Goal: Task Accomplishment & Management: Complete application form

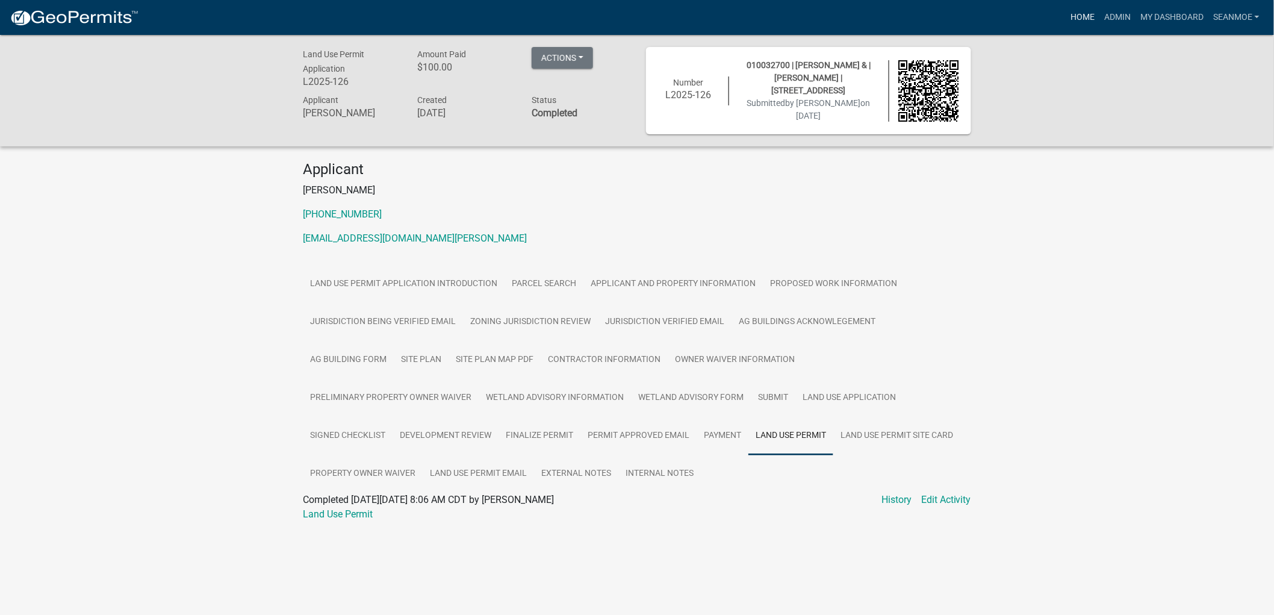
click at [1078, 17] on link "Home" at bounding box center [1083, 17] width 34 height 23
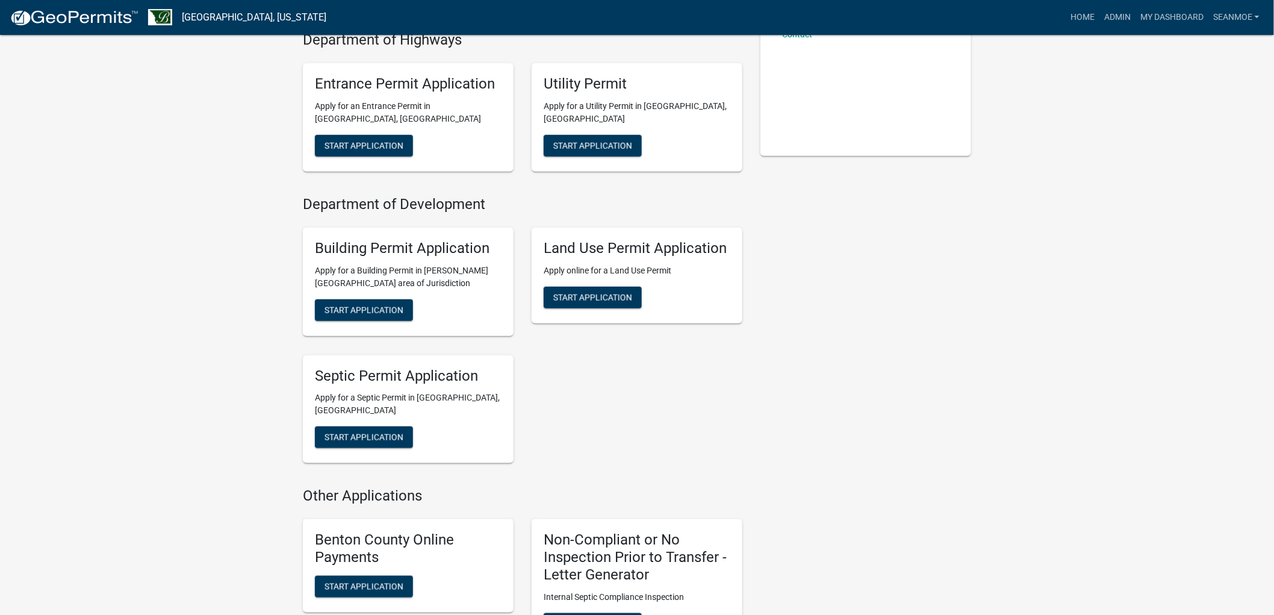
scroll to position [334, 0]
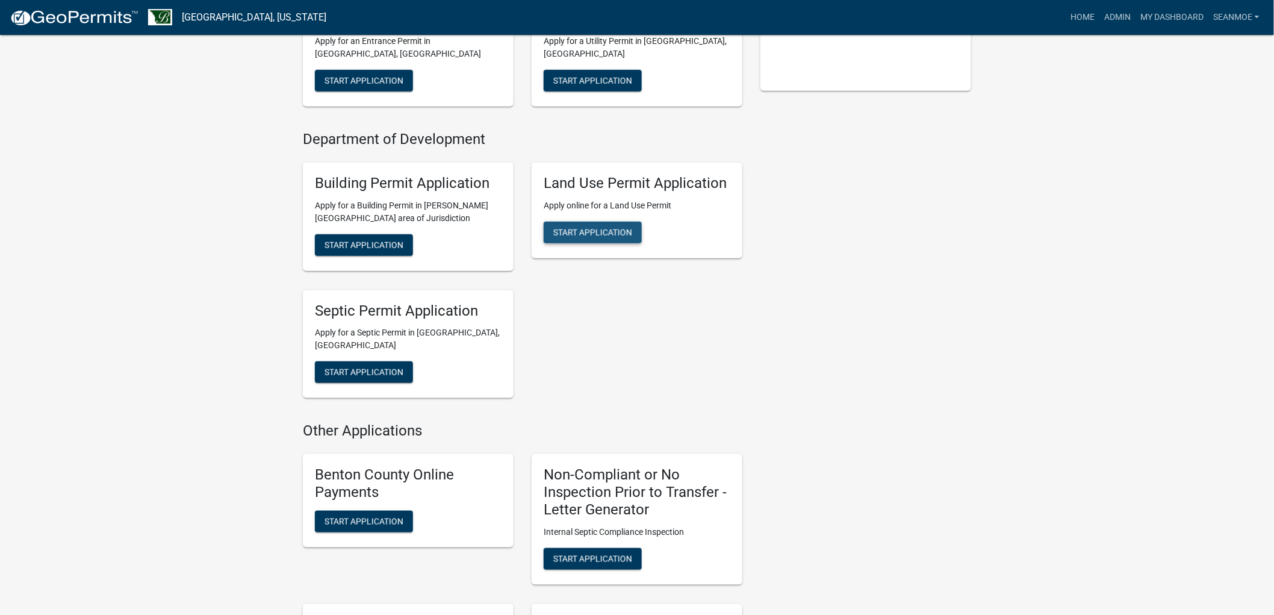
click at [615, 229] on span "Start Application" at bounding box center [592, 232] width 79 height 10
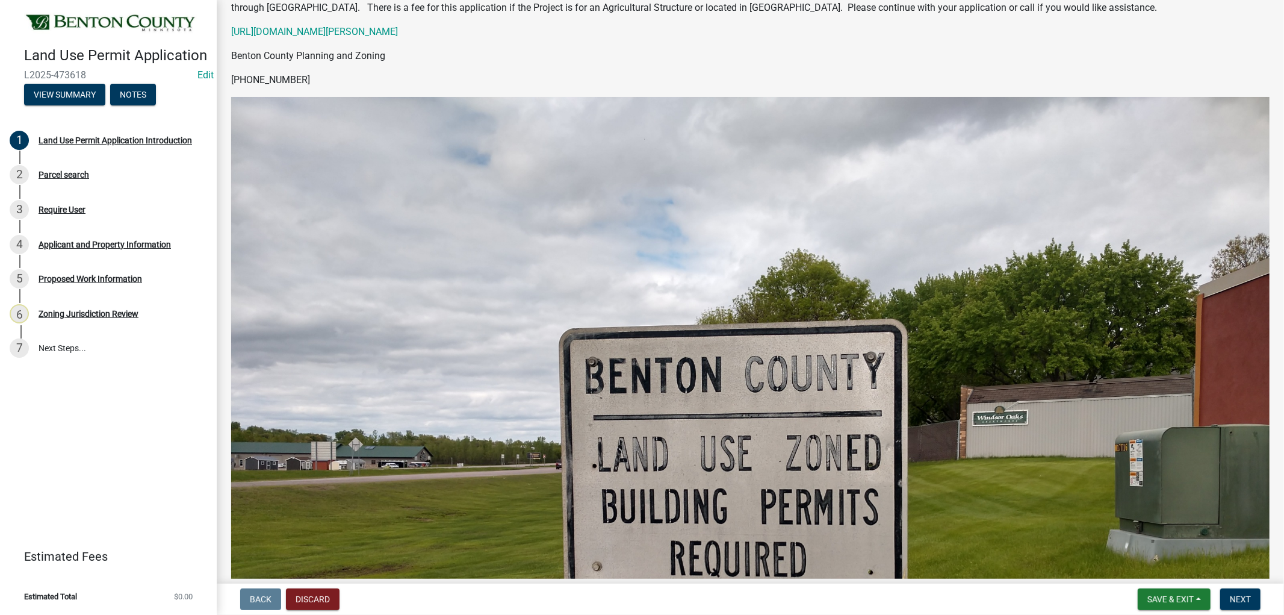
scroll to position [200, 0]
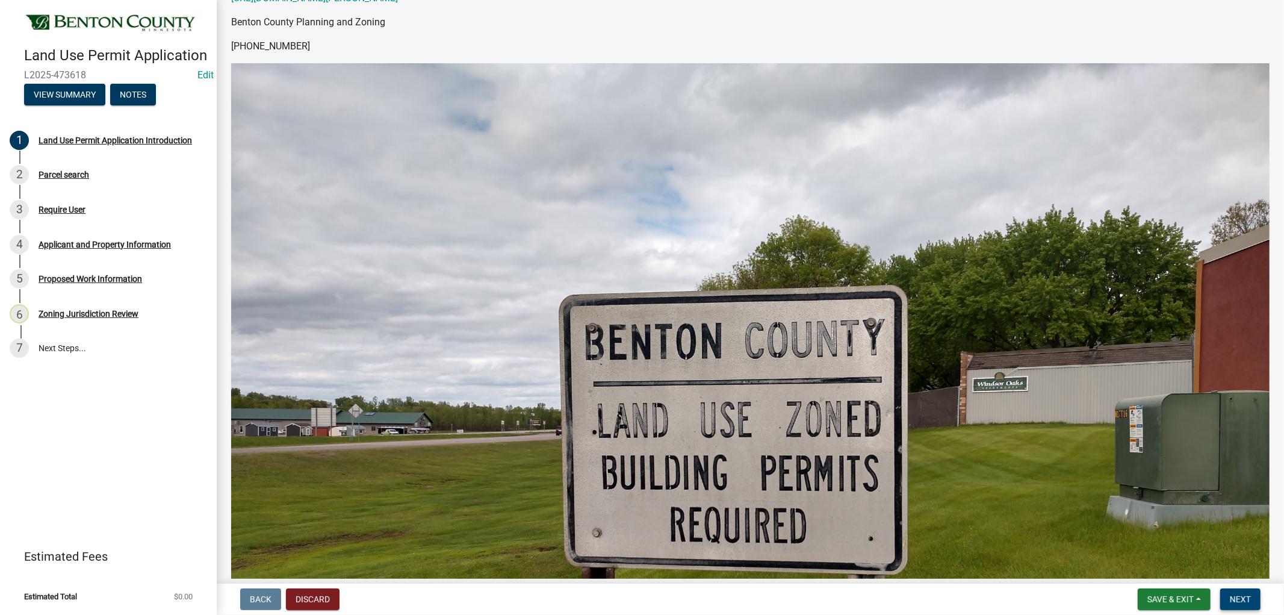
click at [1249, 598] on span "Next" at bounding box center [1240, 599] width 21 height 10
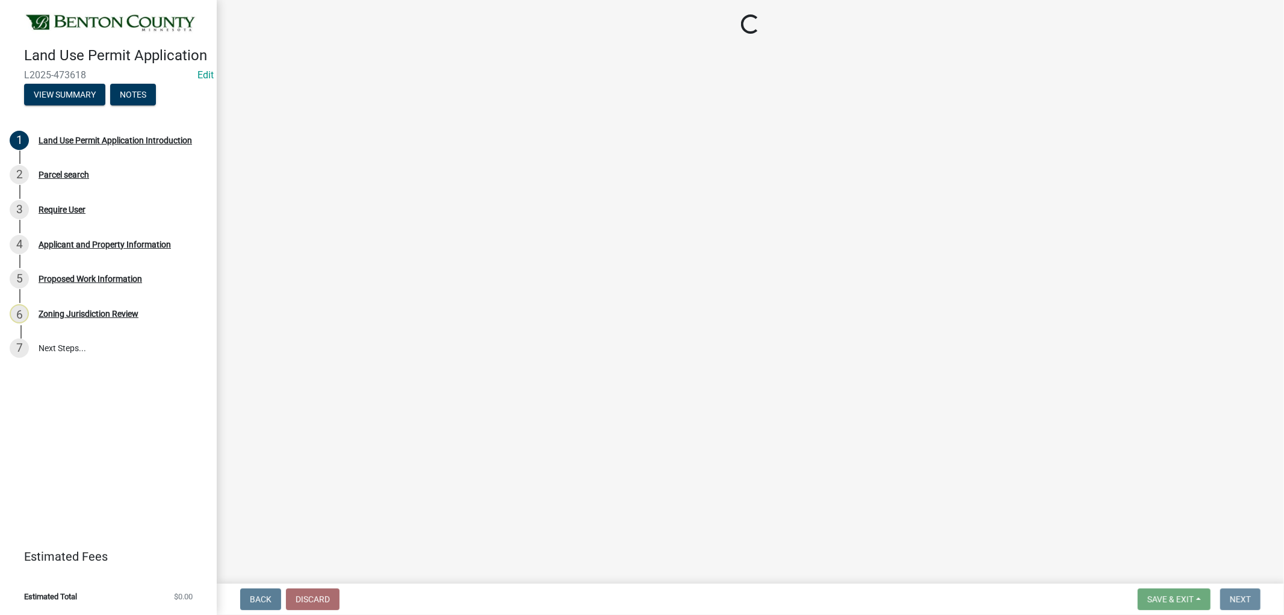
scroll to position [0, 0]
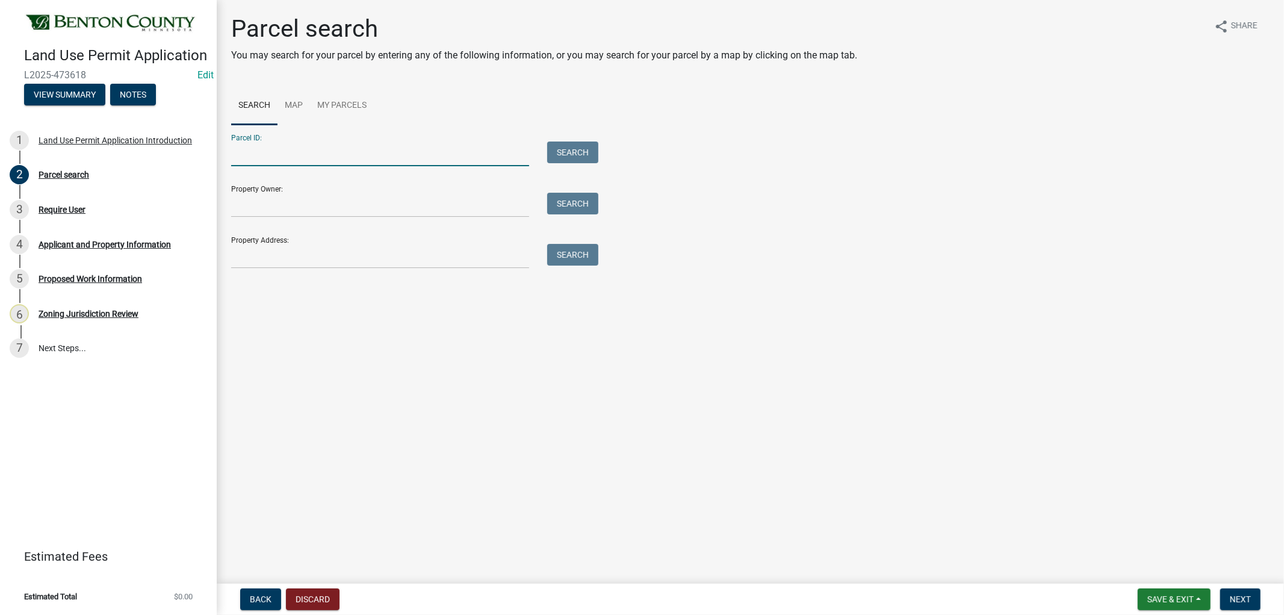
click at [359, 155] on input "Parcel ID:" at bounding box center [380, 153] width 298 height 25
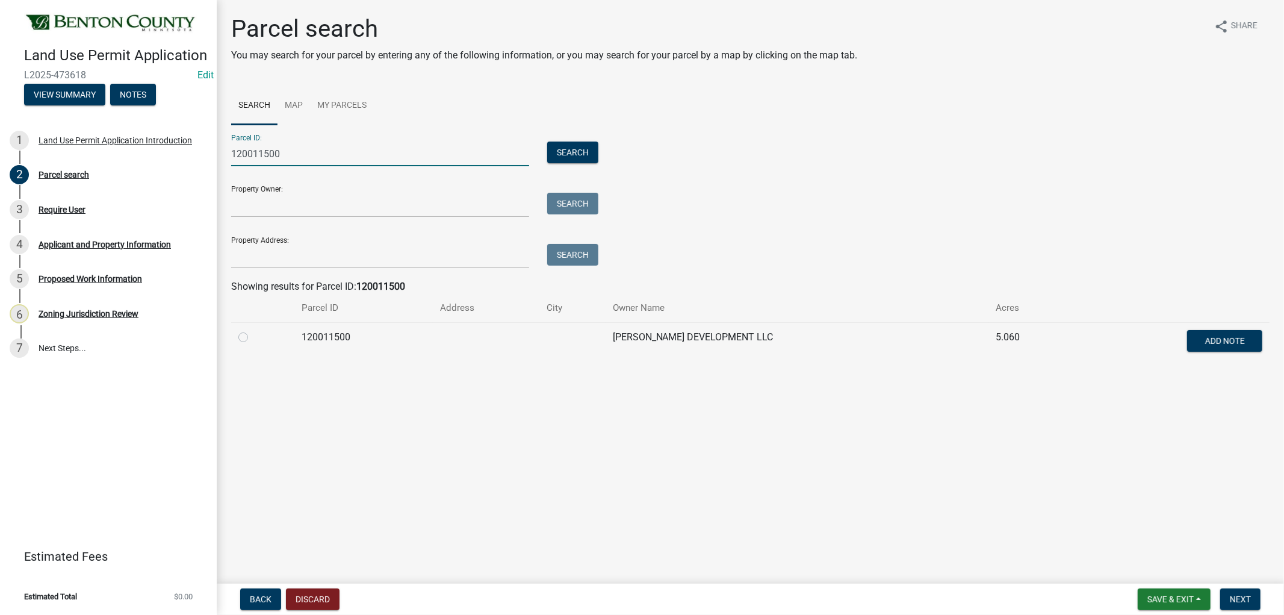
type input "120011500"
click at [253, 330] on label at bounding box center [253, 330] width 0 height 0
click at [253, 338] on input "radio" at bounding box center [257, 334] width 8 height 8
radio input "true"
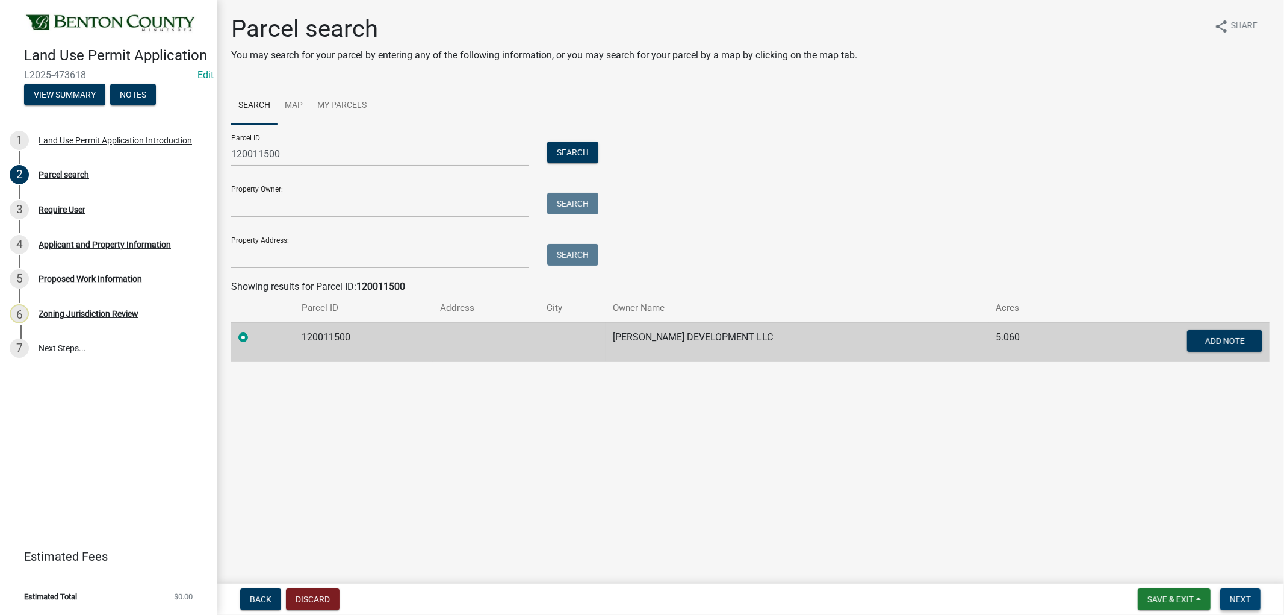
click at [1232, 594] on span "Next" at bounding box center [1240, 599] width 21 height 10
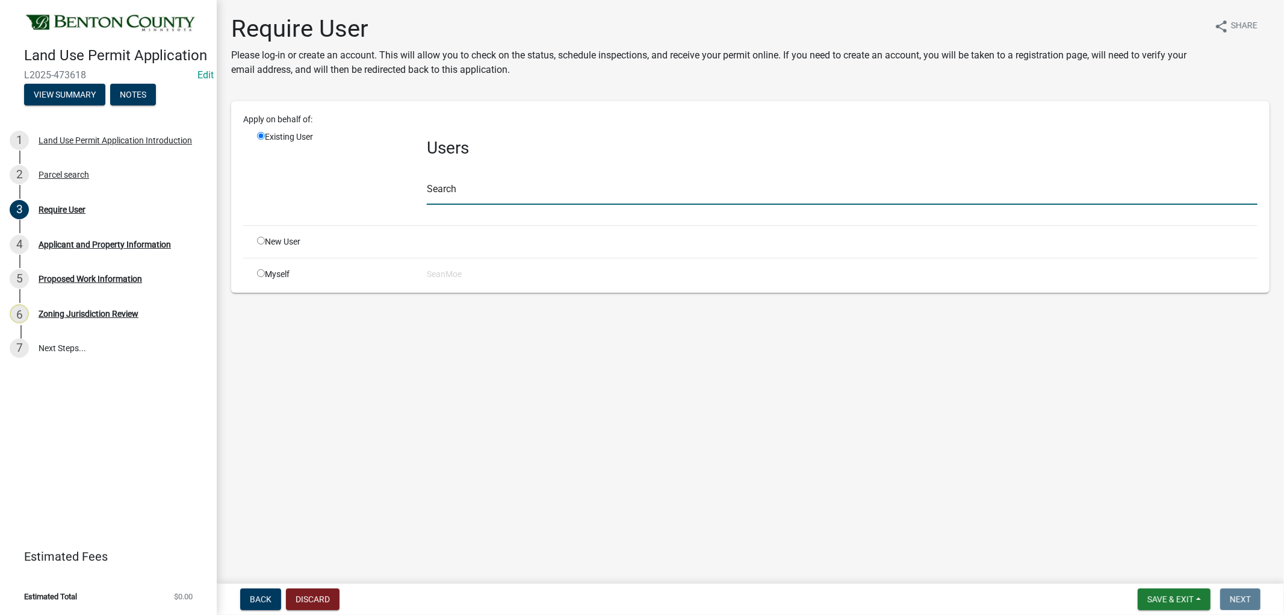
click at [497, 195] on input "text" at bounding box center [842, 192] width 831 height 25
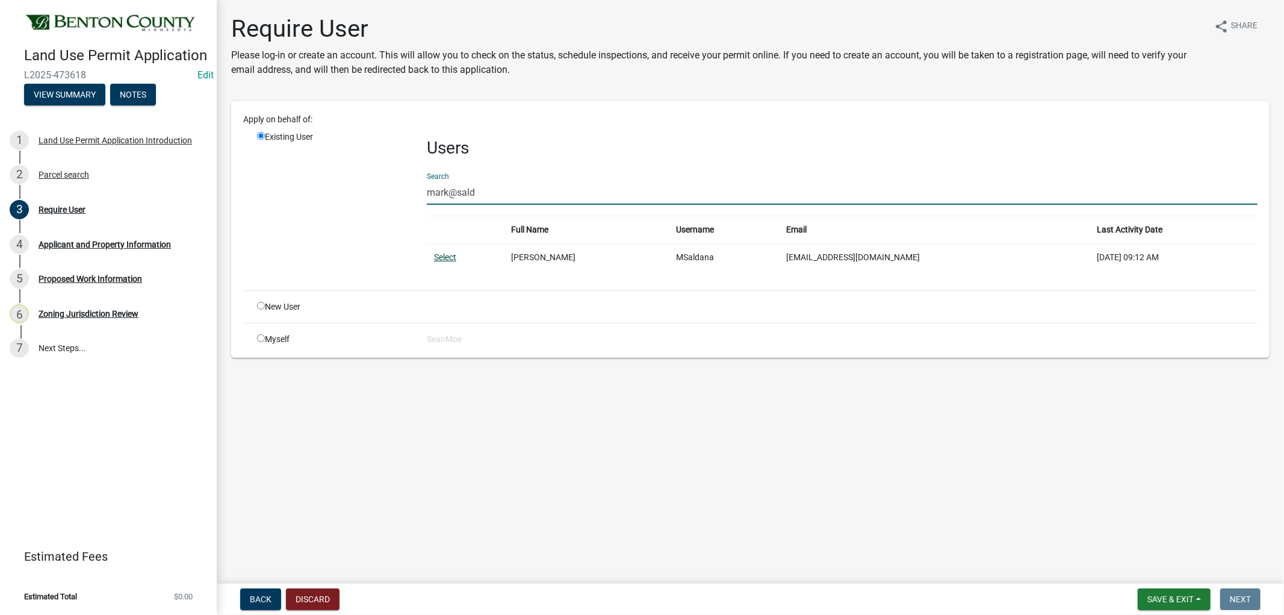
type input "mark@sald"
click at [448, 256] on link "Select" at bounding box center [445, 257] width 22 height 10
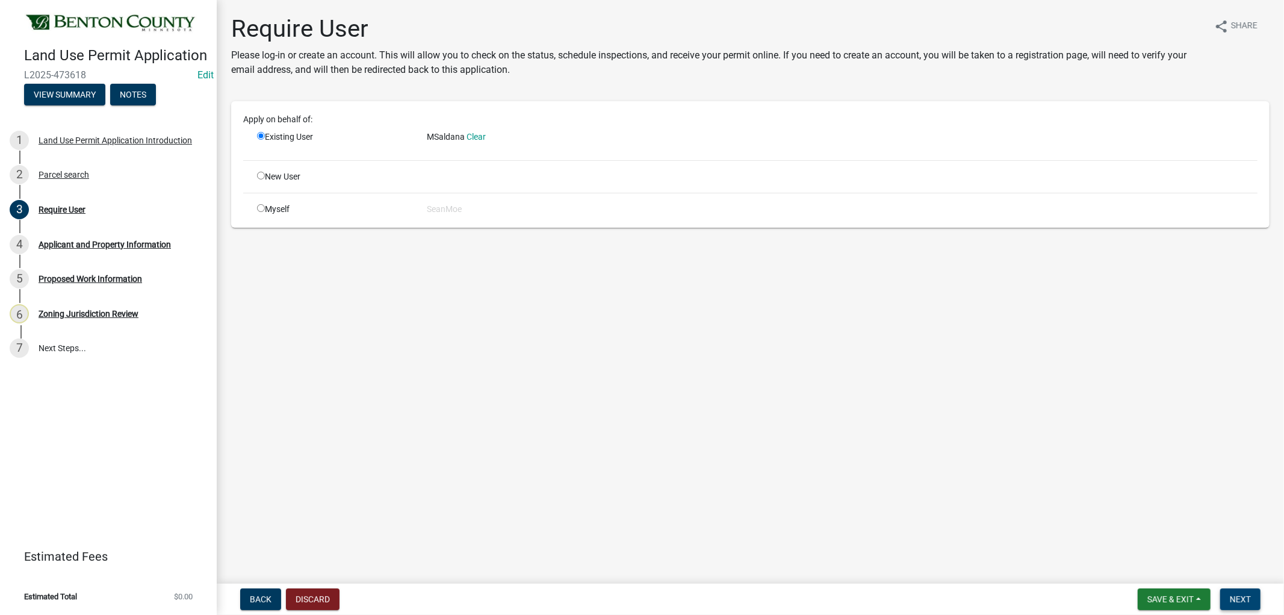
click at [1252, 600] on button "Next" at bounding box center [1240, 599] width 40 height 22
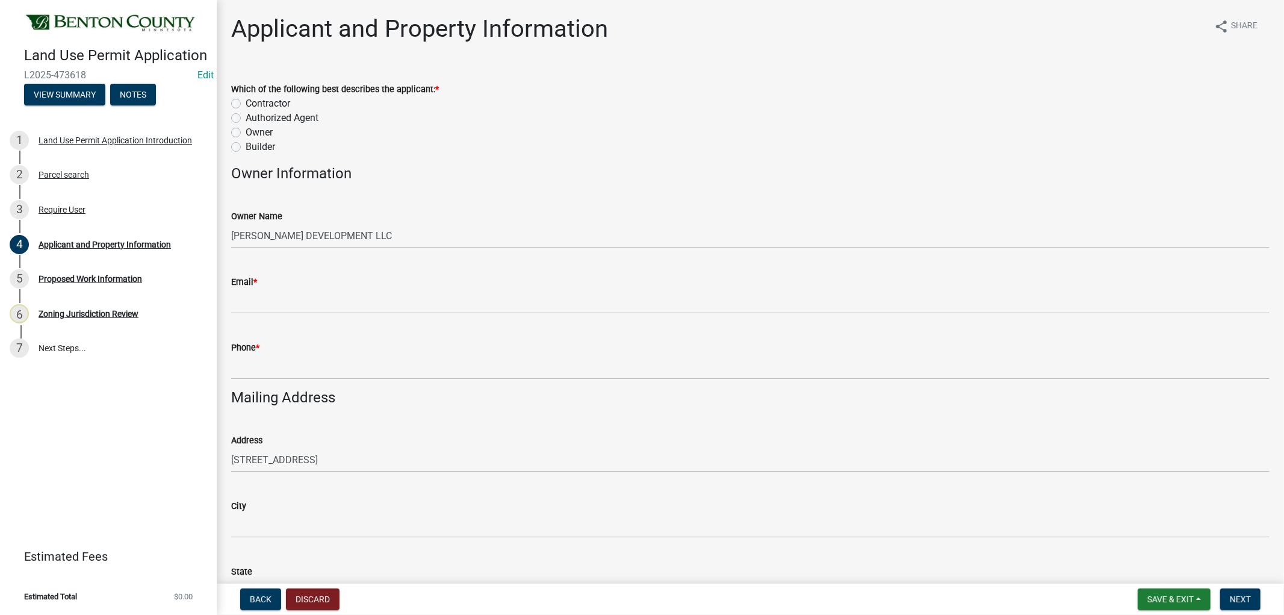
click at [246, 130] on label "Owner" at bounding box center [259, 132] width 27 height 14
click at [246, 130] on input "Owner" at bounding box center [250, 129] width 8 height 8
radio input "true"
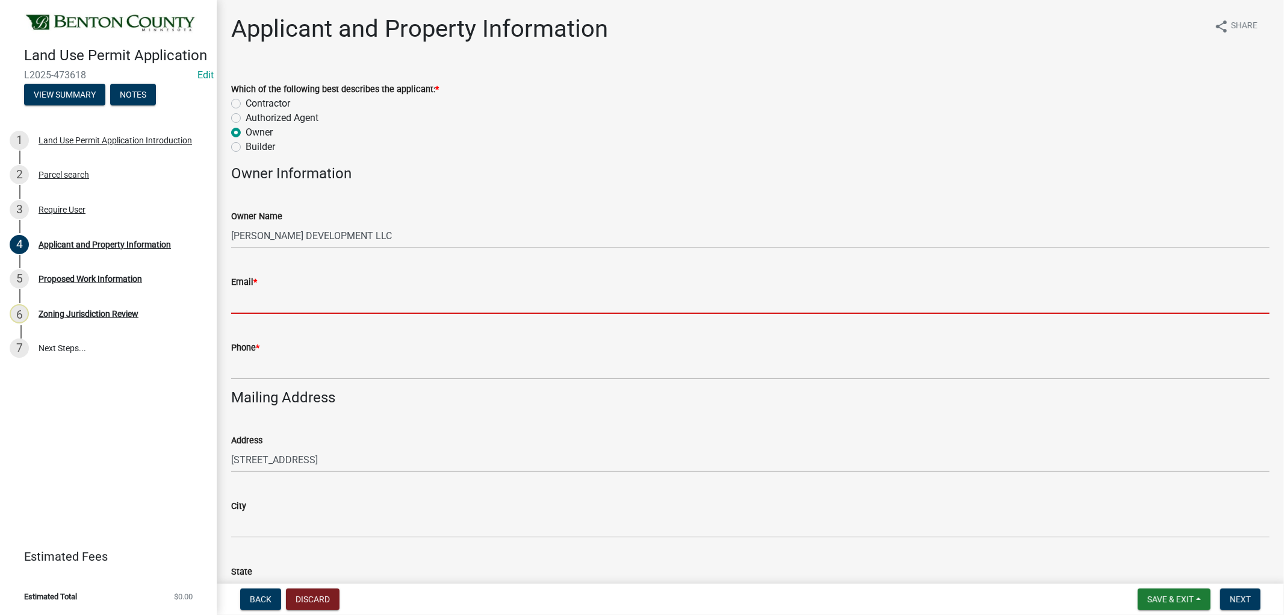
click at [290, 296] on input "Email *" at bounding box center [750, 301] width 1038 height 25
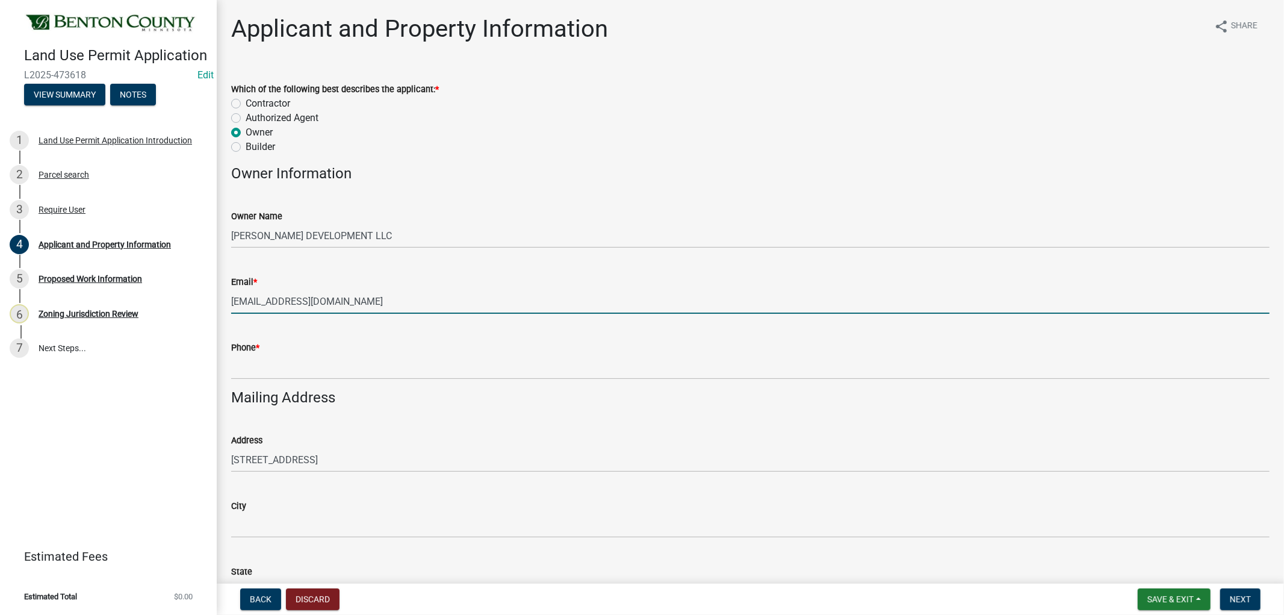
type input "[EMAIL_ADDRESS][DOMAIN_NAME]"
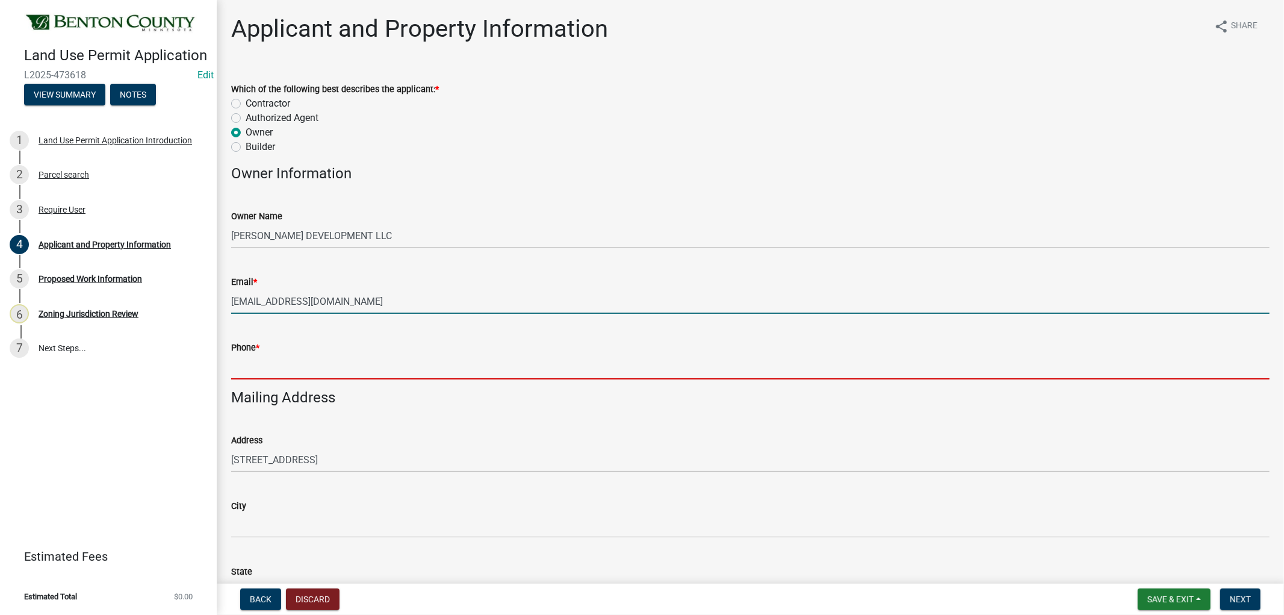
click at [329, 368] on input "Phone *" at bounding box center [750, 367] width 1038 height 25
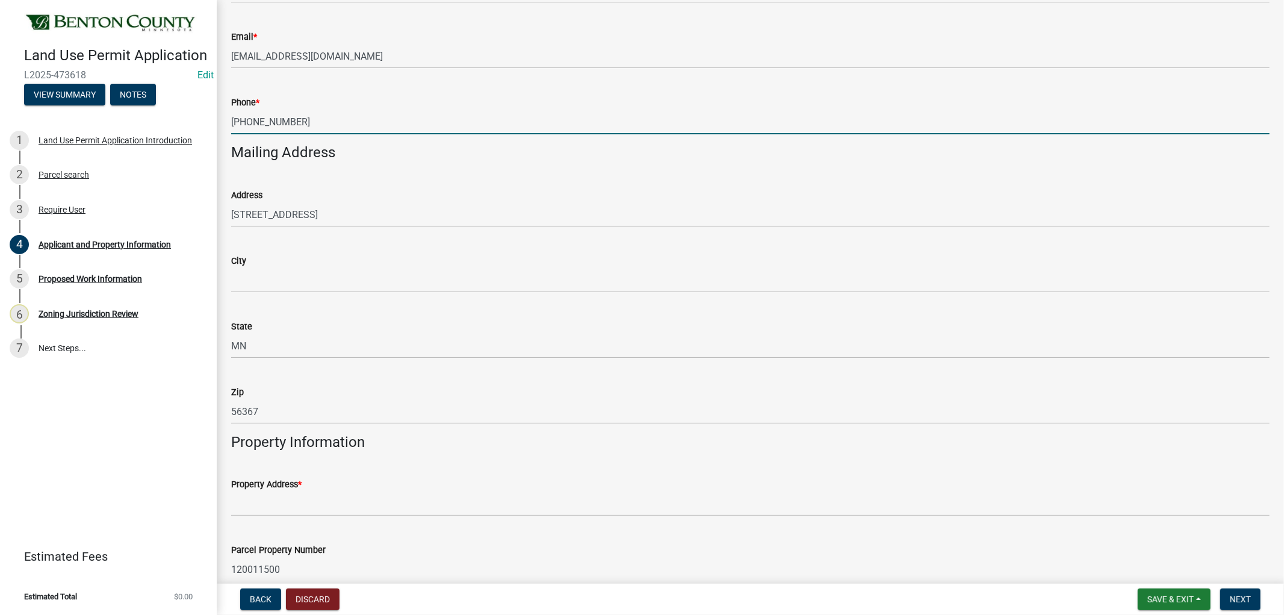
scroll to position [267, 0]
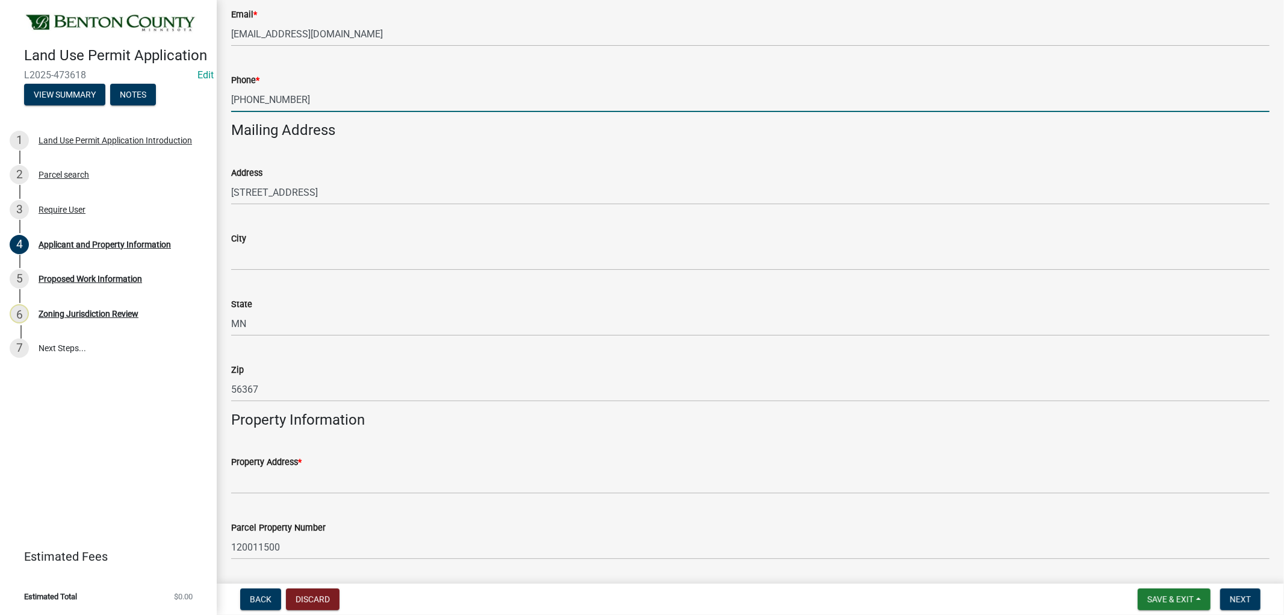
type input "[PHONE_NUMBER]"
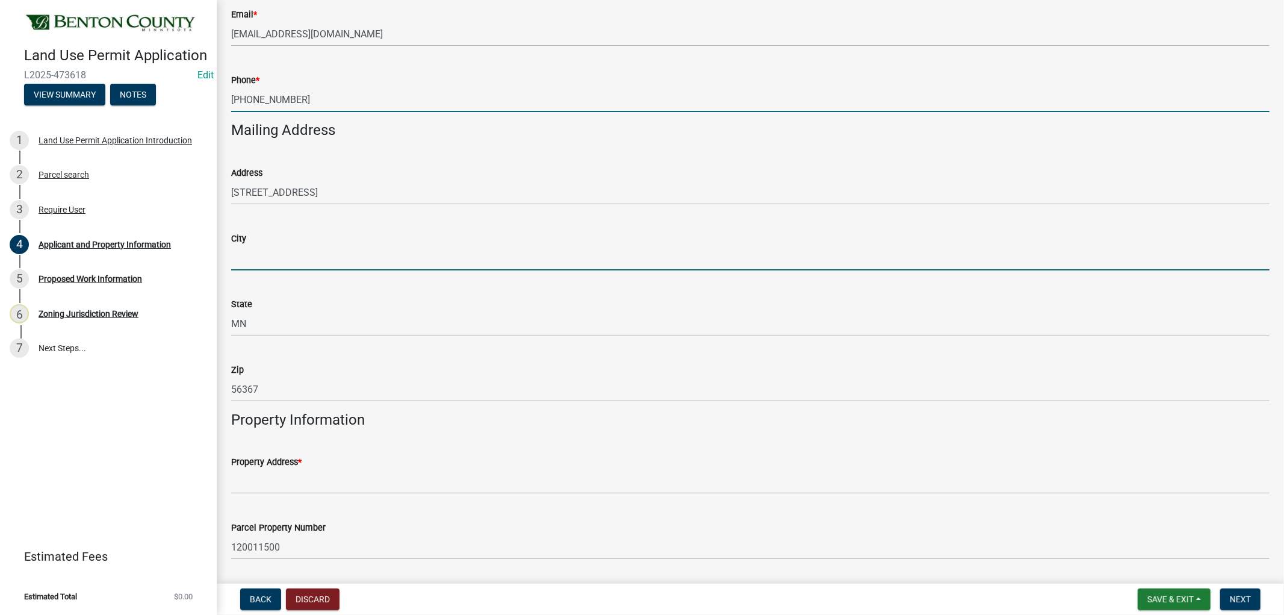
click at [271, 256] on input "City" at bounding box center [750, 258] width 1038 height 25
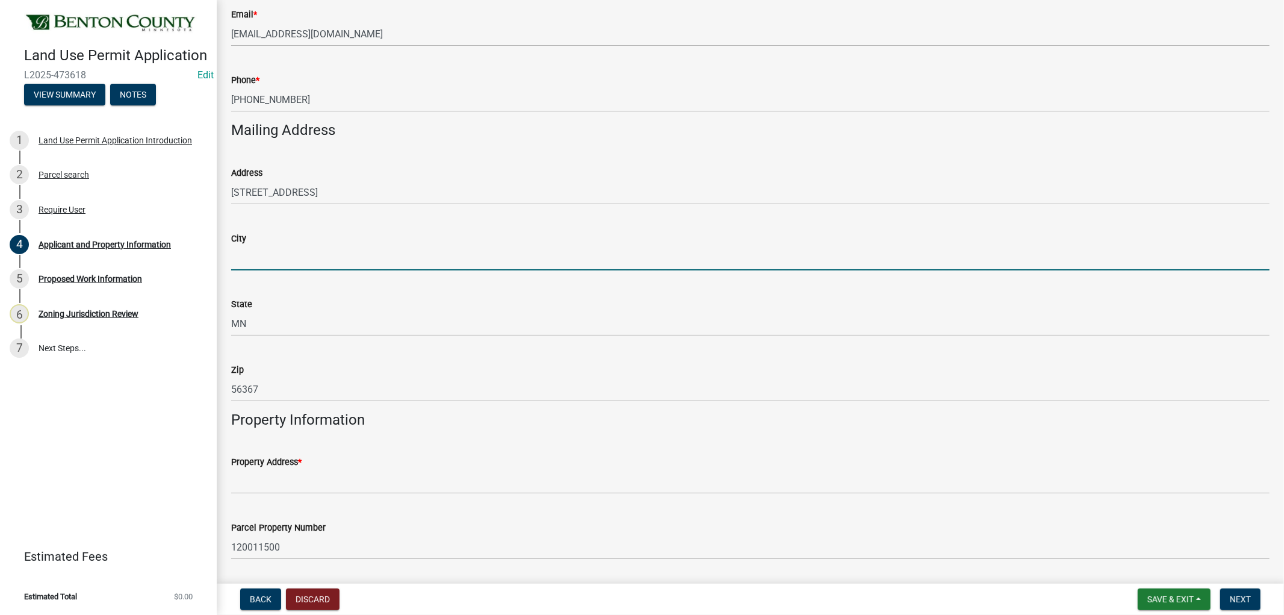
type input "RICE"
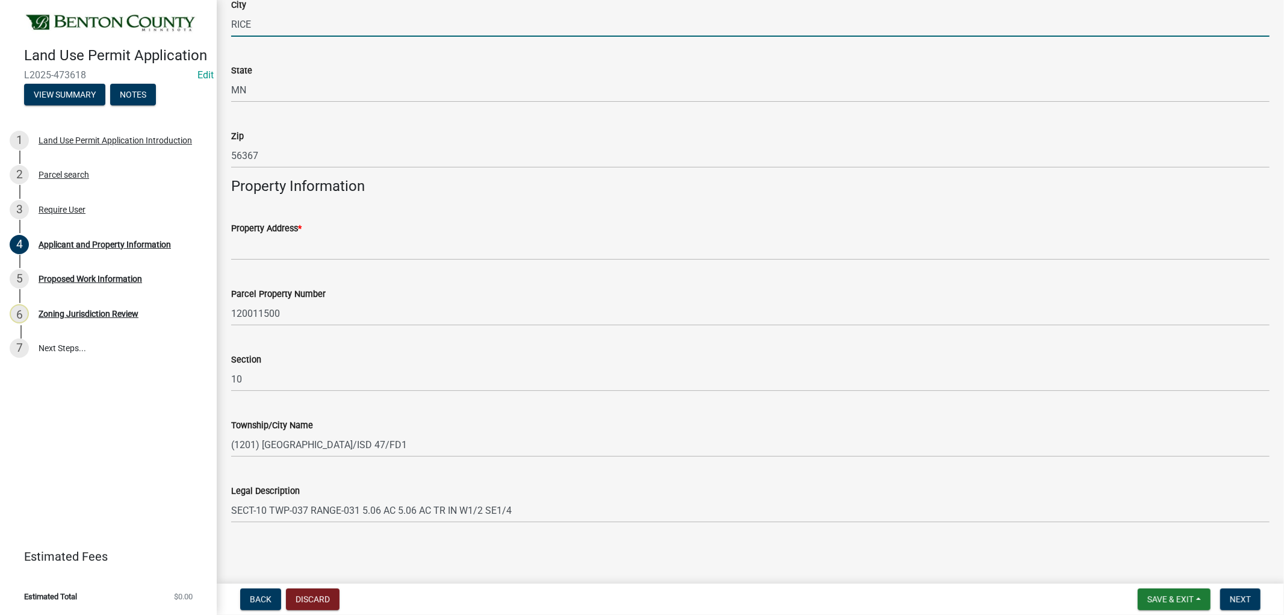
scroll to position [501, 0]
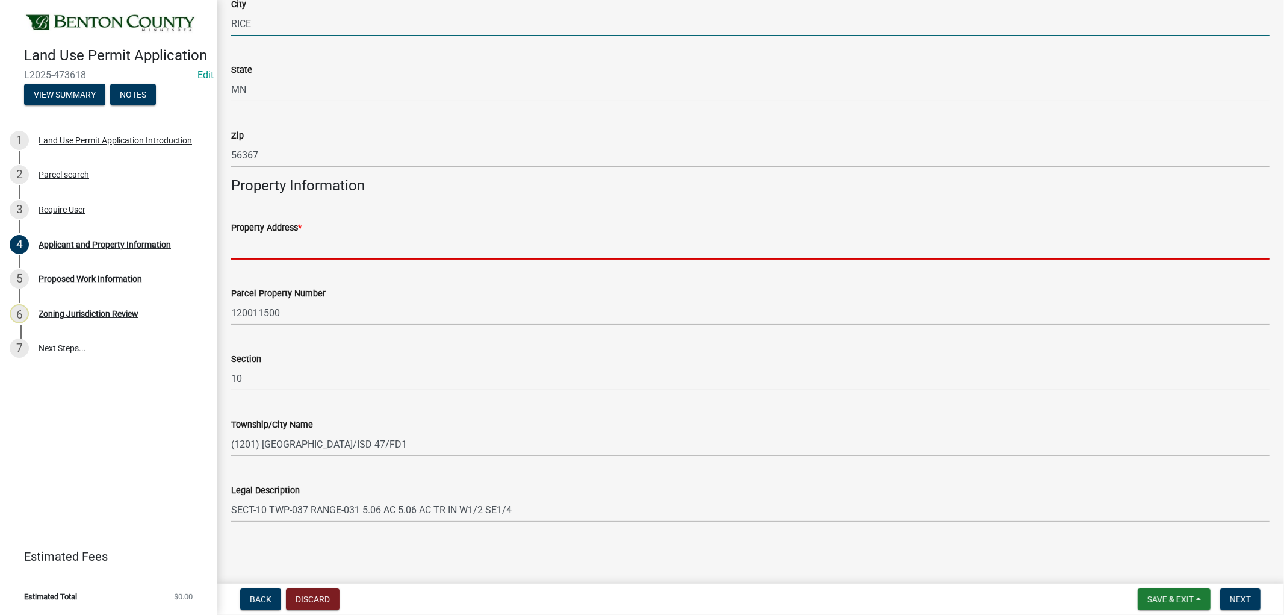
click at [353, 247] on input "Property Address *" at bounding box center [750, 247] width 1038 height 25
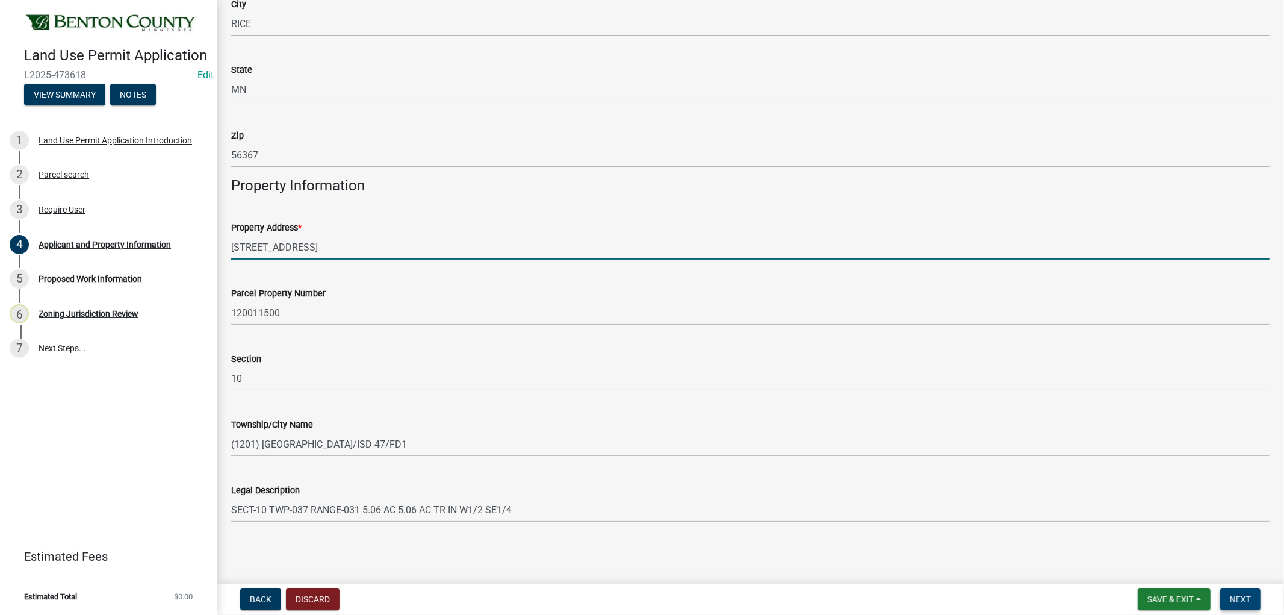
type input "[STREET_ADDRESS]"
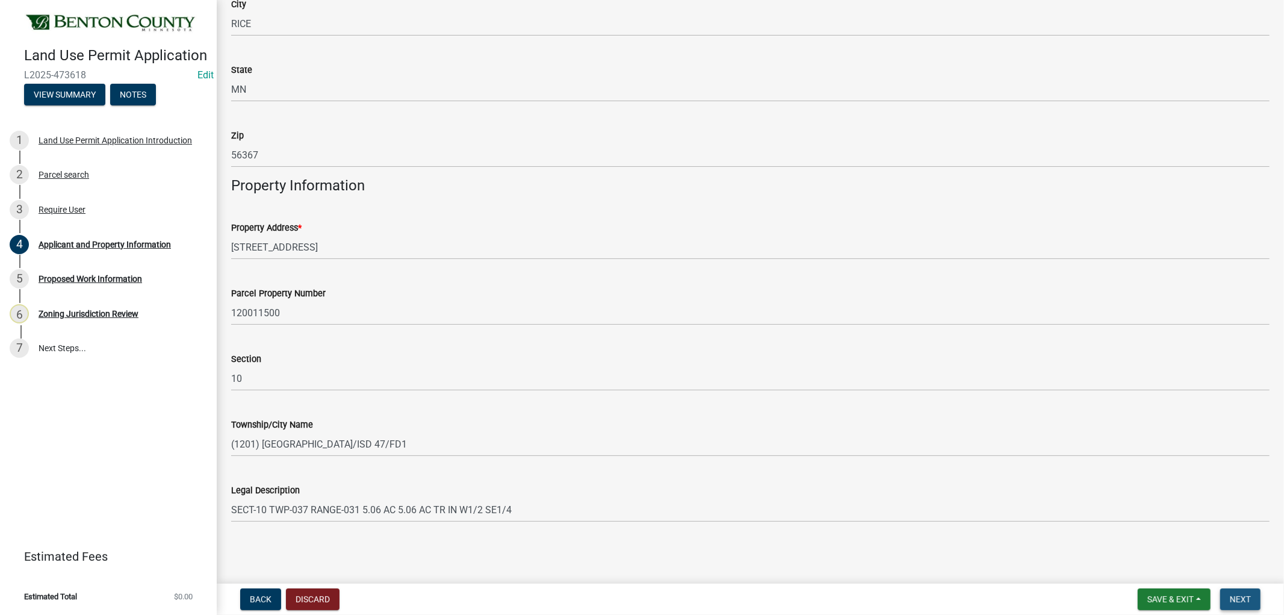
click at [1240, 599] on span "Next" at bounding box center [1240, 599] width 21 height 10
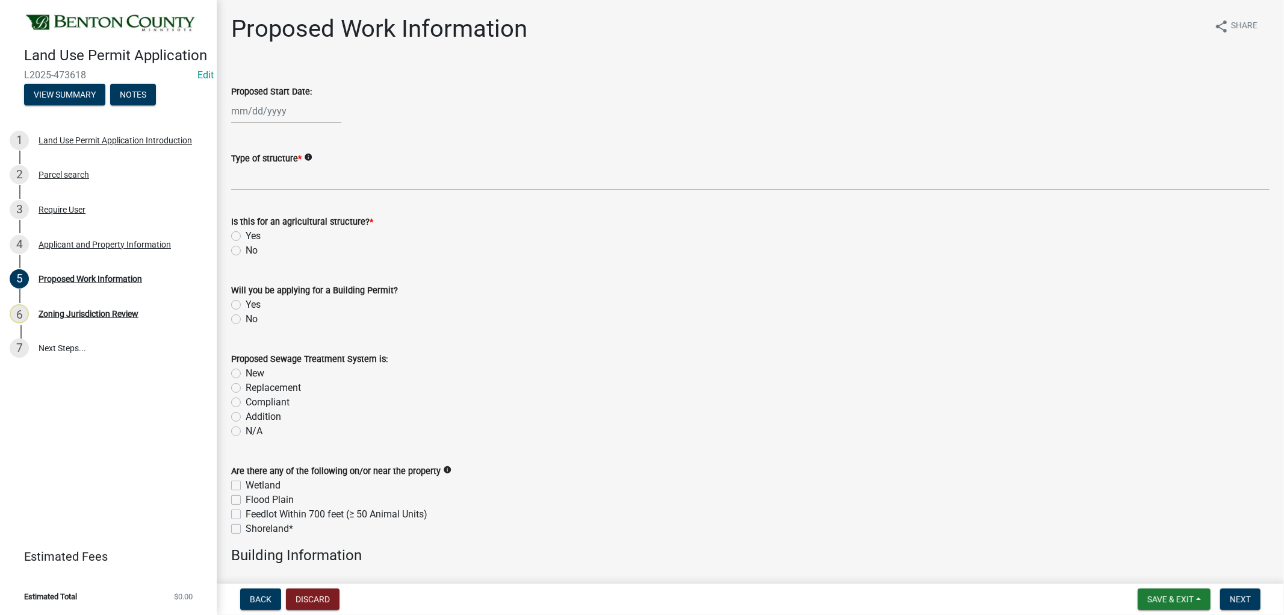
click at [273, 113] on div at bounding box center [286, 111] width 110 height 25
select select "9"
select select "2025"
click at [320, 173] on div "5" at bounding box center [320, 174] width 19 height 19
type input "[DATE]"
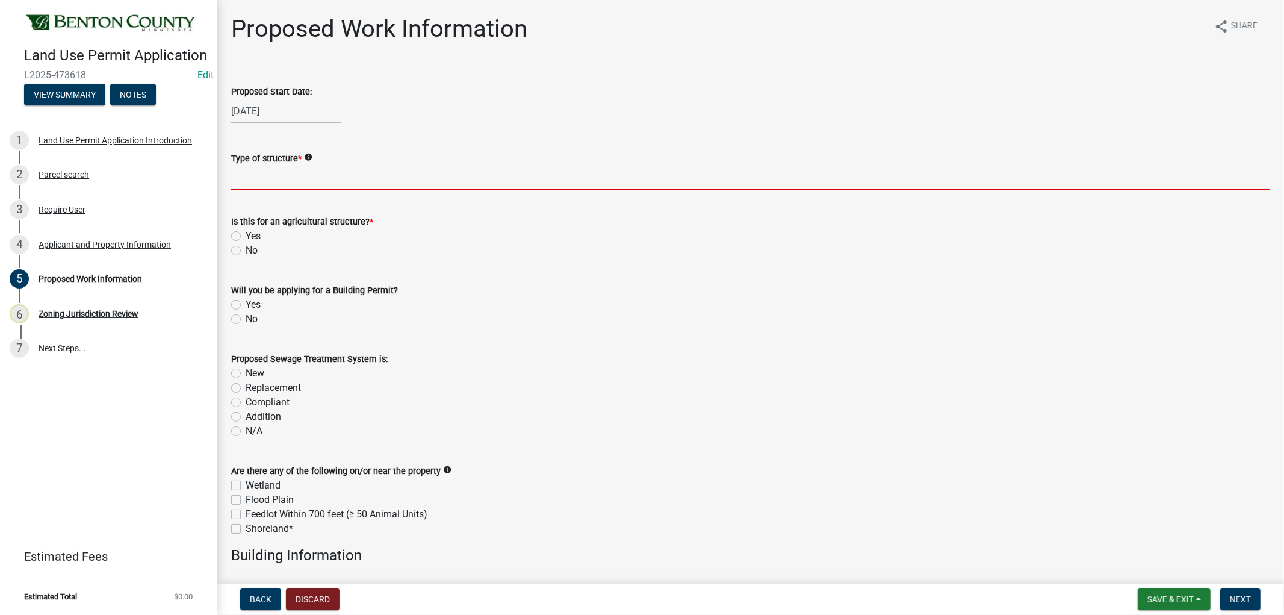
click at [313, 181] on input "Type of structure *" at bounding box center [750, 178] width 1038 height 25
type input "6"
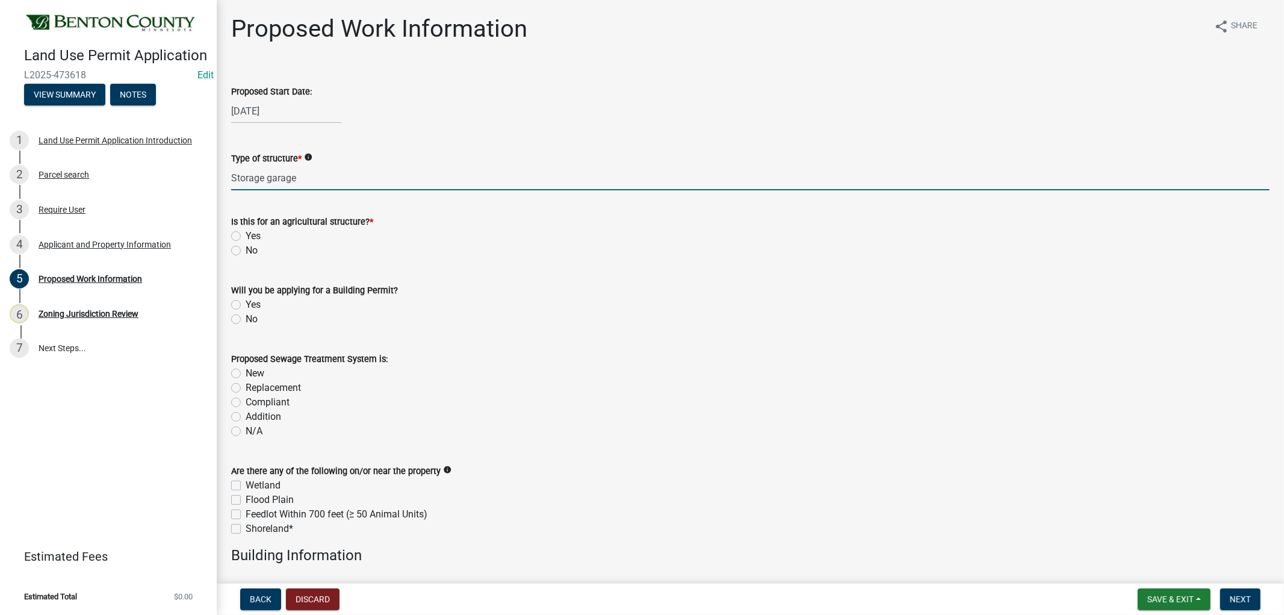
type input "Storage garage"
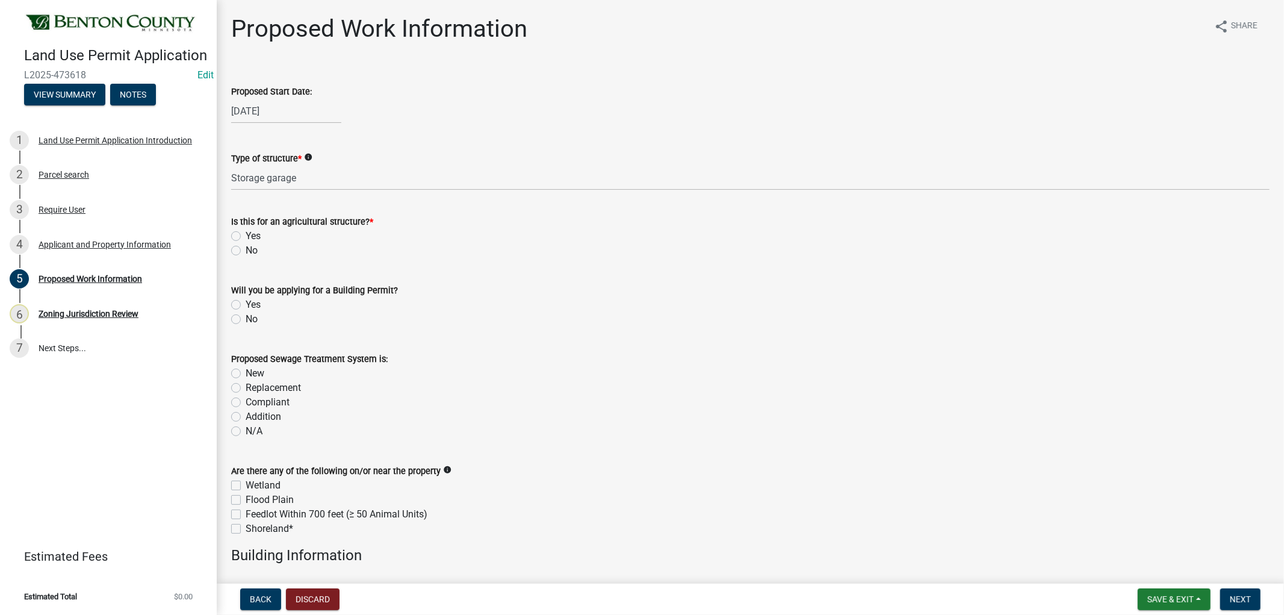
click at [246, 249] on label "No" at bounding box center [252, 250] width 12 height 14
click at [246, 249] on input "No" at bounding box center [250, 247] width 8 height 8
radio input "true"
click at [246, 303] on label "Yes" at bounding box center [253, 304] width 15 height 14
click at [246, 303] on input "Yes" at bounding box center [250, 301] width 8 height 8
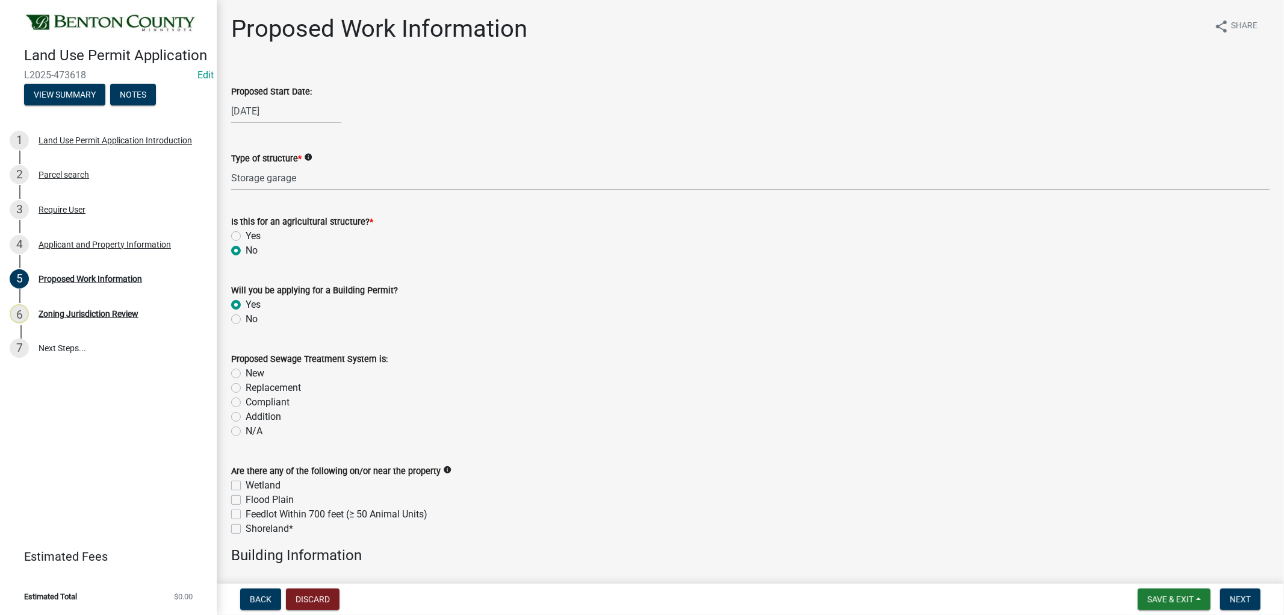
radio input "true"
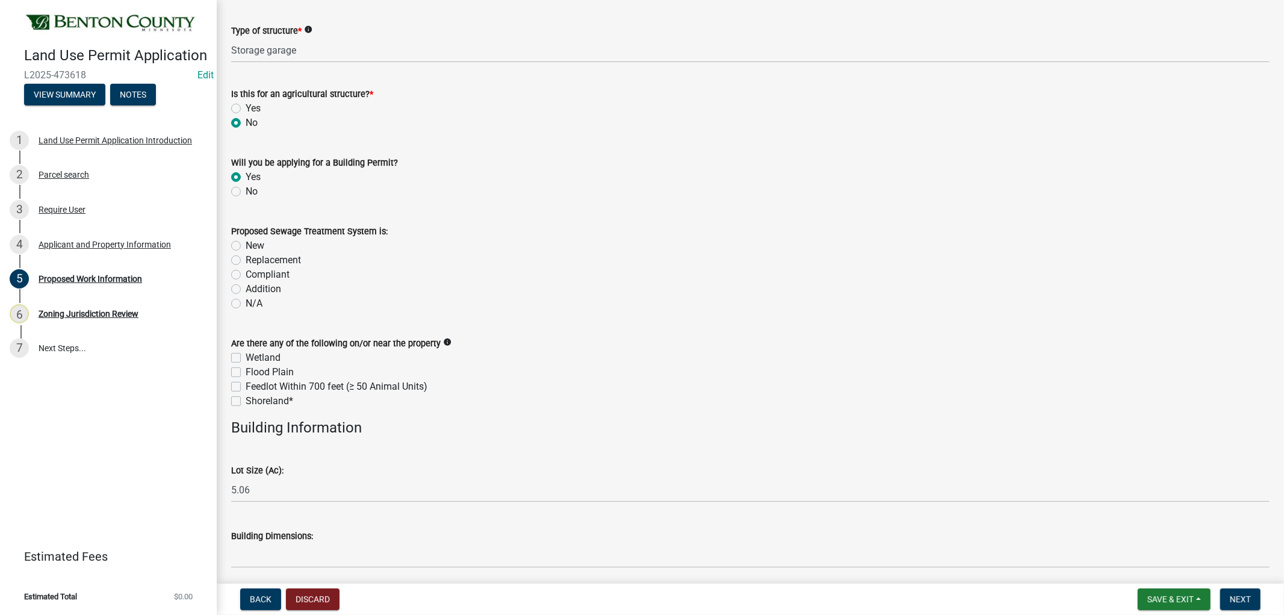
scroll to position [134, 0]
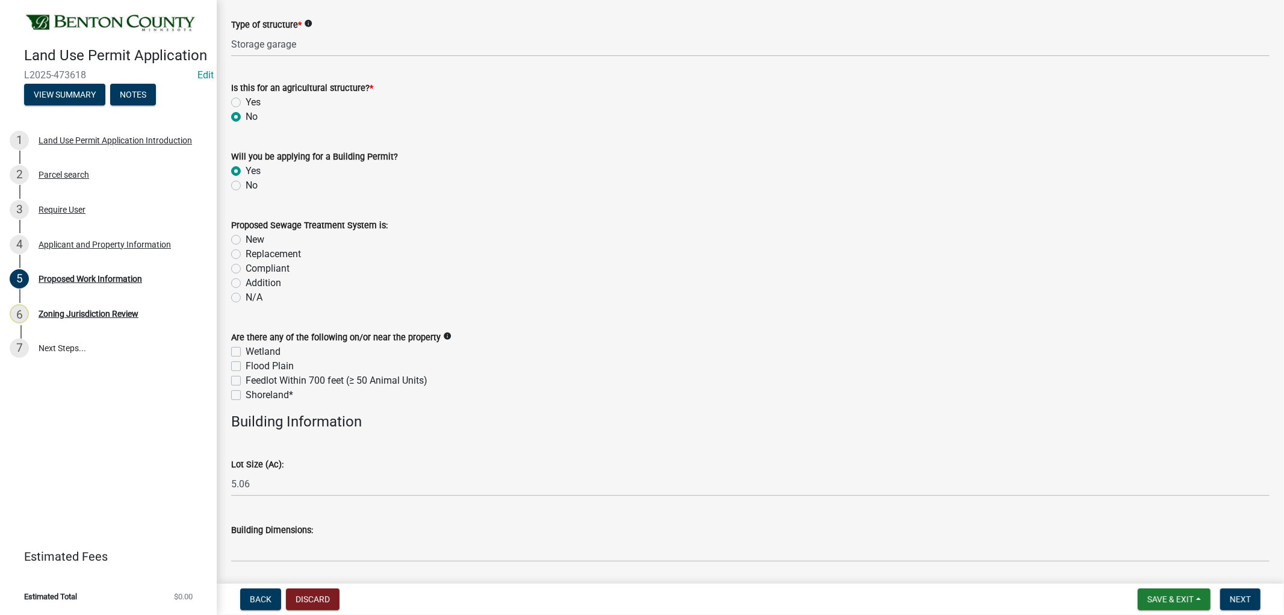
click at [246, 298] on label "N/A" at bounding box center [254, 297] width 17 height 14
click at [246, 298] on input "N/A" at bounding box center [250, 294] width 8 height 8
radio input "true"
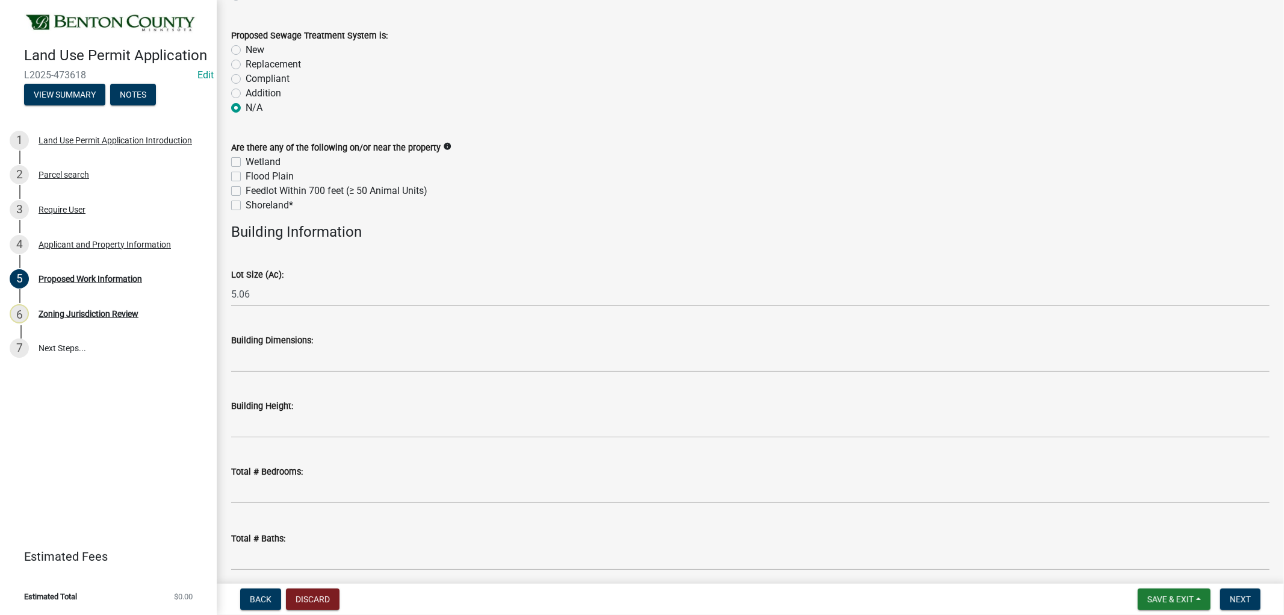
scroll to position [401, 0]
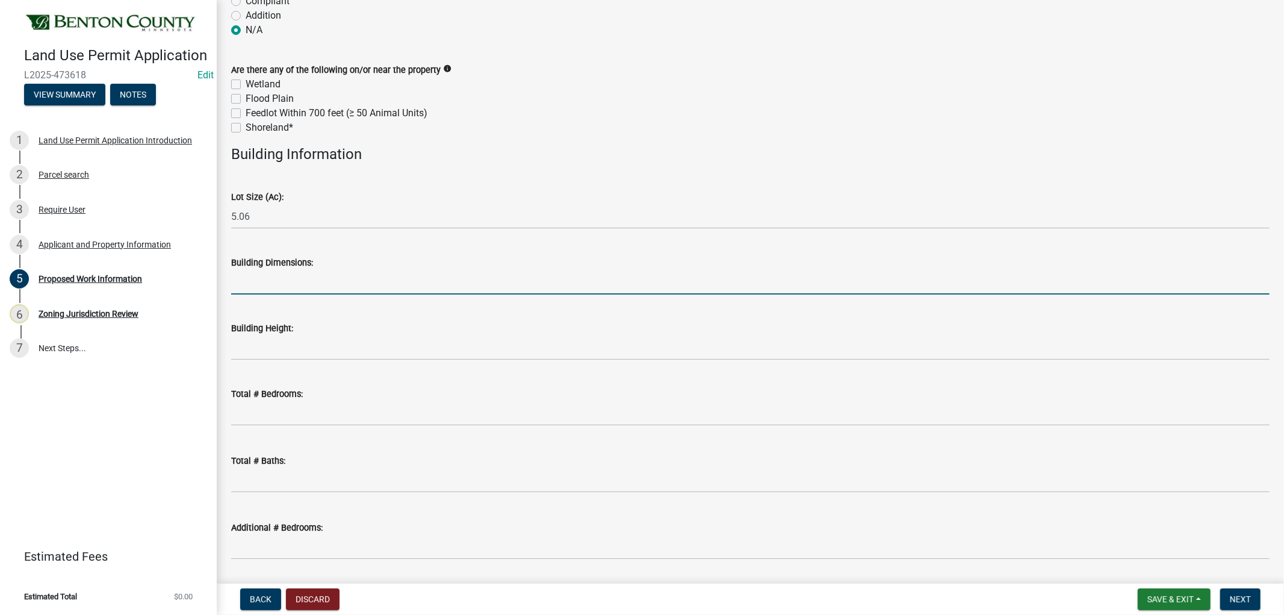
click at [312, 281] on input "Building Dimensions:" at bounding box center [750, 282] width 1038 height 25
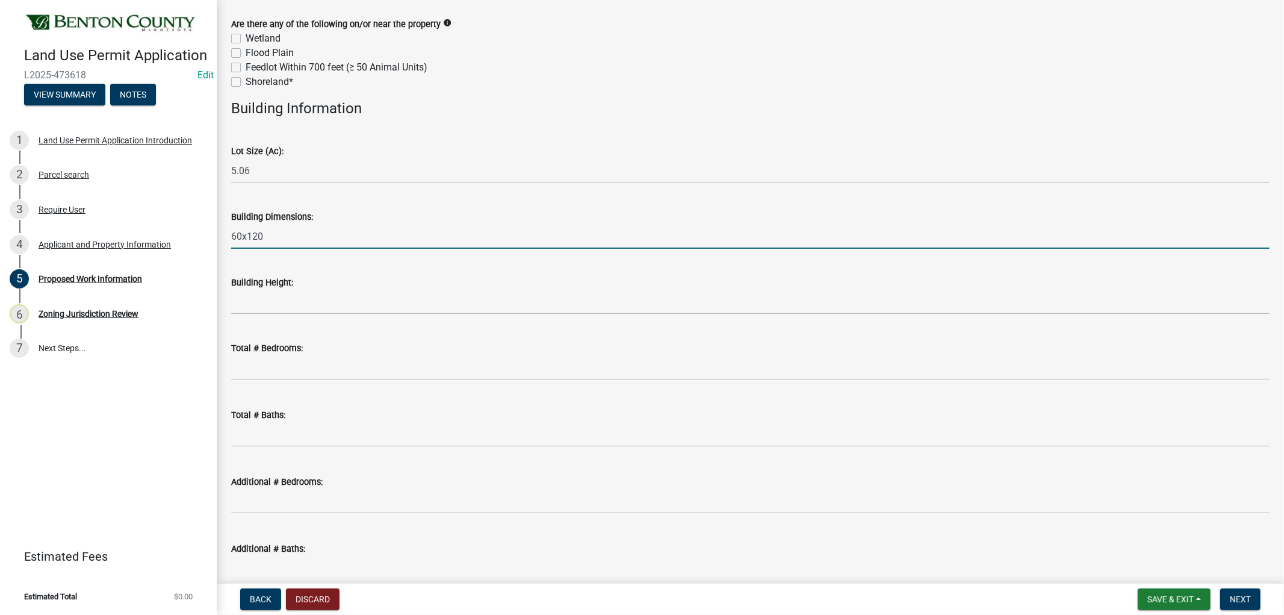
scroll to position [468, 0]
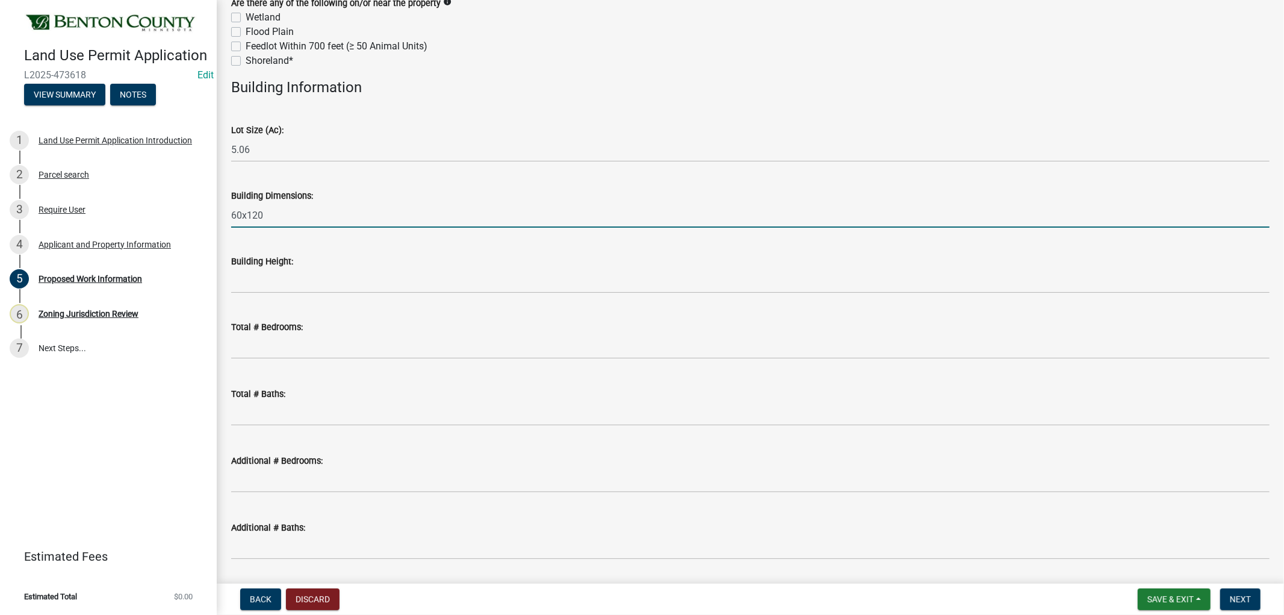
type input "60x120"
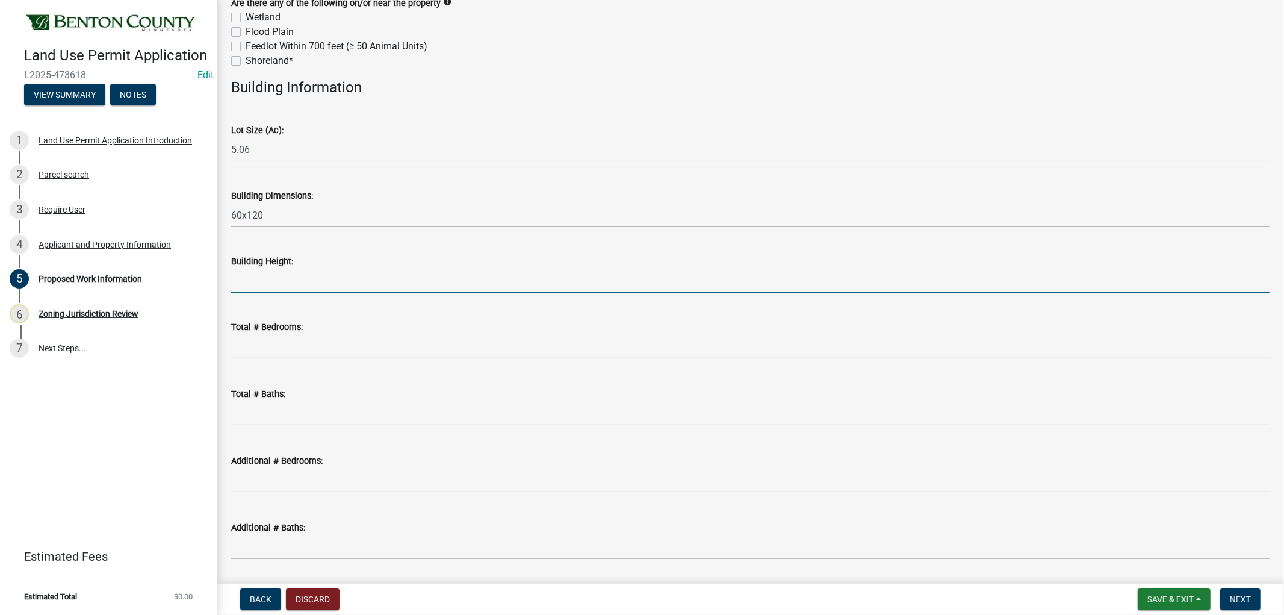
click at [341, 285] on input "Building Height:" at bounding box center [750, 281] width 1038 height 25
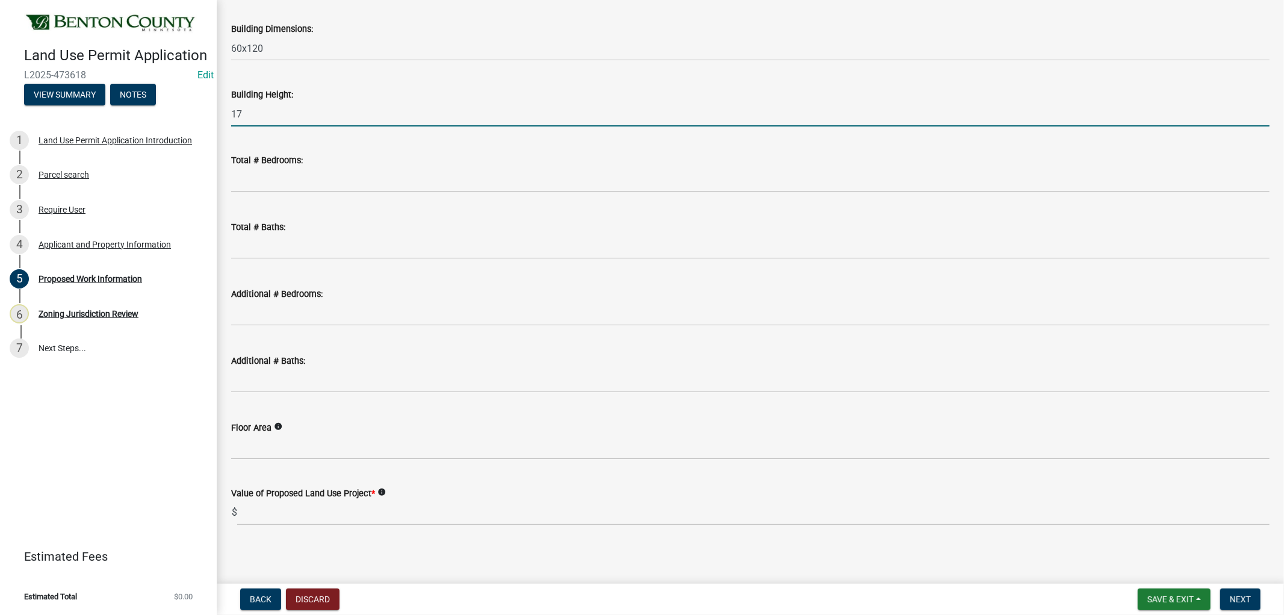
scroll to position [638, 0]
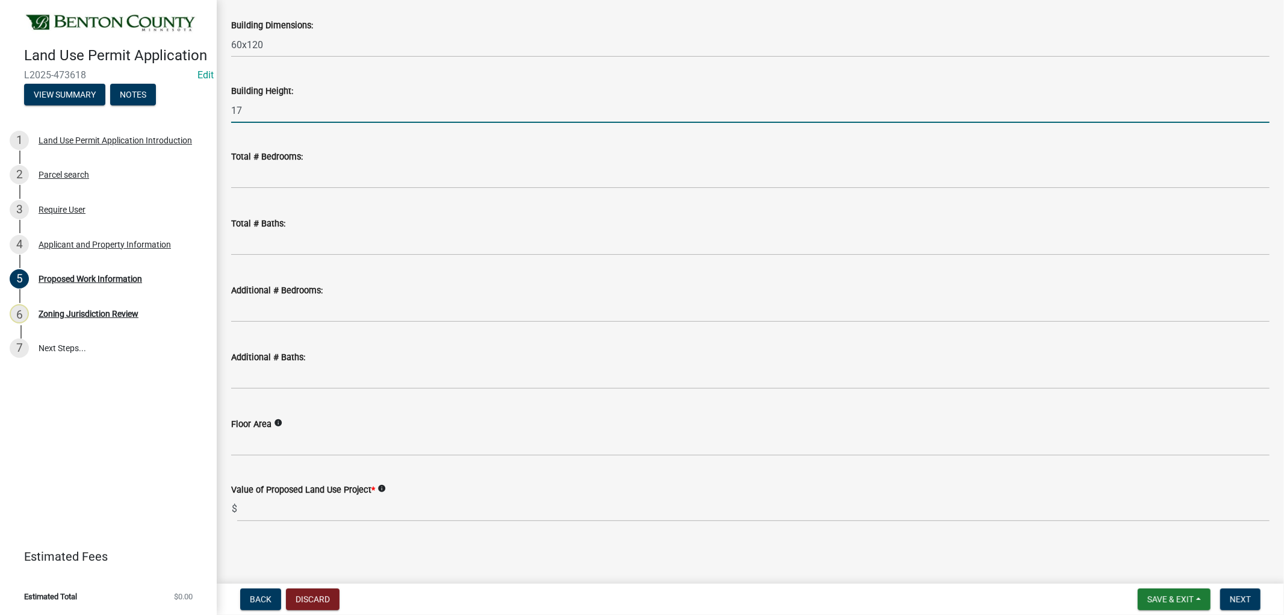
type input "17"
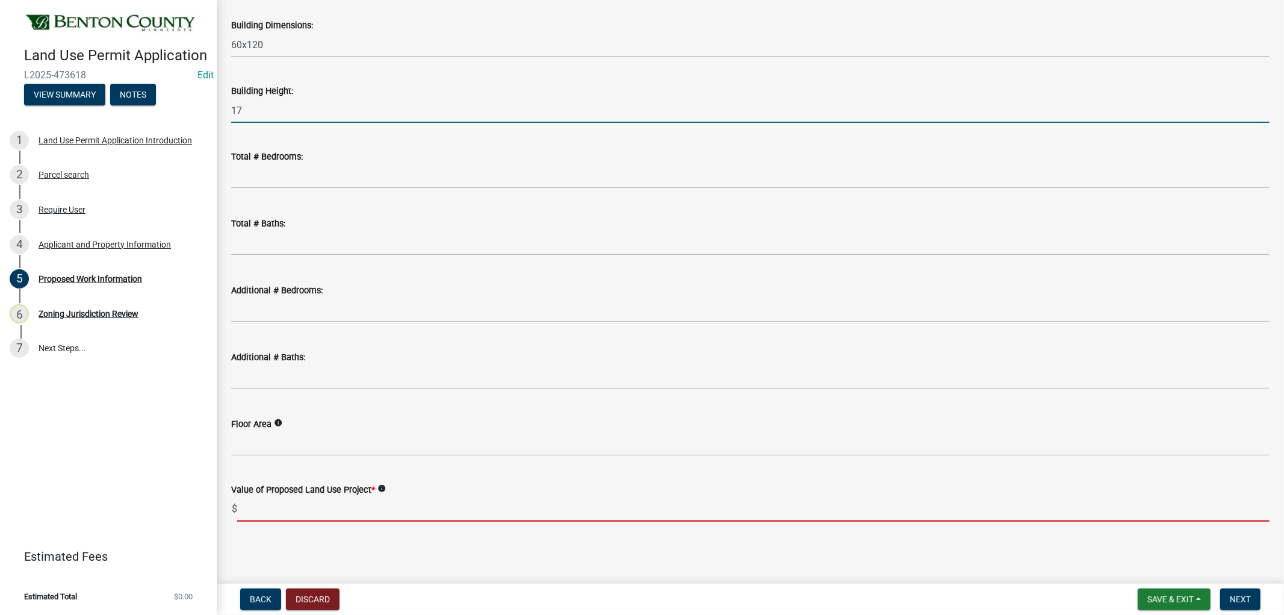
click at [285, 509] on input "text" at bounding box center [753, 509] width 1032 height 25
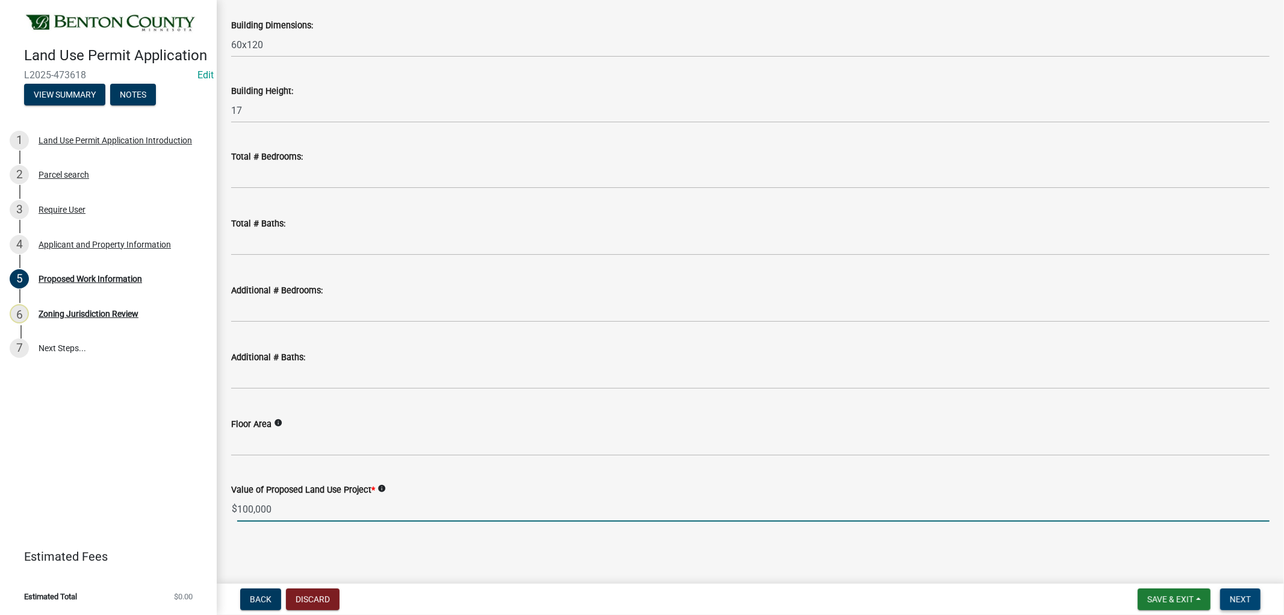
type input "100000"
click at [1239, 597] on span "Next" at bounding box center [1240, 599] width 21 height 10
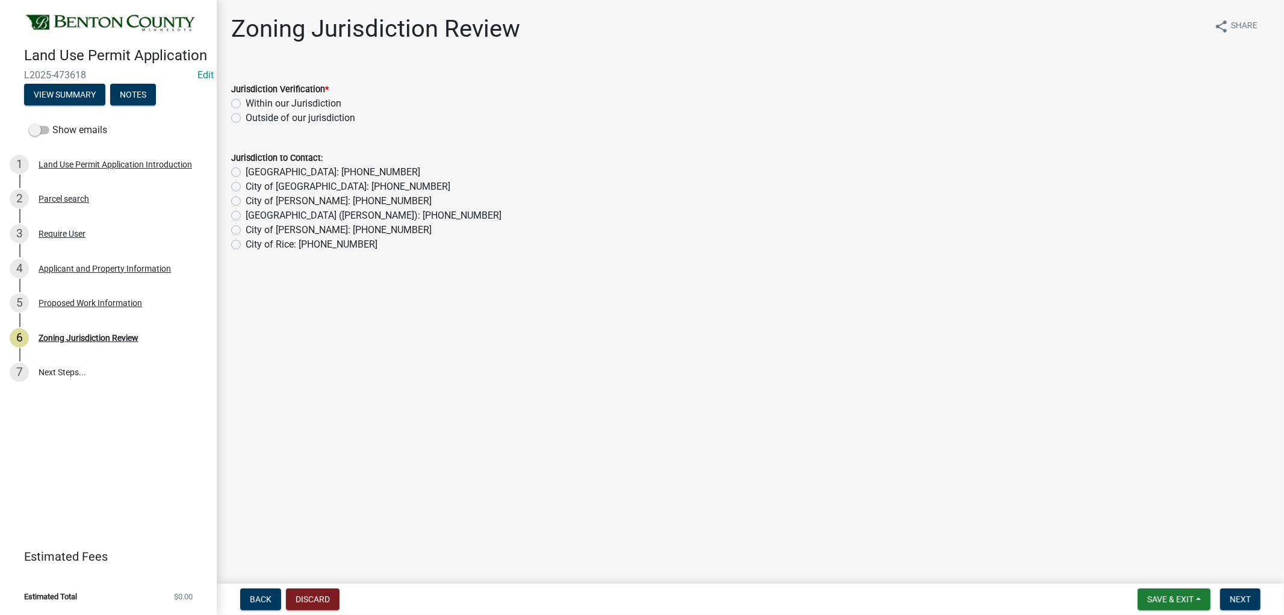
click at [246, 104] on label "Within our Jurisdiction" at bounding box center [294, 103] width 96 height 14
click at [246, 104] on input "Within our Jurisdiction" at bounding box center [250, 100] width 8 height 8
radio input "true"
click at [1241, 597] on span "Next" at bounding box center [1240, 599] width 21 height 10
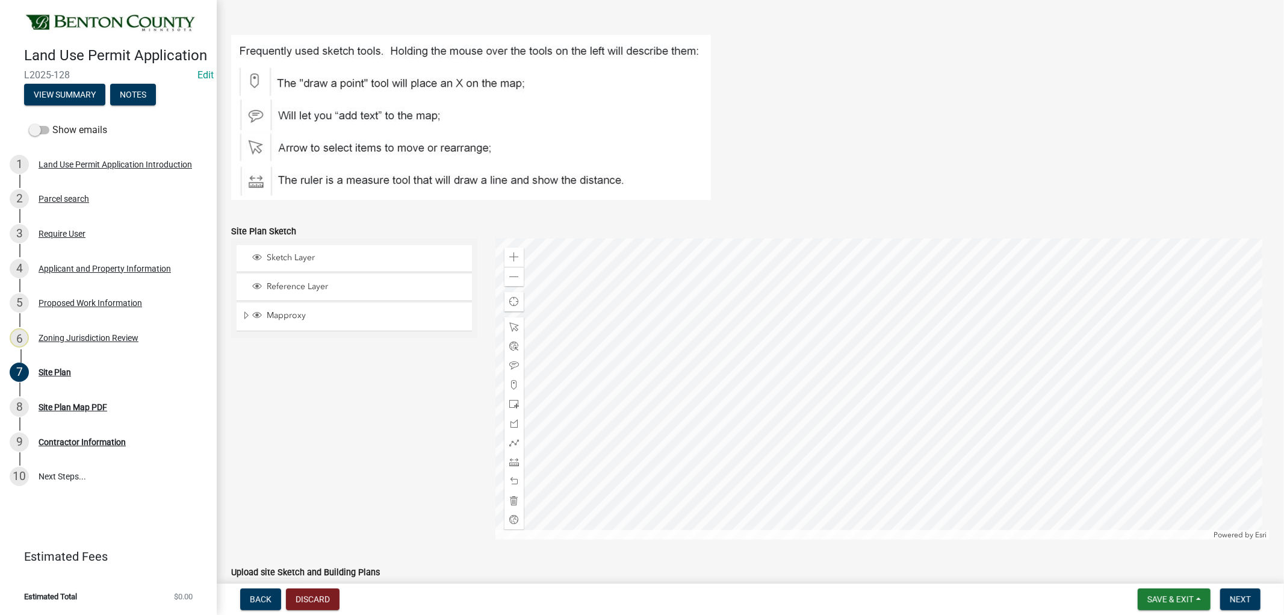
scroll to position [297, 0]
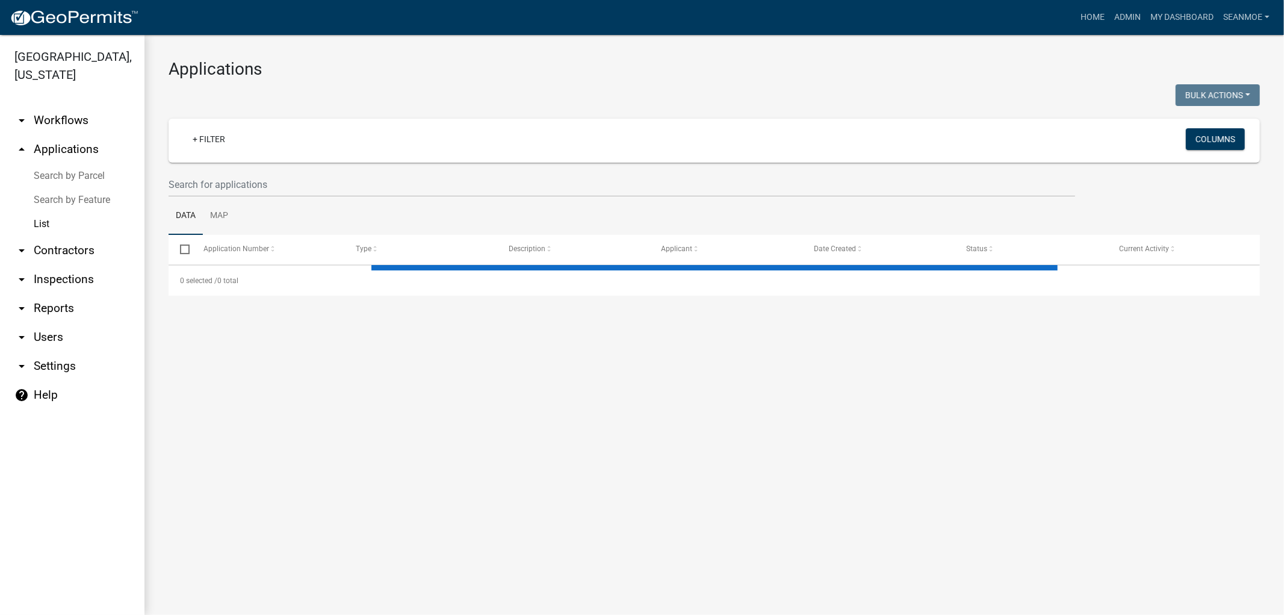
select select "1: 25"
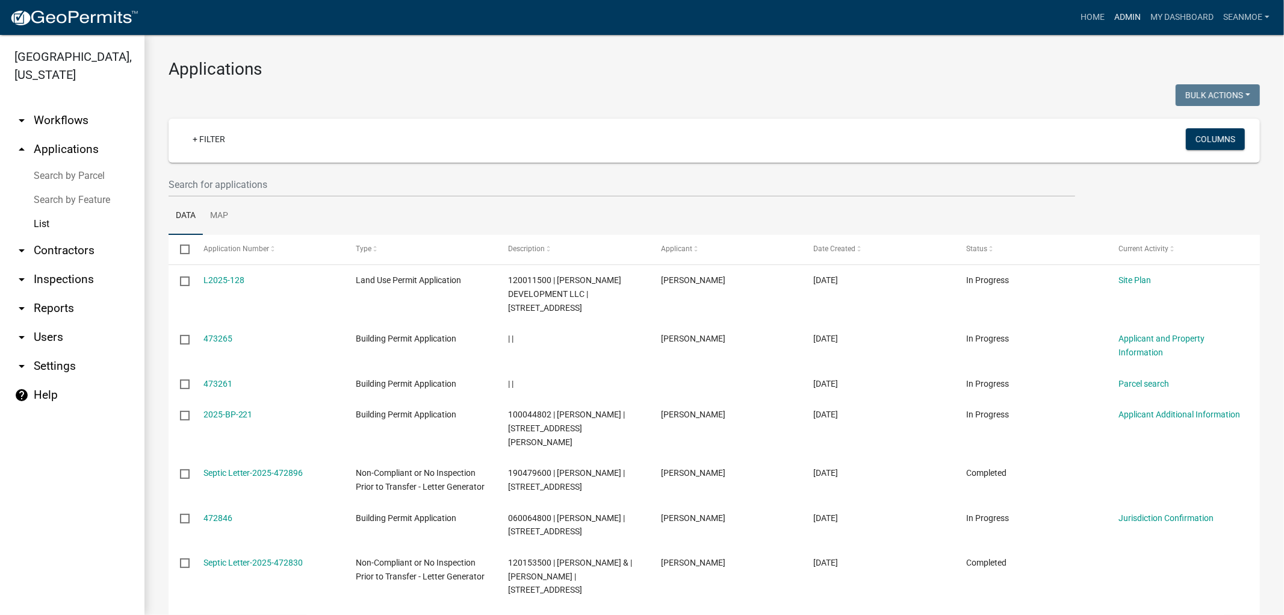
click at [1122, 14] on link "Admin" at bounding box center [1128, 17] width 36 height 23
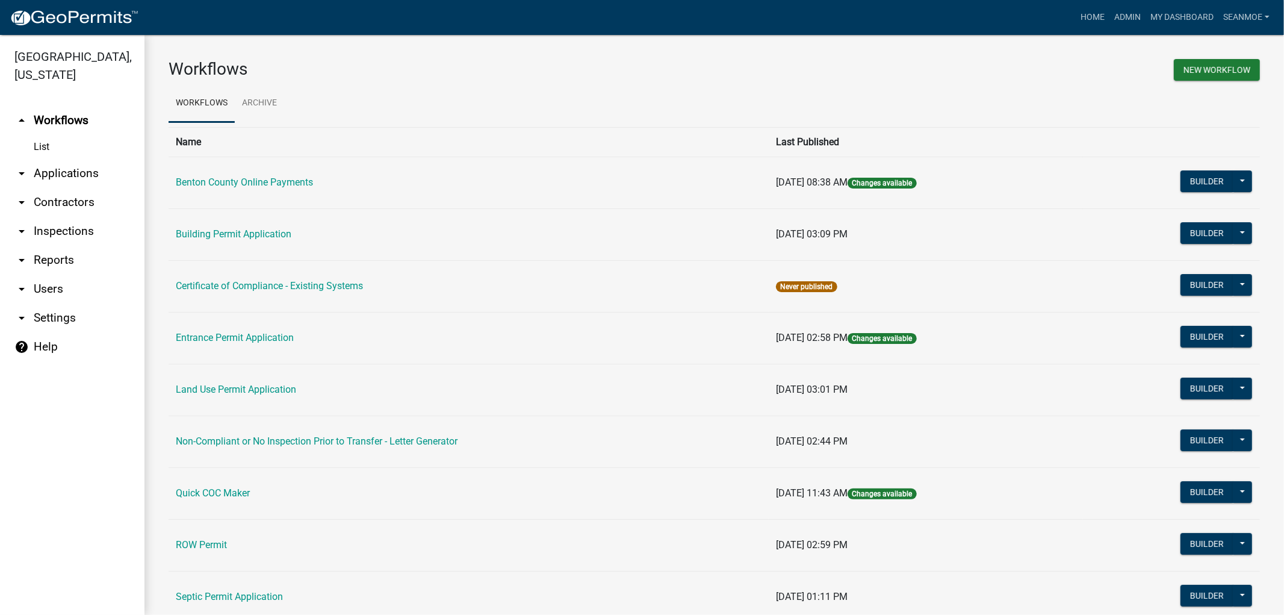
click at [67, 175] on link "arrow_drop_down Applications" at bounding box center [72, 173] width 144 height 29
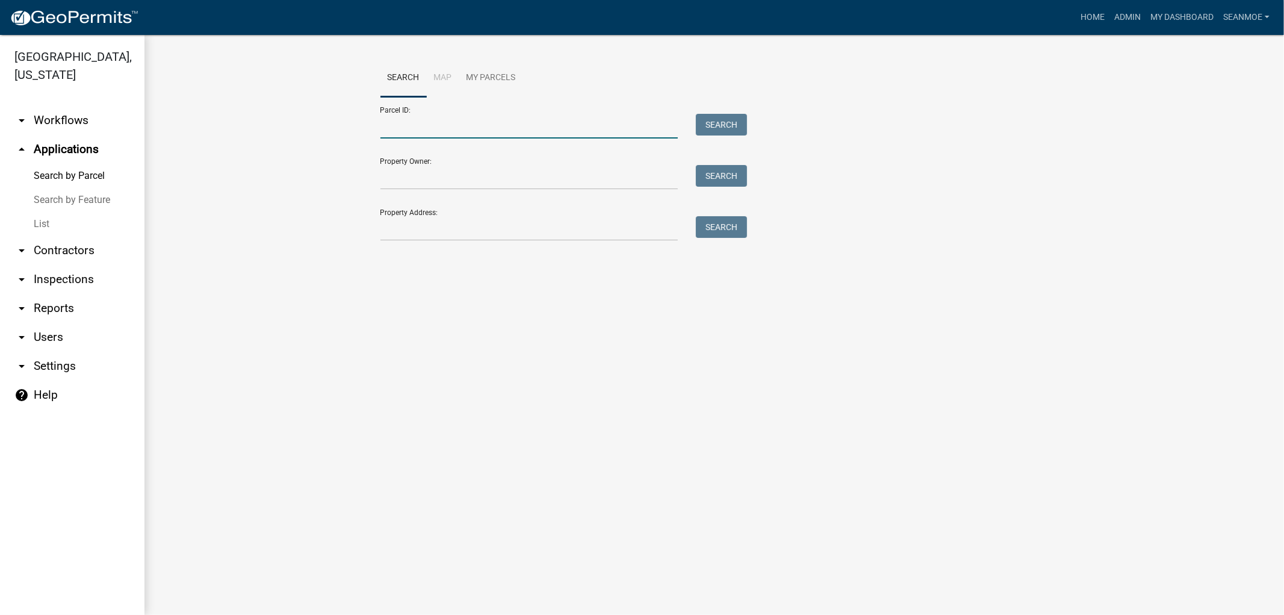
click at [503, 133] on input "Parcel ID:" at bounding box center [529, 126] width 298 height 25
click at [731, 125] on button "Search" at bounding box center [721, 125] width 51 height 22
drag, startPoint x: 425, startPoint y: 123, endPoint x: 357, endPoint y: 111, distance: 69.1
click at [357, 111] on wm-workflow-application-search-view "Search Map My Parcels Parcel ID: 120027903 Search Property Owner: Search Proper…" at bounding box center [714, 174] width 1091 height 231
type input "060027903"
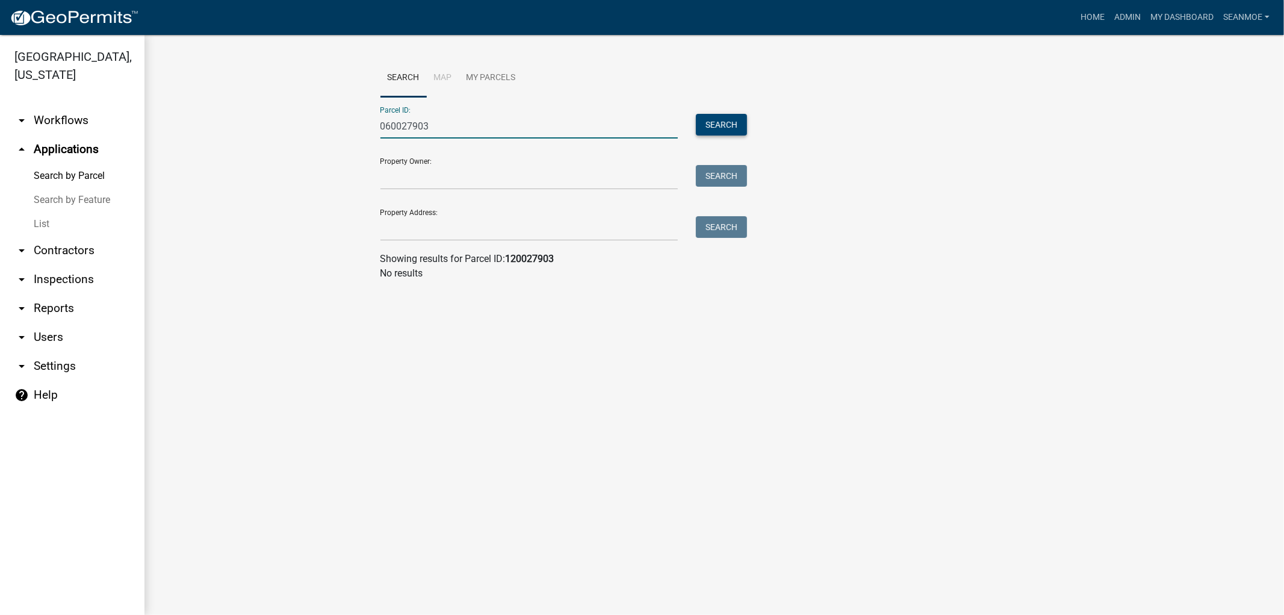
click at [736, 125] on button "Search" at bounding box center [721, 125] width 51 height 22
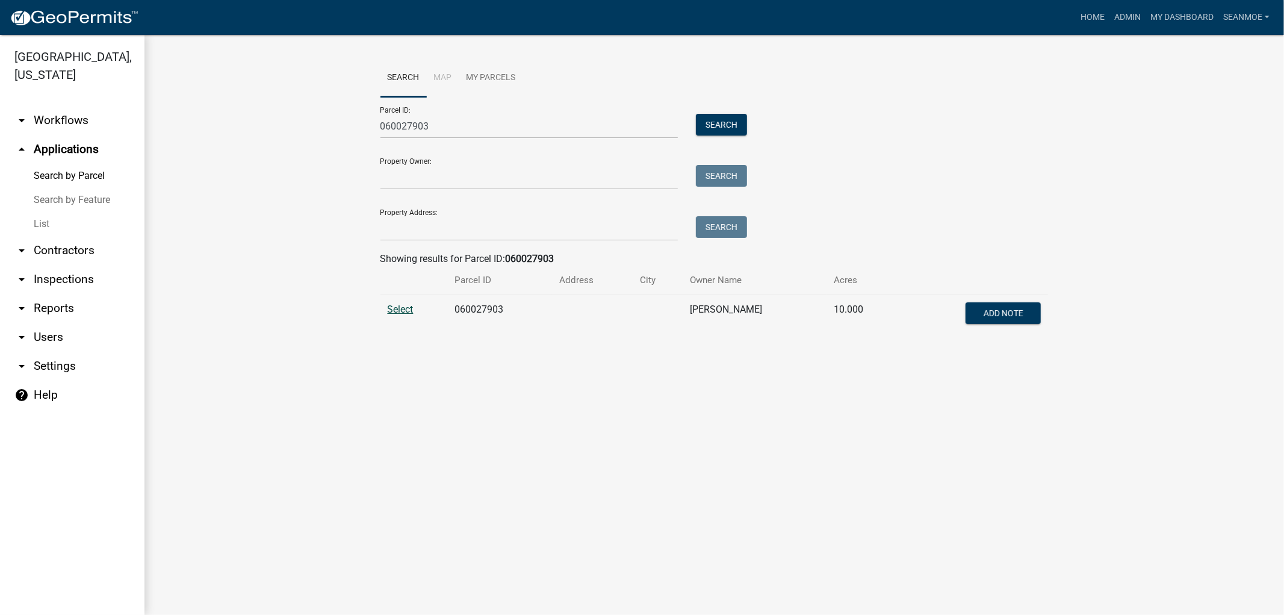
click at [400, 308] on span "Select" at bounding box center [401, 308] width 26 height 11
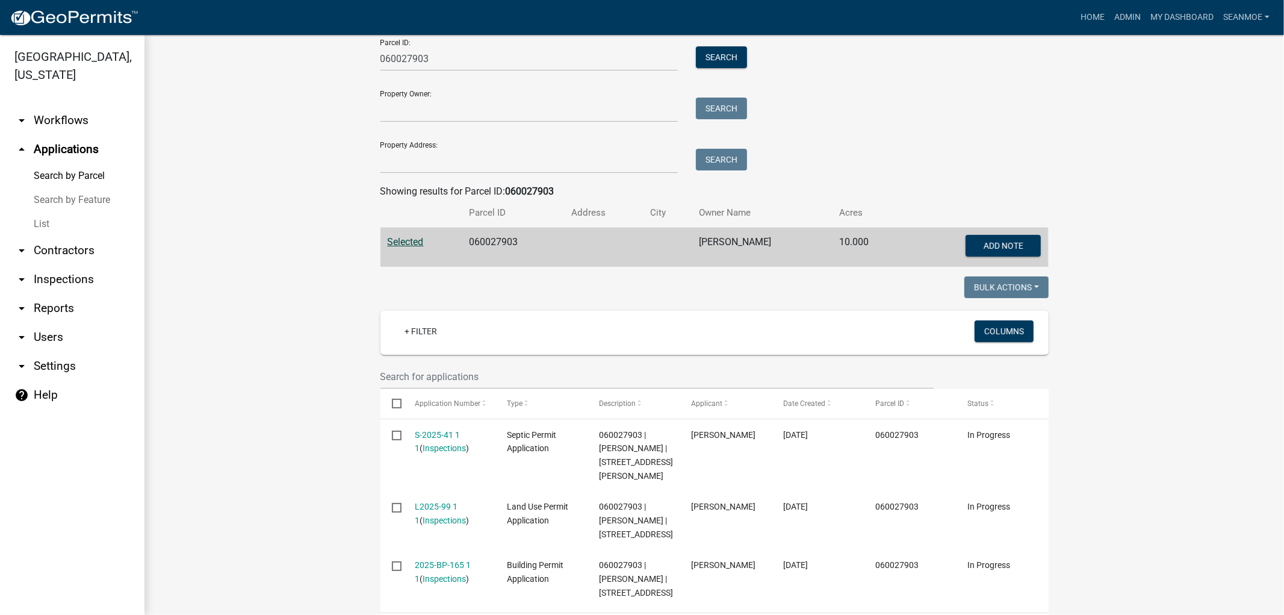
scroll to position [161, 0]
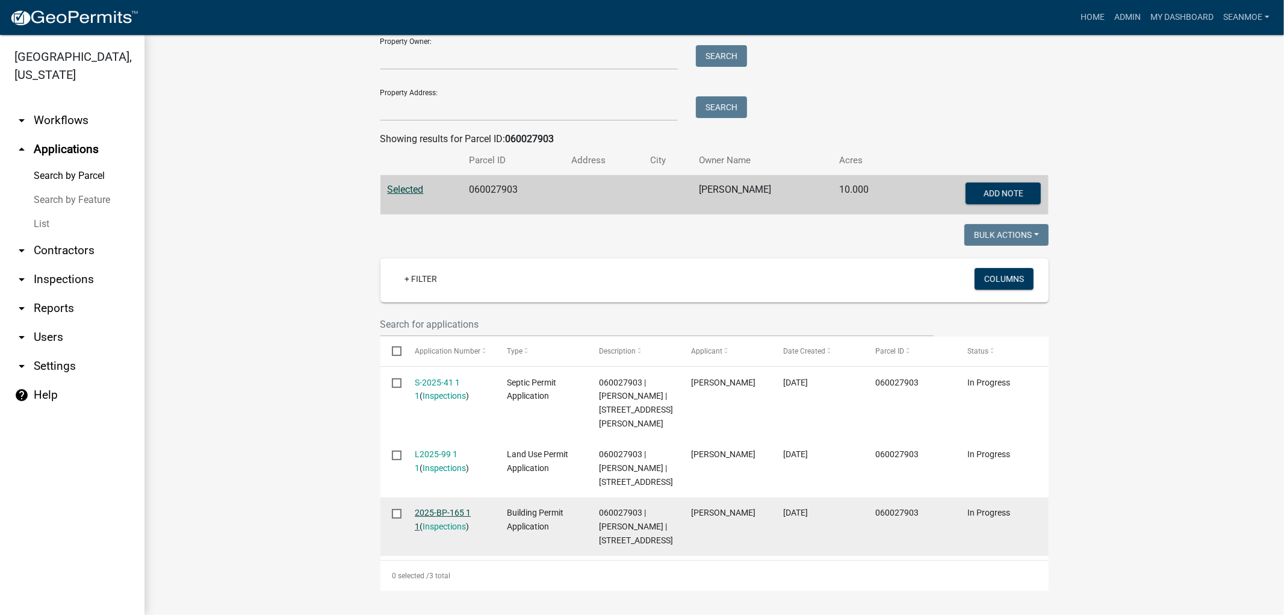
click at [449, 508] on link "2025-BP-165 1 1" at bounding box center [443, 519] width 56 height 23
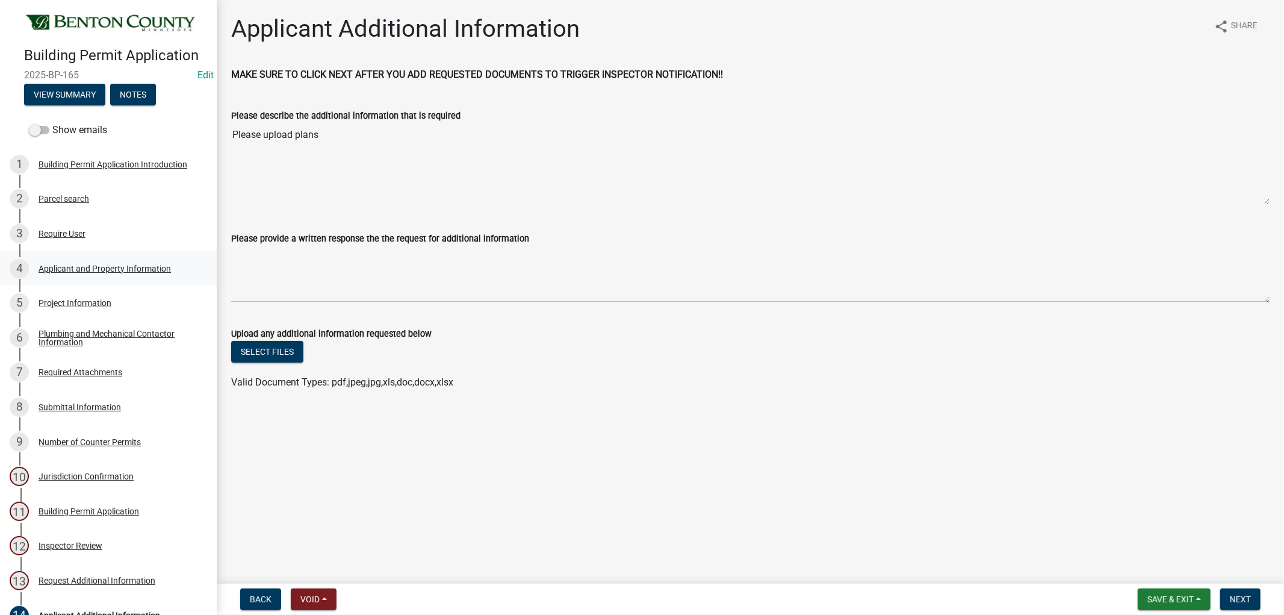
click at [95, 273] on div "Applicant and Property Information" at bounding box center [105, 268] width 132 height 8
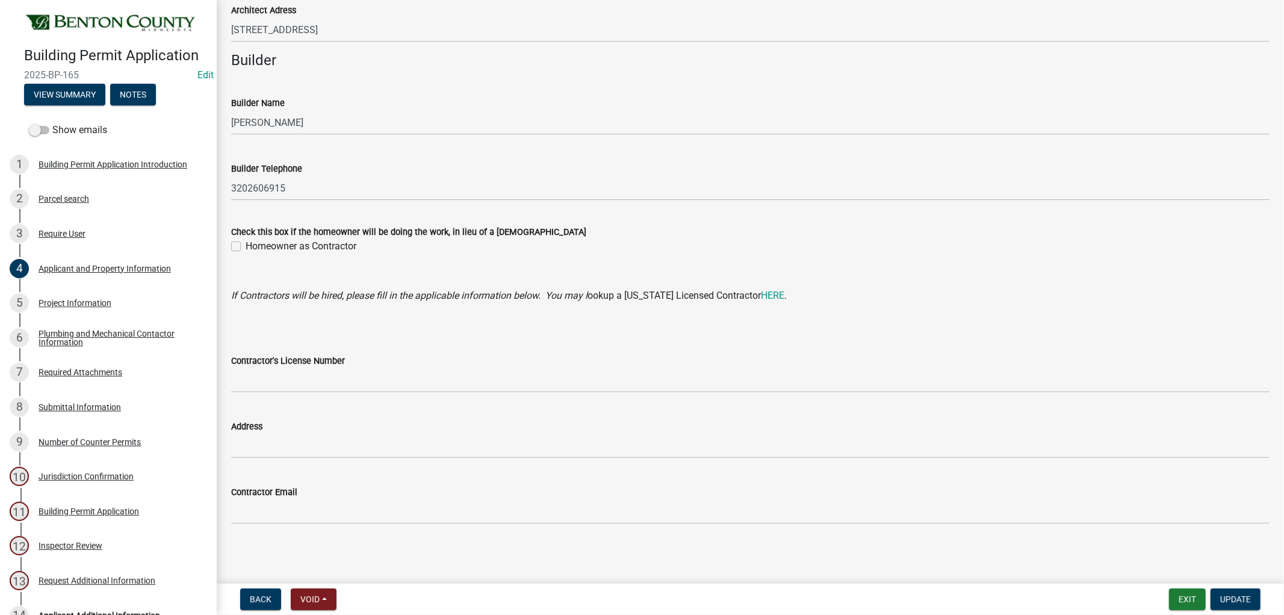
scroll to position [1016, 0]
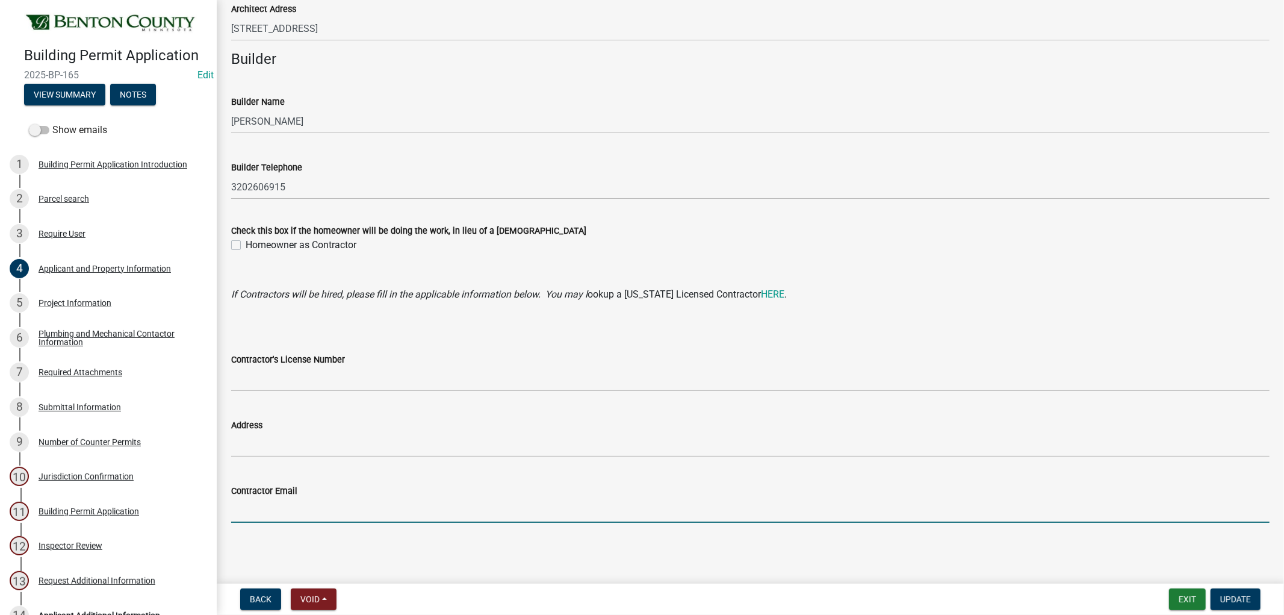
click at [320, 512] on input "Contractor Email" at bounding box center [750, 510] width 1038 height 25
type input "dkprokott@gmail.com"
click at [1247, 597] on span "Update" at bounding box center [1235, 599] width 31 height 10
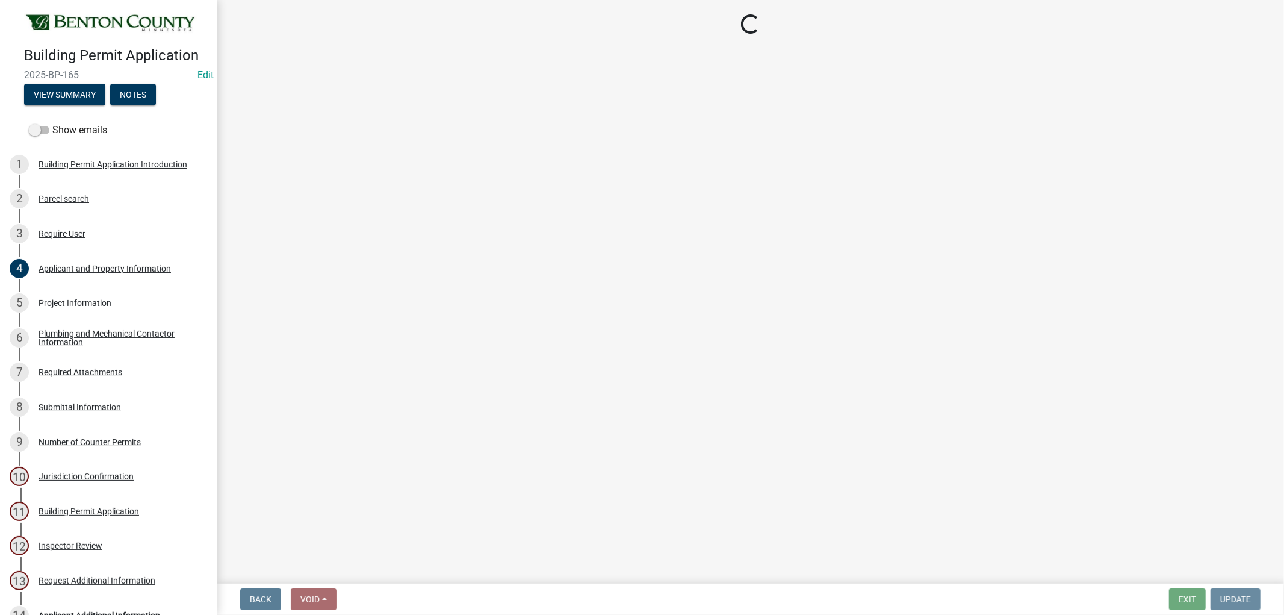
scroll to position [0, 0]
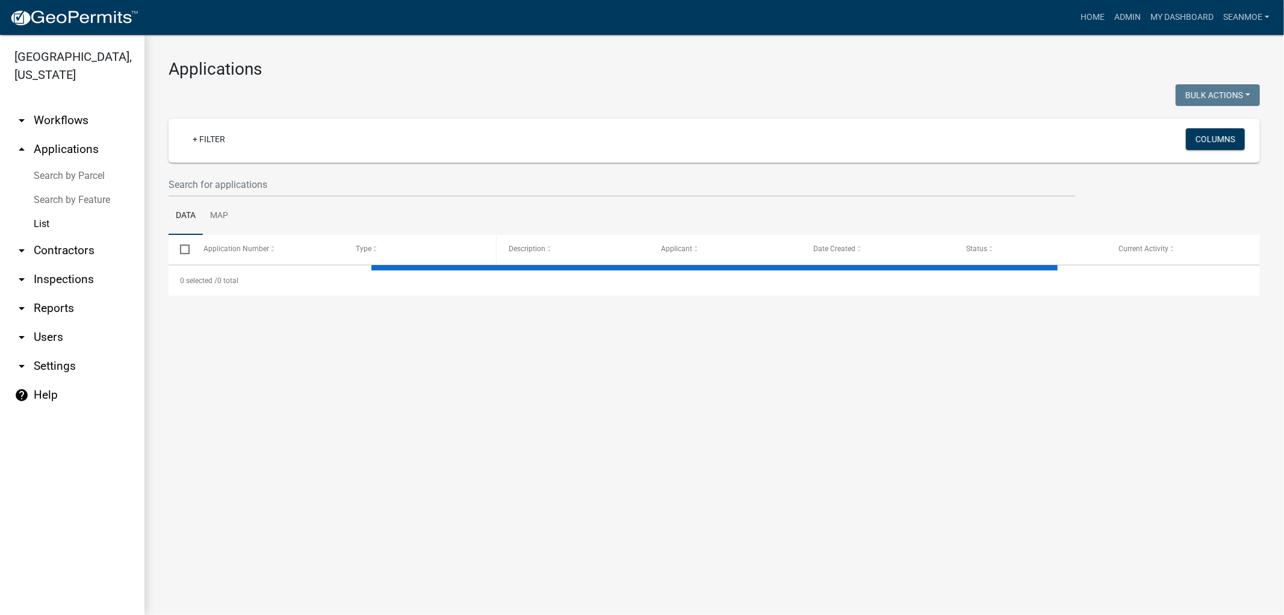
select select "1: 25"
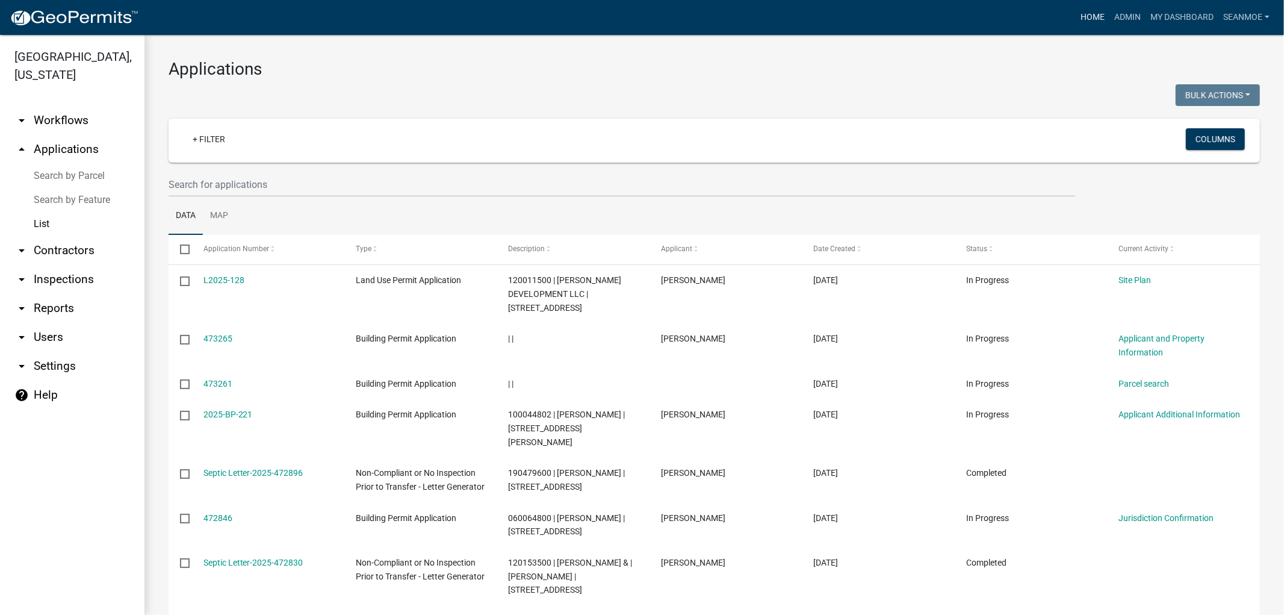
click at [1090, 16] on link "Home" at bounding box center [1093, 17] width 34 height 23
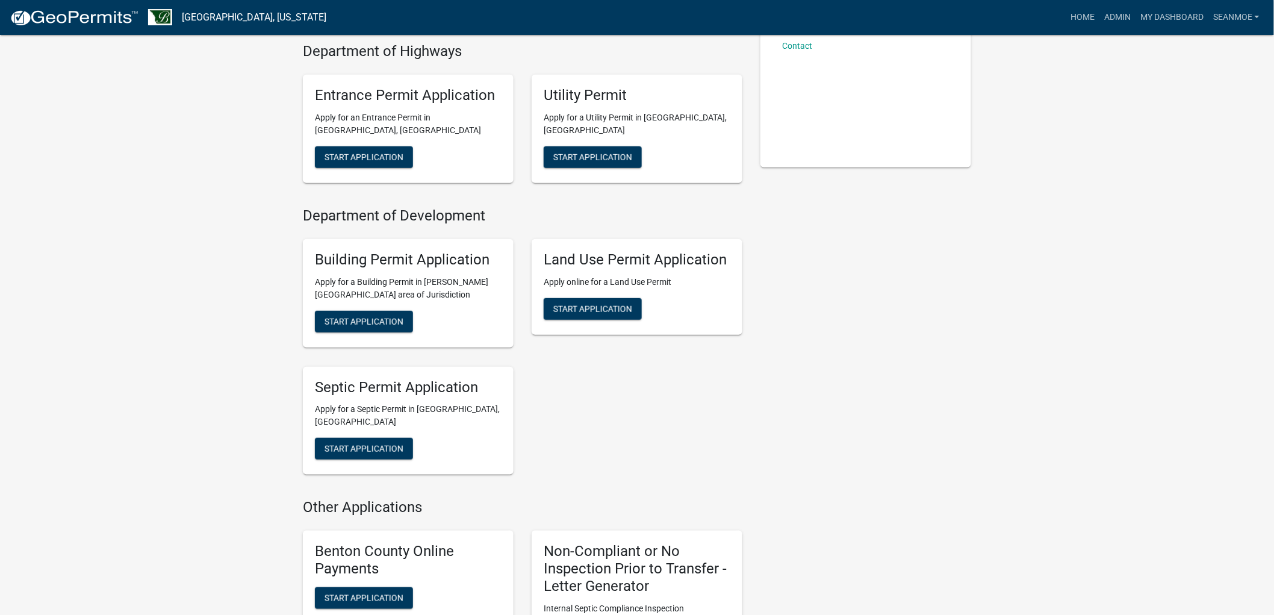
scroll to position [334, 0]
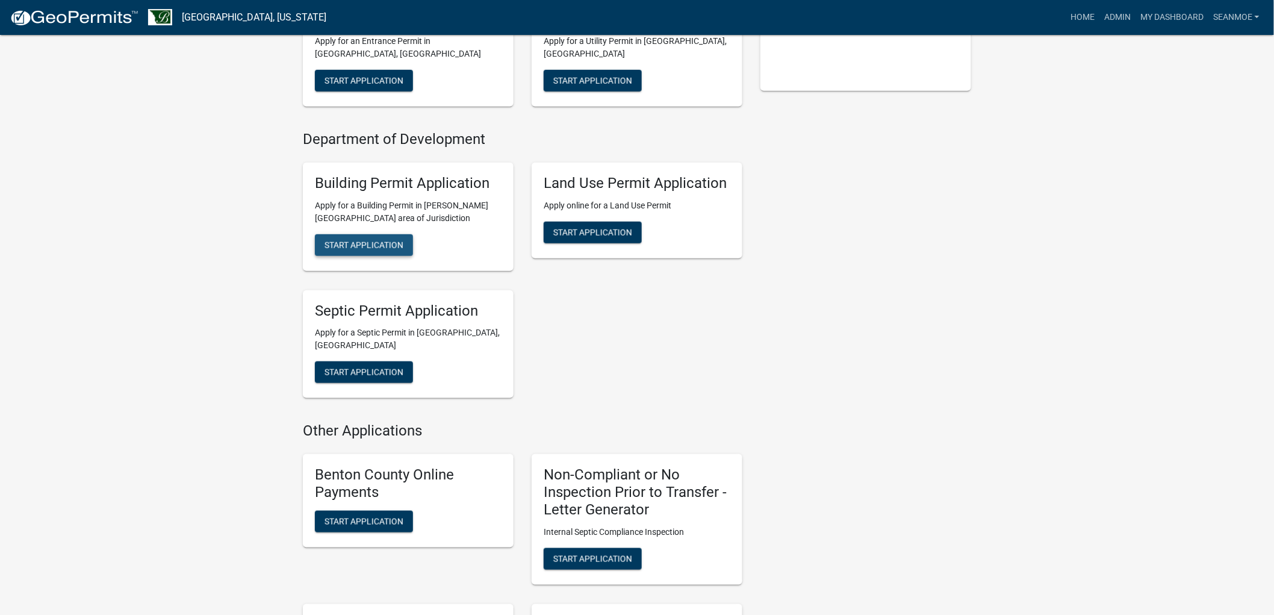
click at [384, 248] on span "Start Application" at bounding box center [363, 245] width 79 height 10
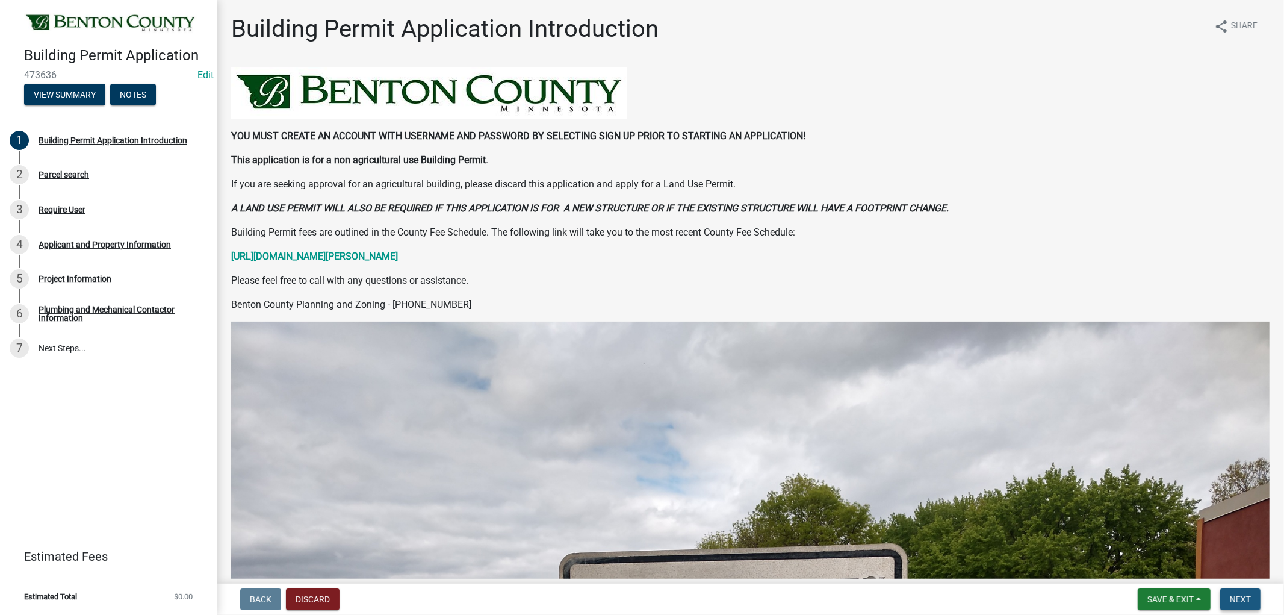
click at [1243, 597] on span "Next" at bounding box center [1240, 599] width 21 height 10
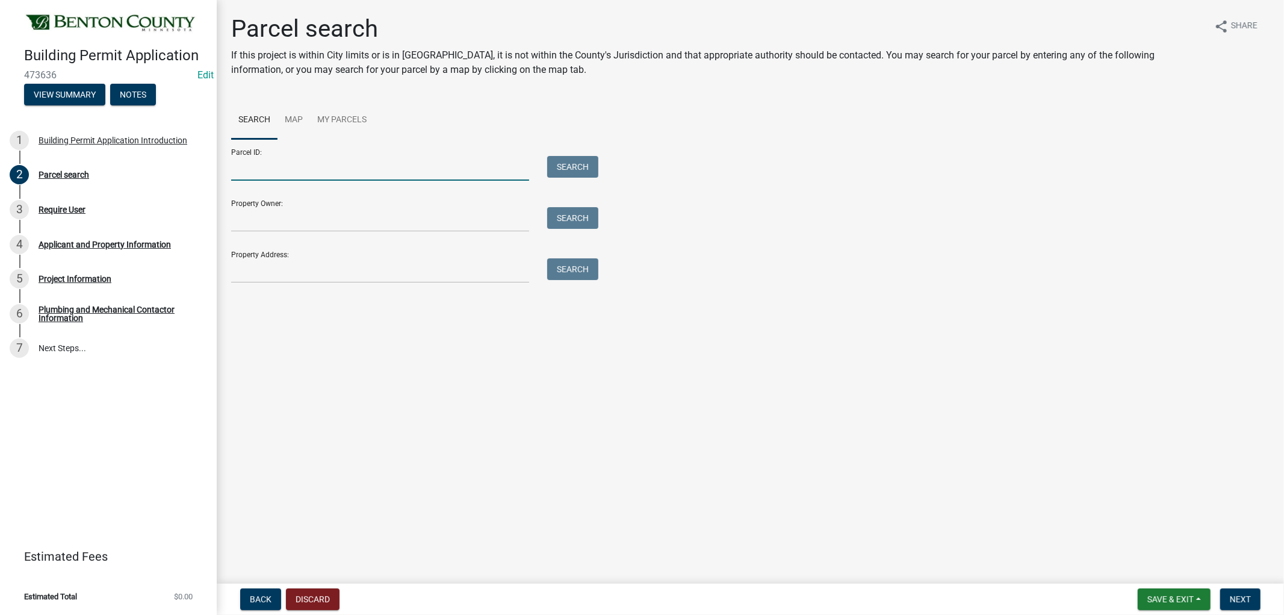
click at [340, 172] on input "Parcel ID:" at bounding box center [380, 168] width 298 height 25
type input "060027903"
click at [570, 167] on button "Search" at bounding box center [572, 167] width 51 height 22
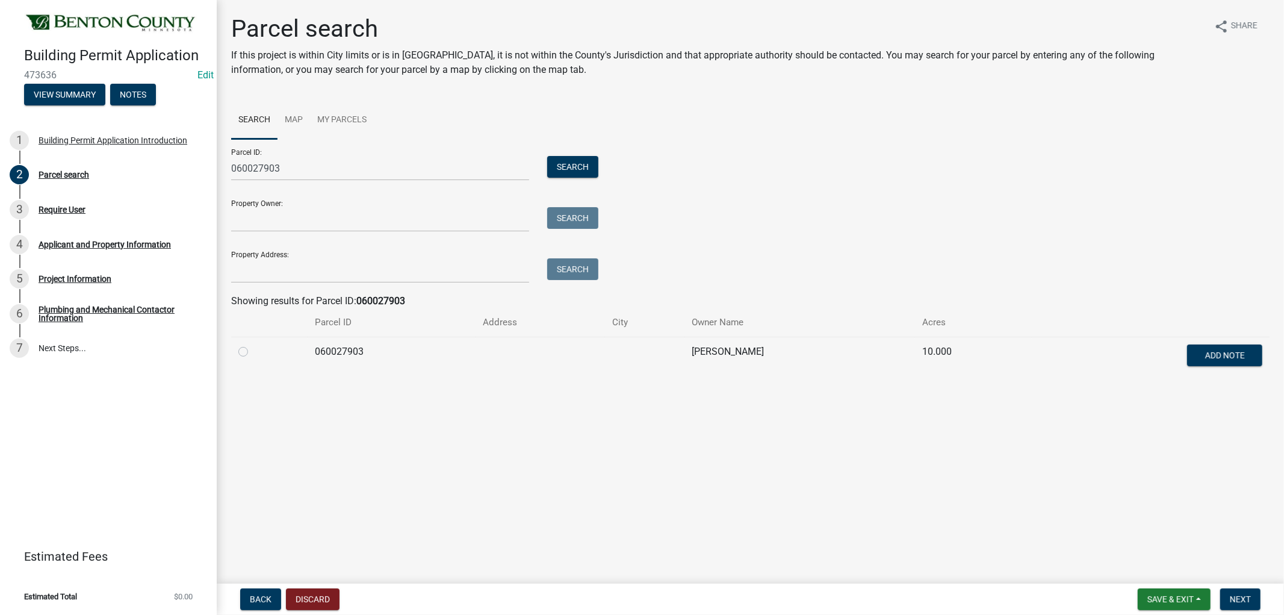
click at [253, 344] on label at bounding box center [253, 344] width 0 height 0
click at [253, 351] on input "radio" at bounding box center [257, 348] width 8 height 8
radio input "true"
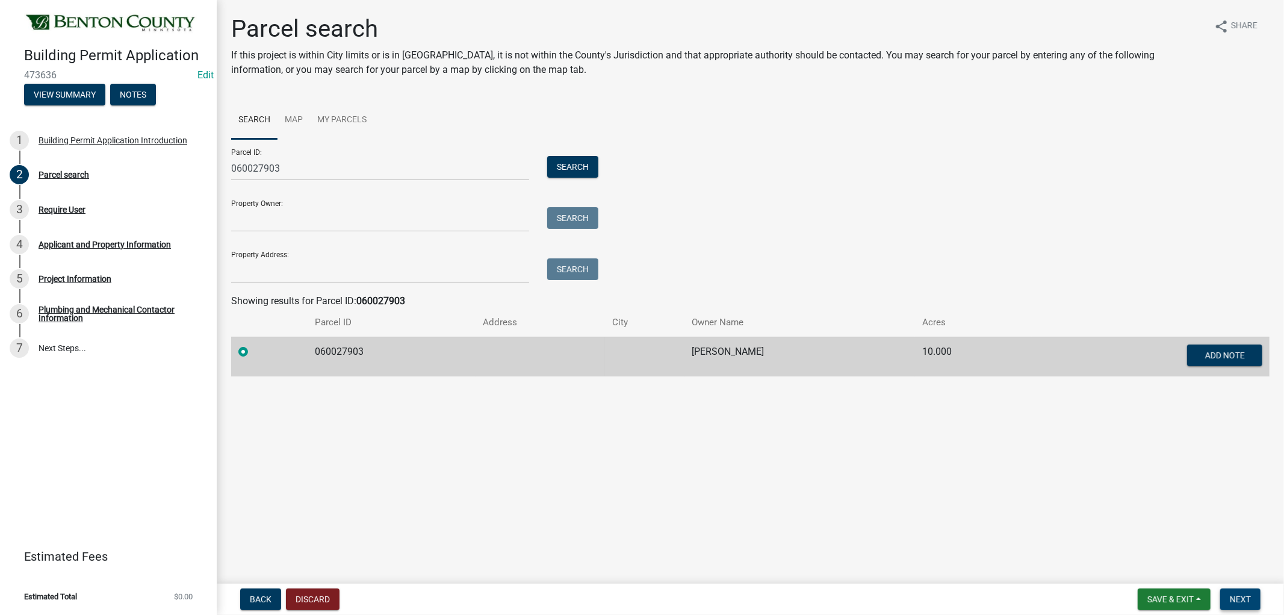
click at [1248, 598] on span "Next" at bounding box center [1240, 599] width 21 height 10
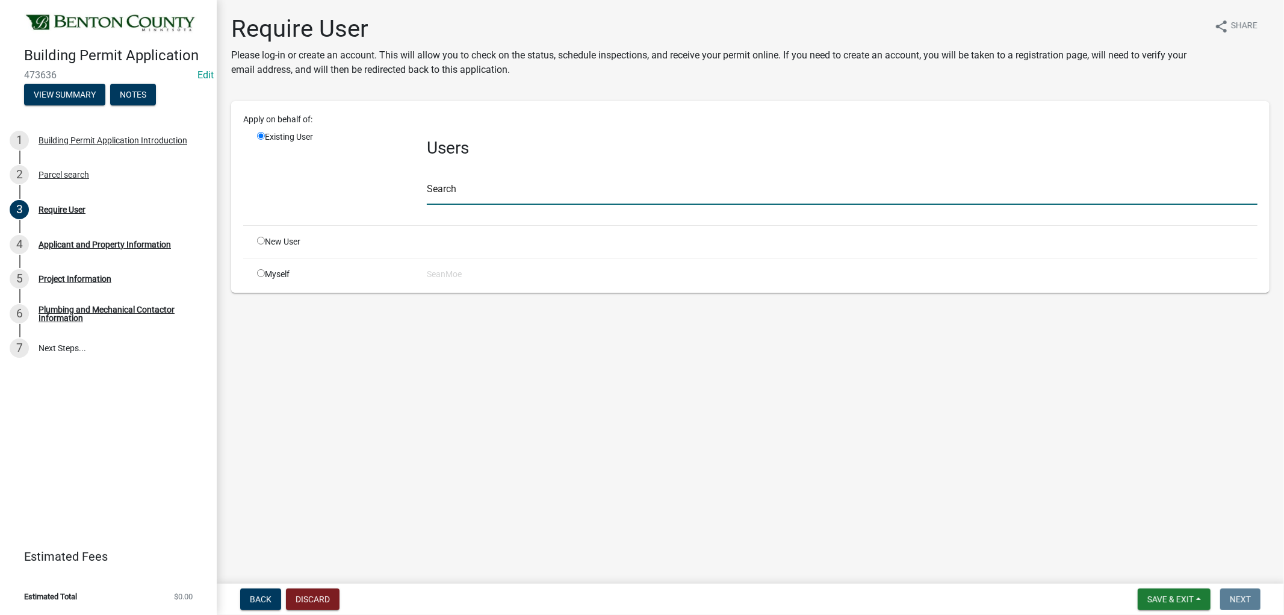
click at [486, 191] on input "text" at bounding box center [842, 192] width 831 height 25
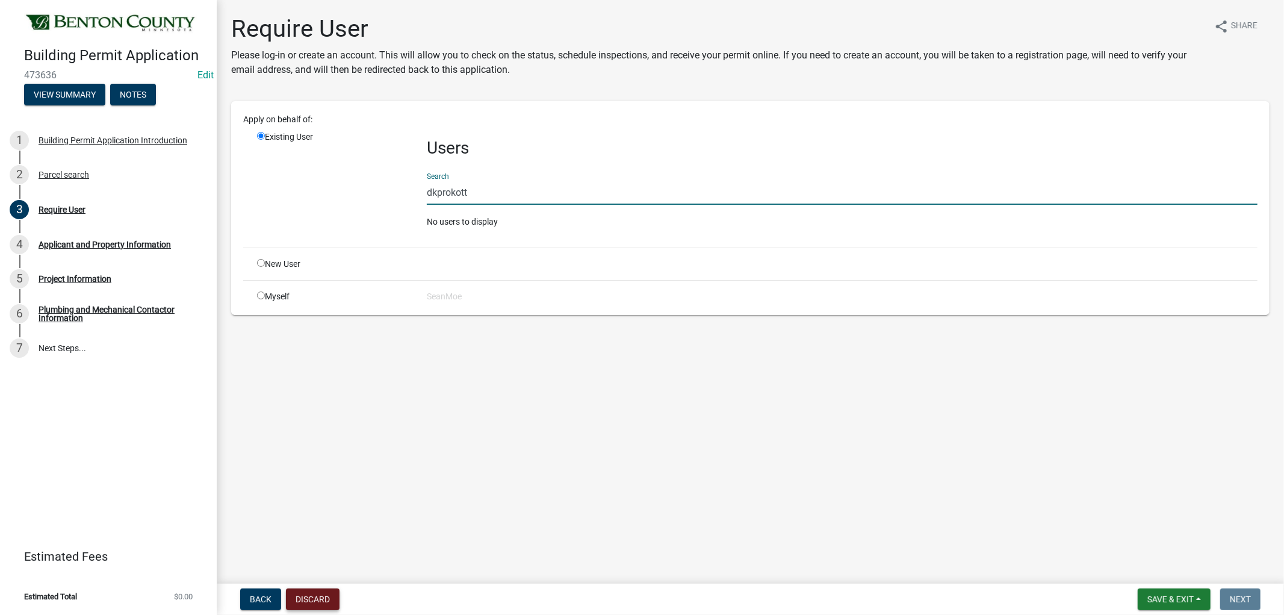
type input "dkprokott"
click at [311, 600] on button "Discard" at bounding box center [313, 599] width 54 height 22
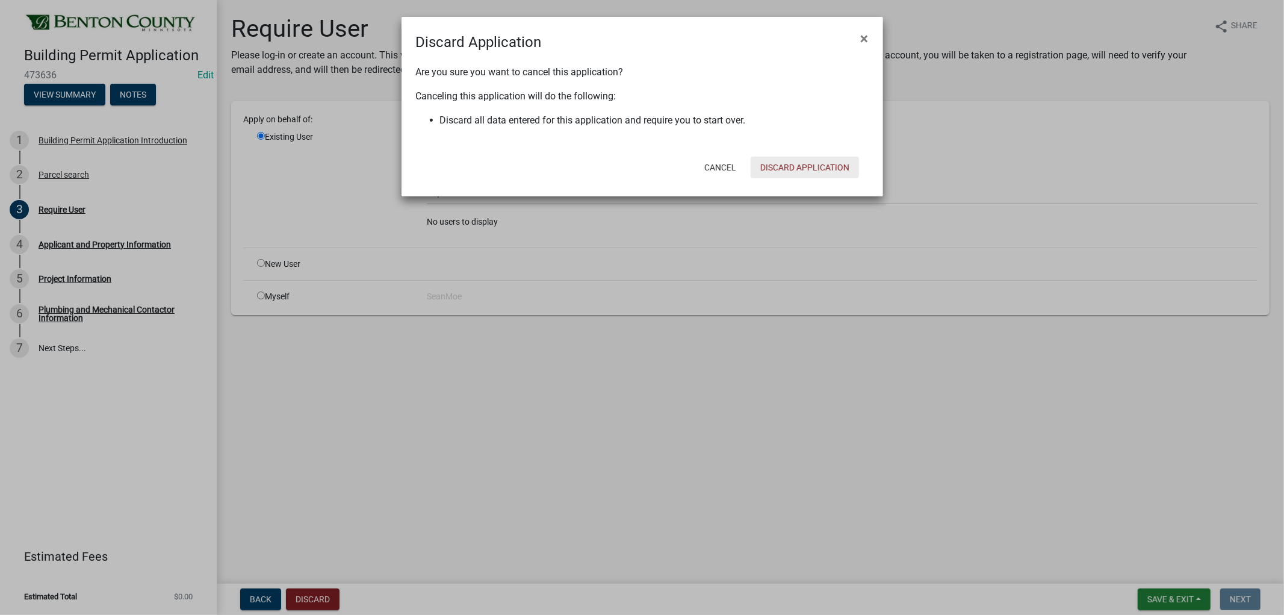
click at [805, 159] on button "Discard Application" at bounding box center [805, 168] width 108 height 22
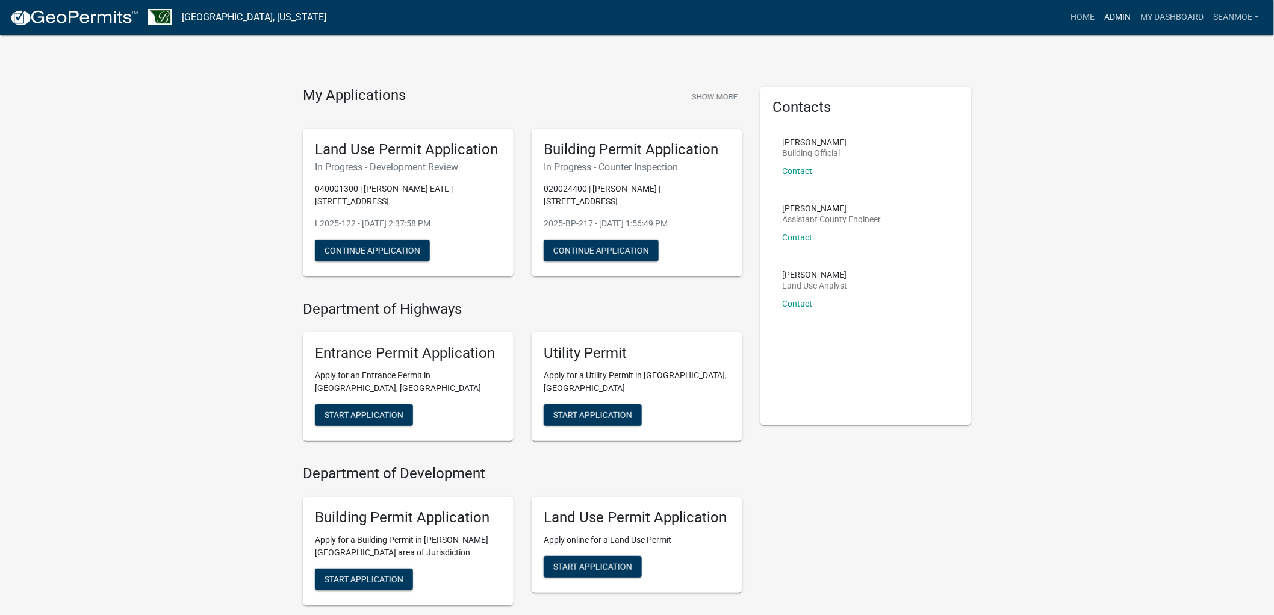
click at [1117, 17] on link "Admin" at bounding box center [1117, 17] width 36 height 23
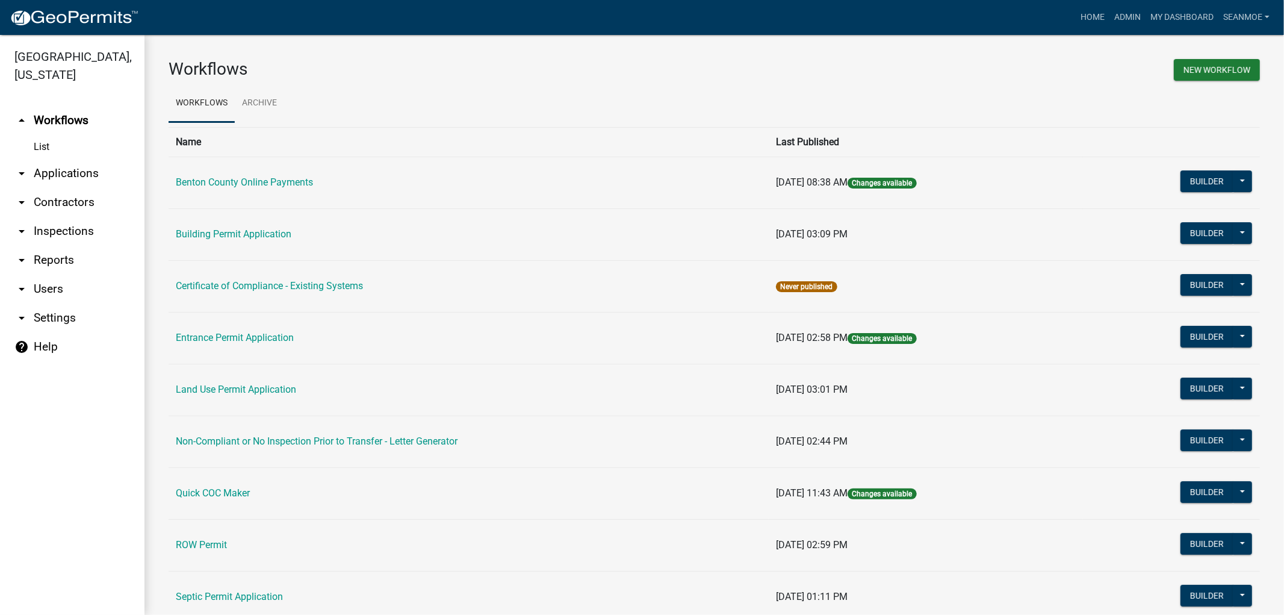
click at [72, 172] on link "arrow_drop_down Applications" at bounding box center [72, 173] width 144 height 29
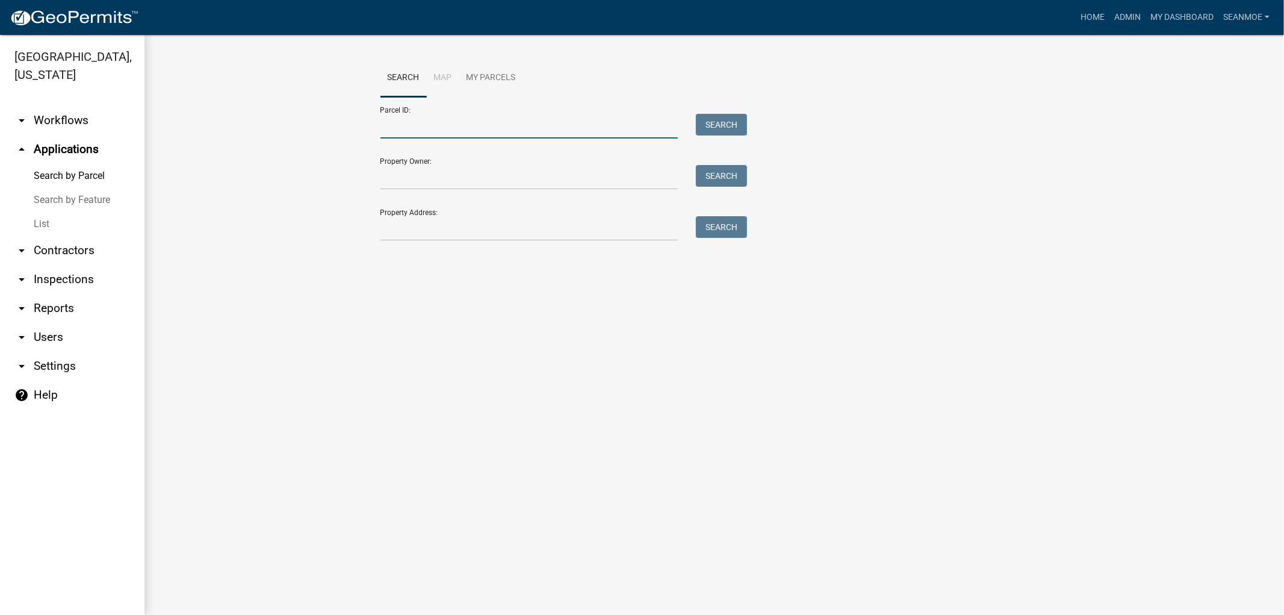
click at [503, 133] on input "Parcel ID:" at bounding box center [529, 126] width 298 height 25
type input "060027903"
click at [709, 125] on button "Search" at bounding box center [721, 125] width 51 height 22
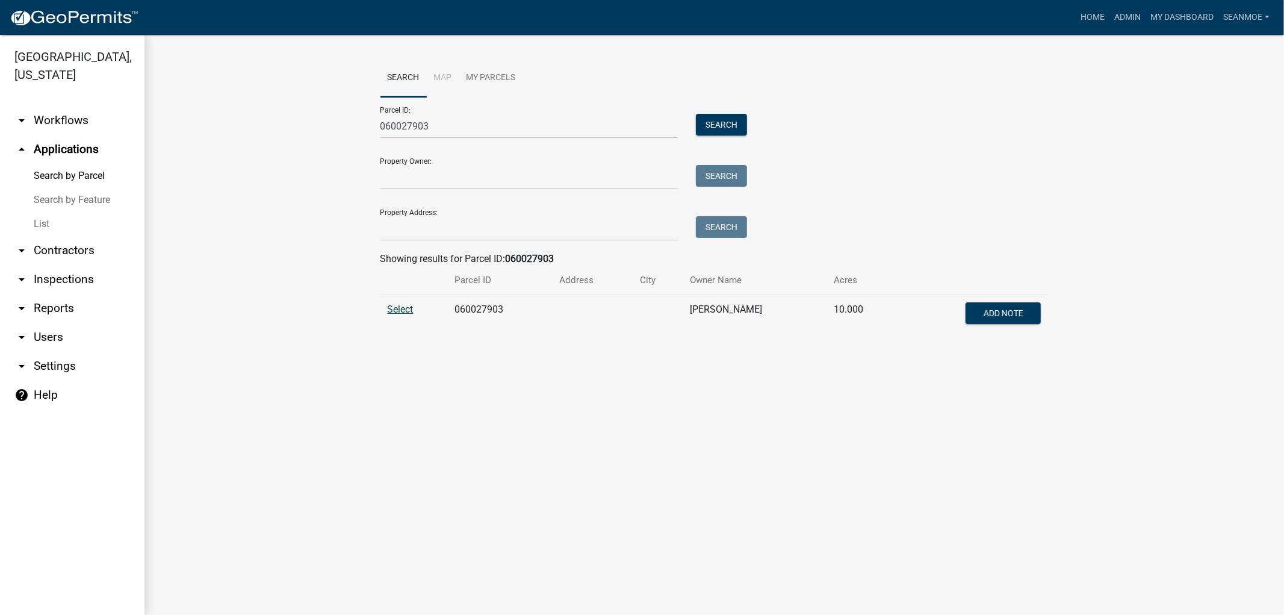
click at [396, 309] on span "Select" at bounding box center [401, 308] width 26 height 11
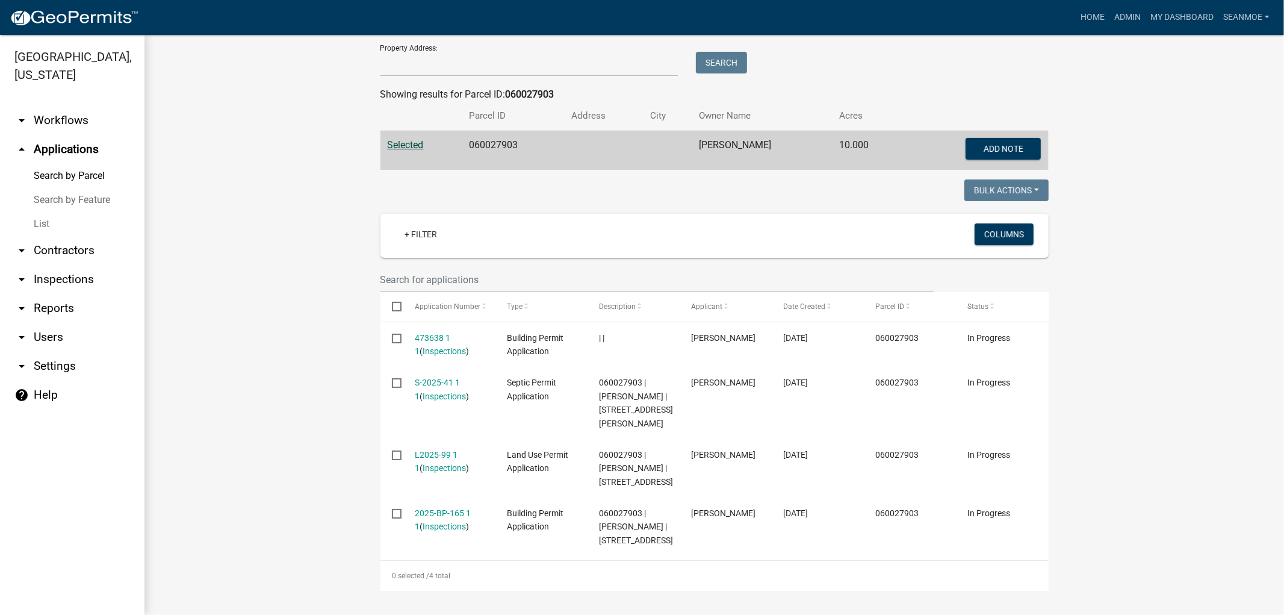
scroll to position [206, 0]
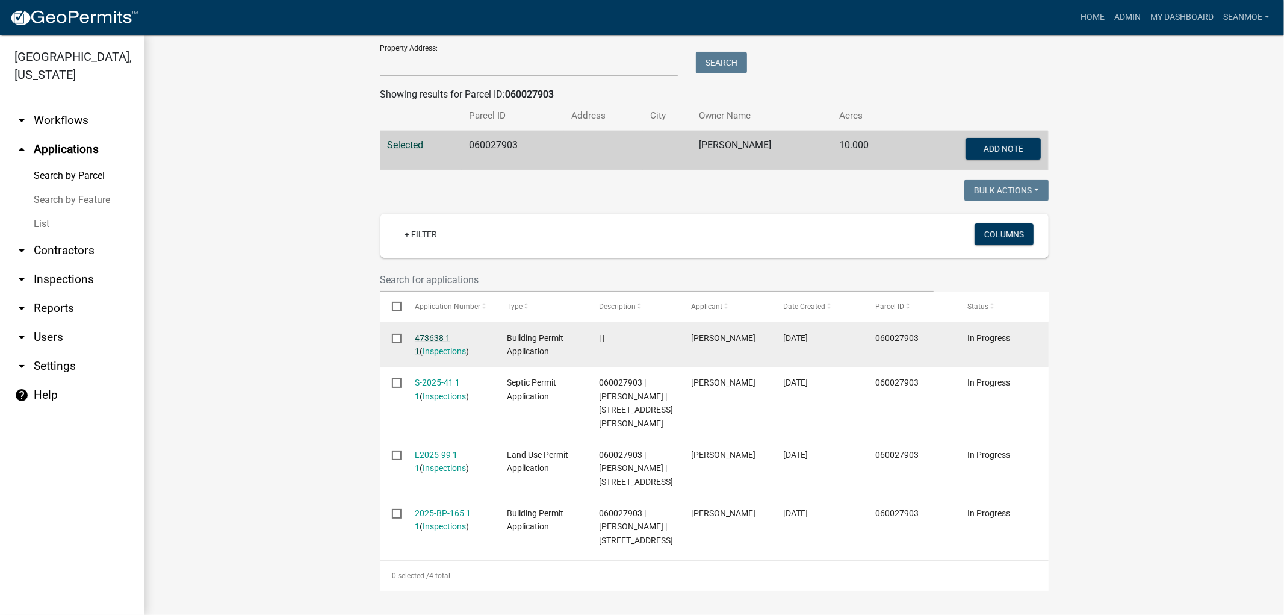
click at [446, 333] on link "473638 1 1" at bounding box center [433, 344] width 36 height 23
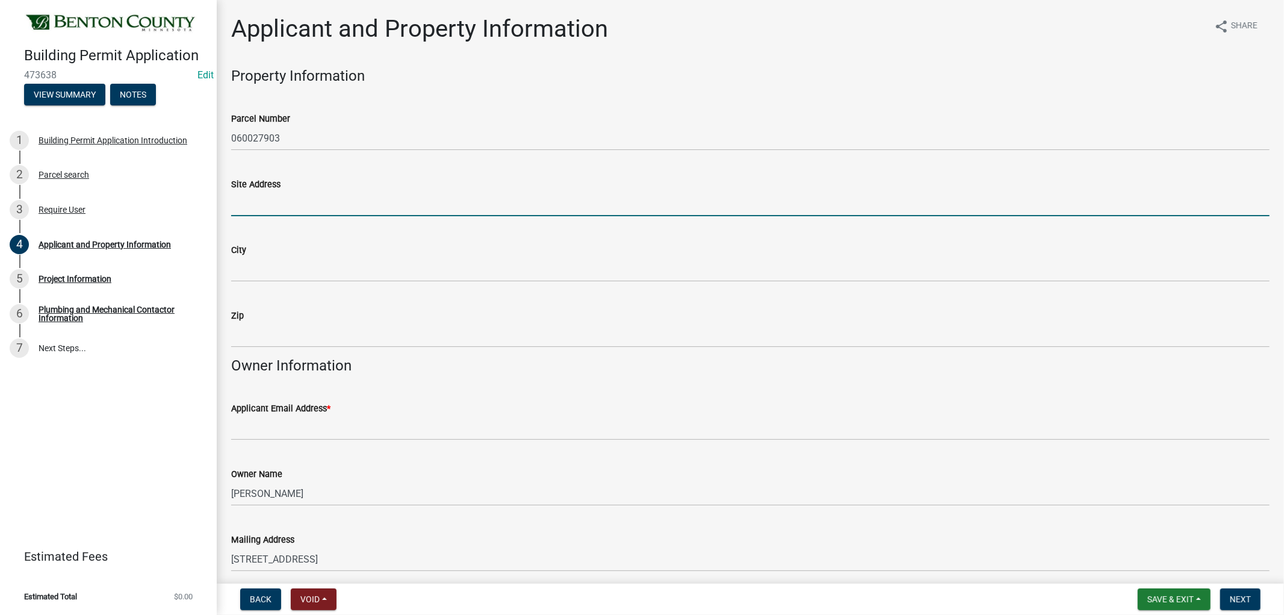
click at [337, 206] on input "Site Address" at bounding box center [750, 203] width 1038 height 25
type input "1173 125TH ST NW"
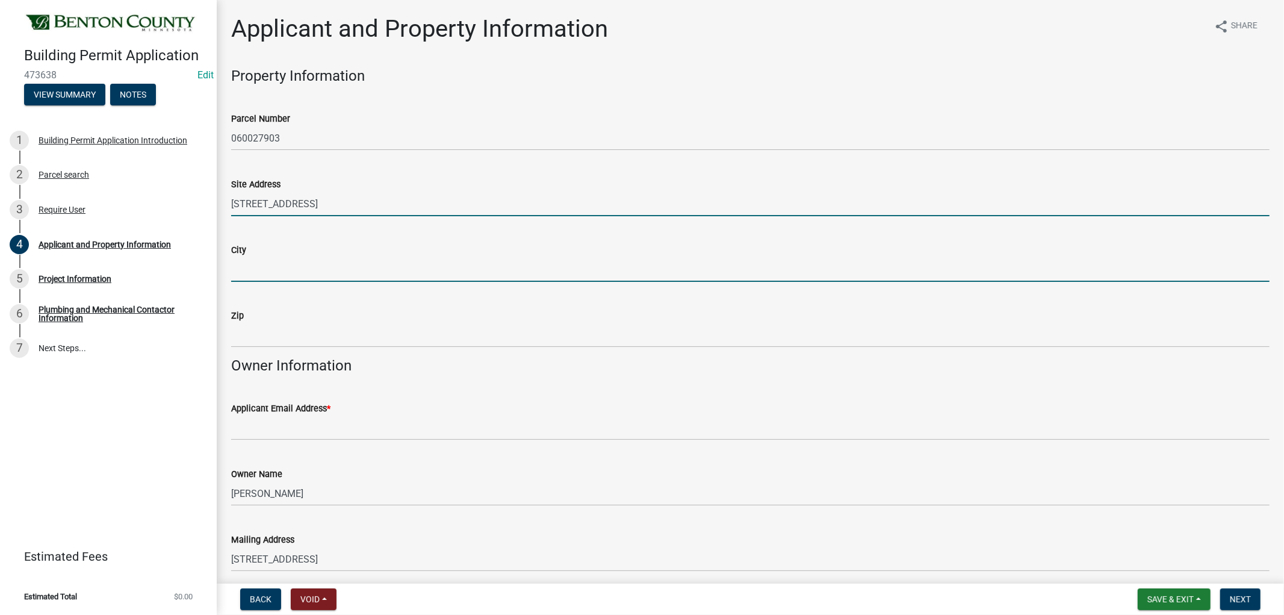
click at [287, 272] on input "City" at bounding box center [750, 269] width 1038 height 25
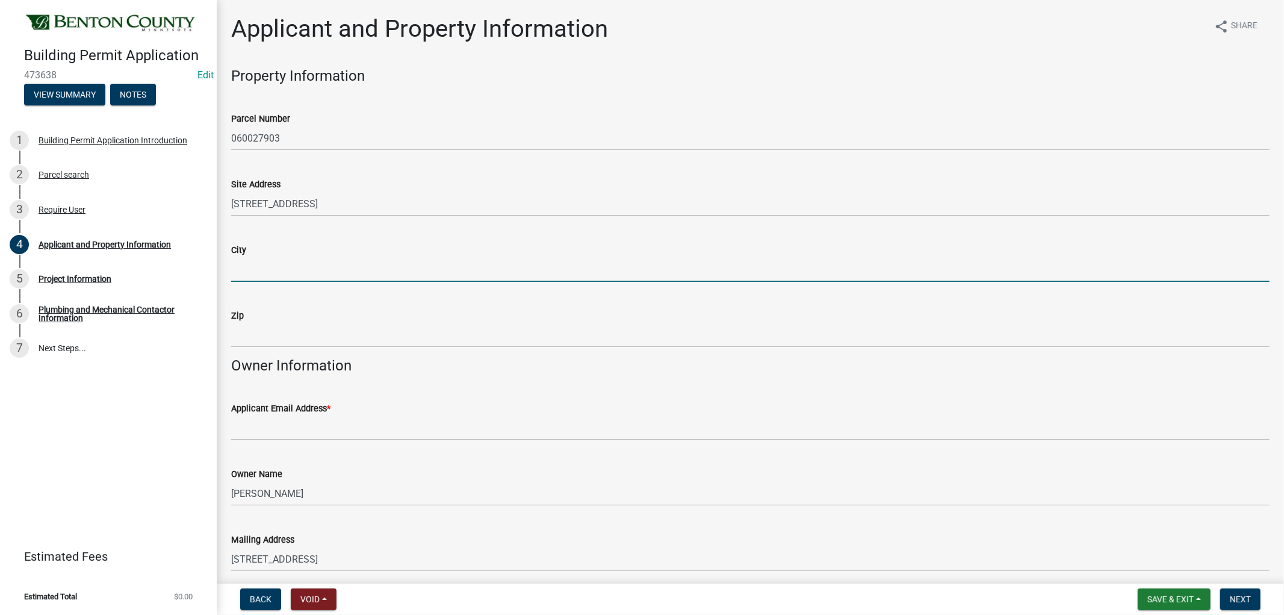
type input "RICE"
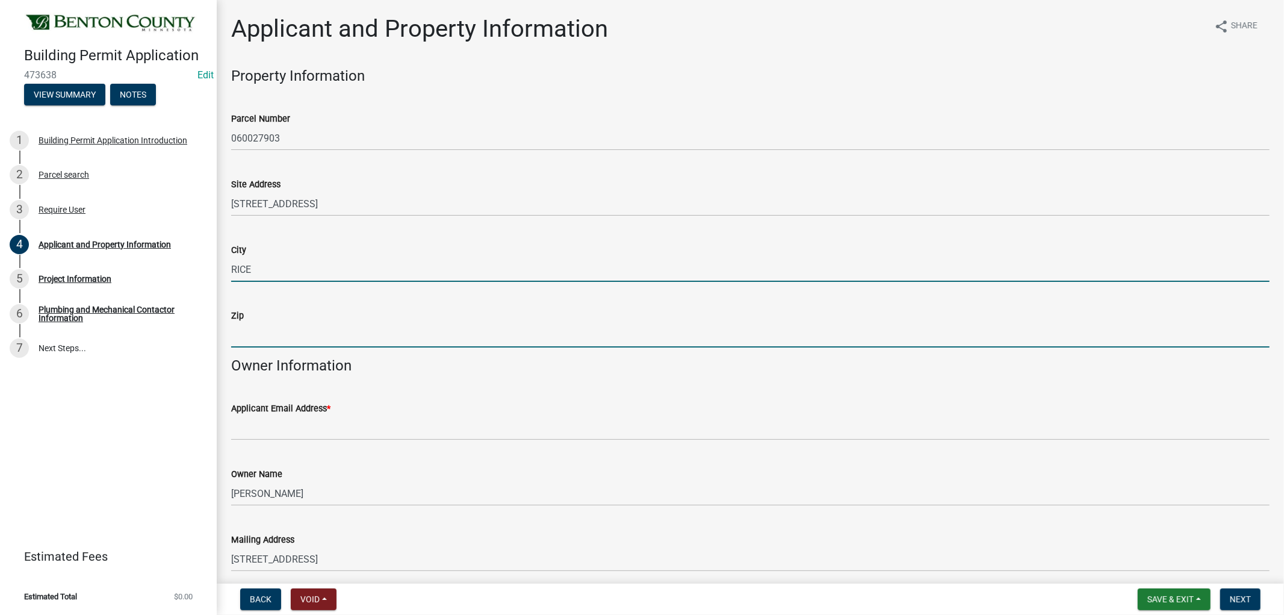
click at [279, 341] on input "Zip" at bounding box center [750, 335] width 1038 height 25
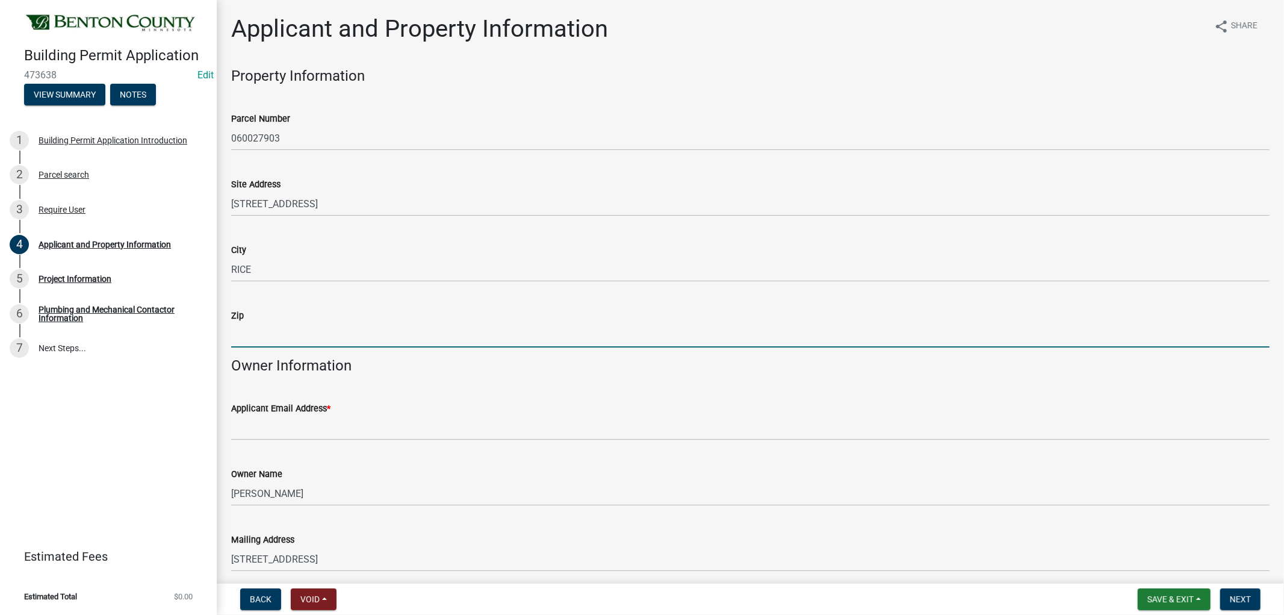
type input "56367"
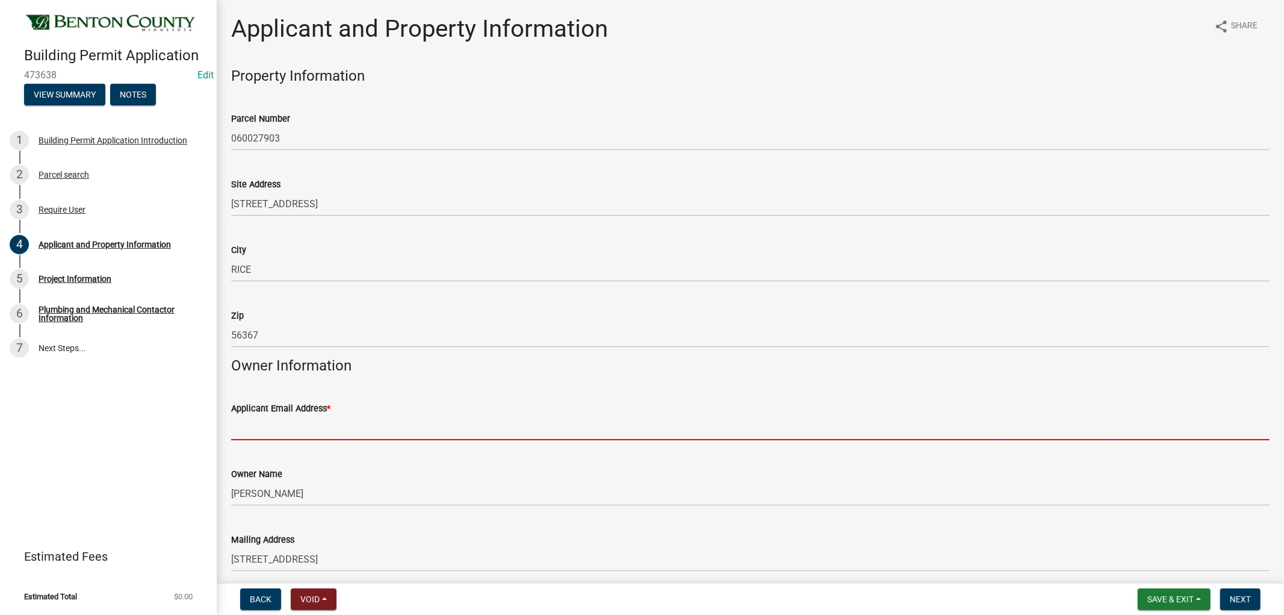
click at [324, 432] on input "Applicant Email Address *" at bounding box center [750, 427] width 1038 height 25
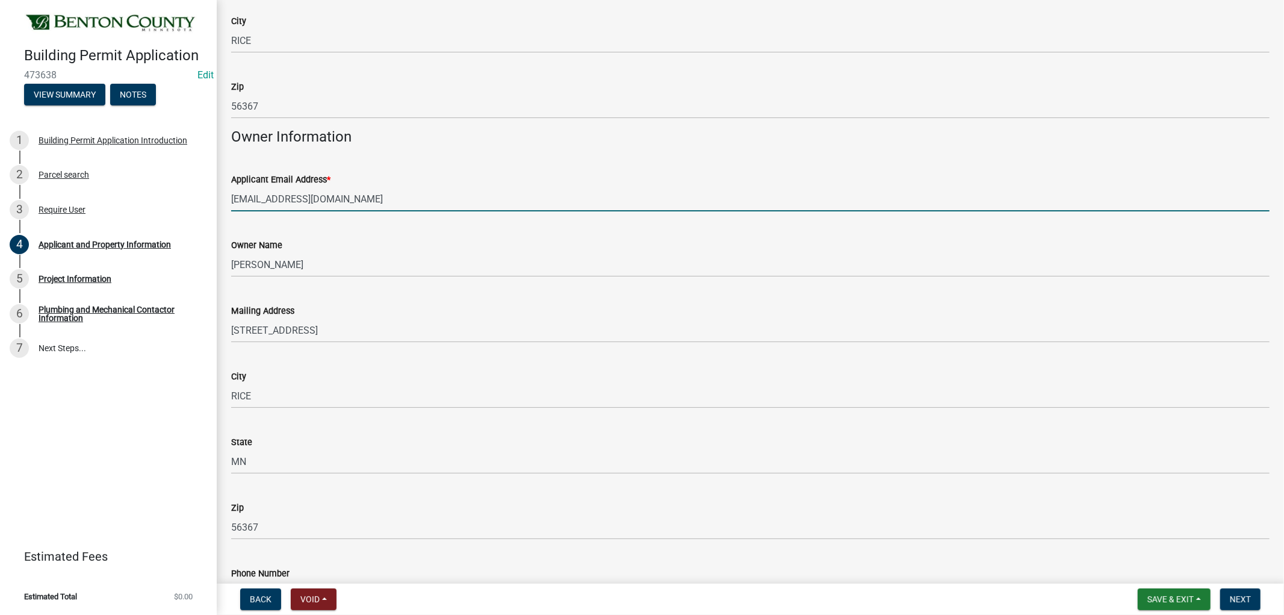
scroll to position [80, 0]
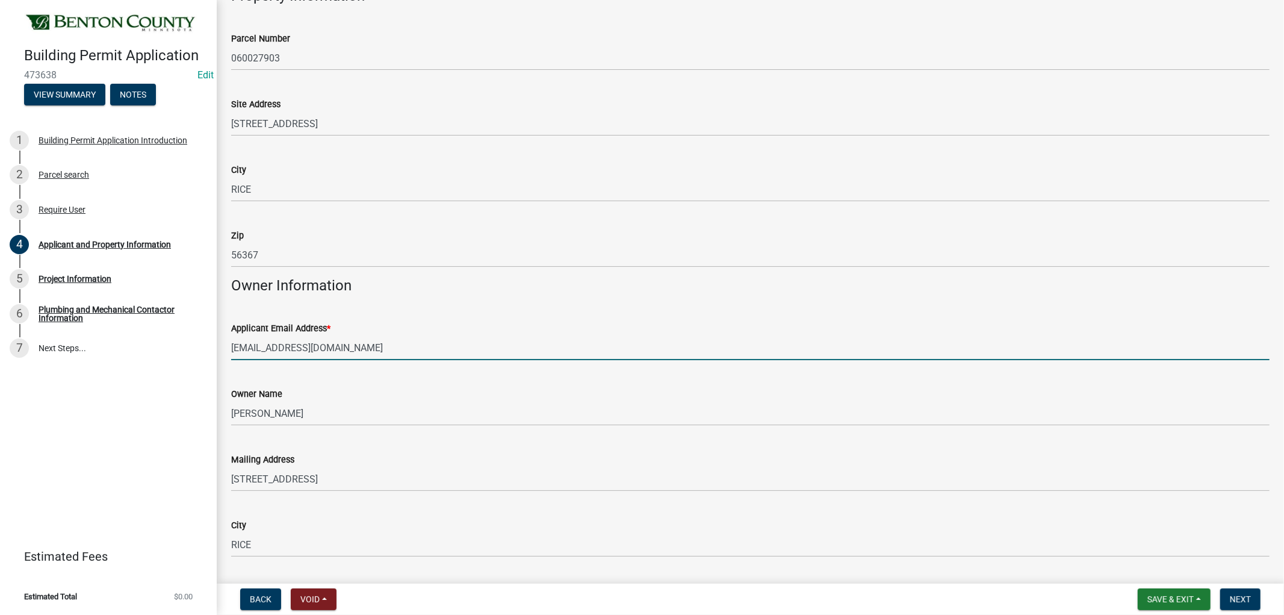
drag, startPoint x: 283, startPoint y: 341, endPoint x: 230, endPoint y: 342, distance: 53.0
click at [230, 342] on div "Applicant Email Address * dkprotkott@gmail.com" at bounding box center [750, 332] width 1057 height 56
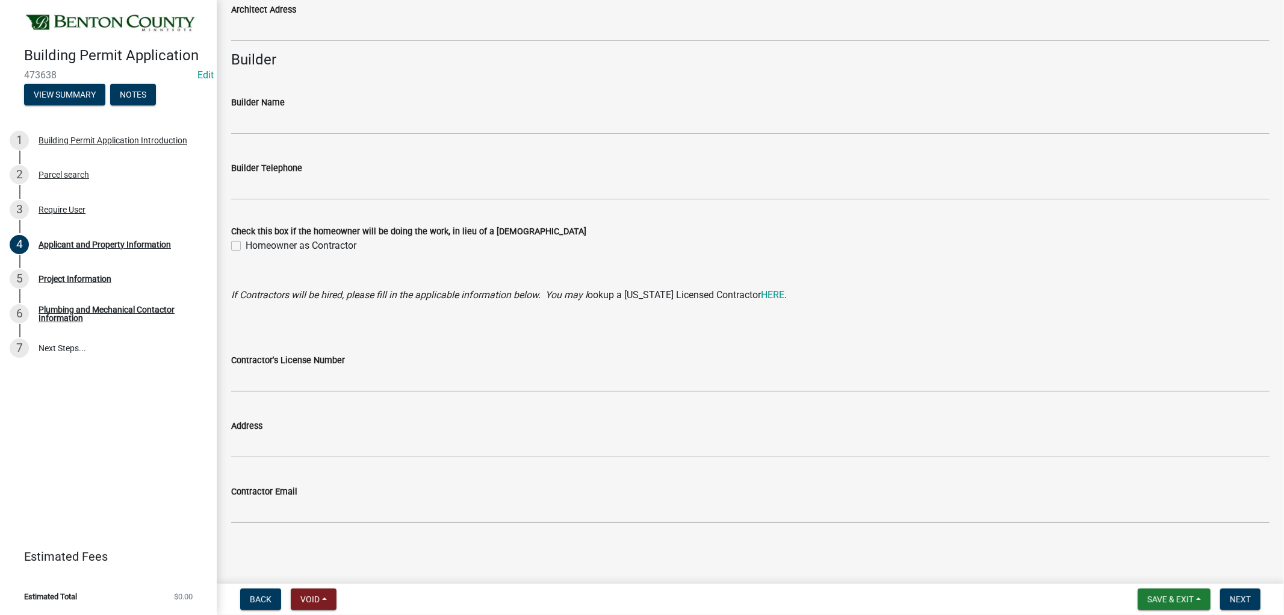
scroll to position [1016, 0]
type input "dkprotkott@gmail.com"
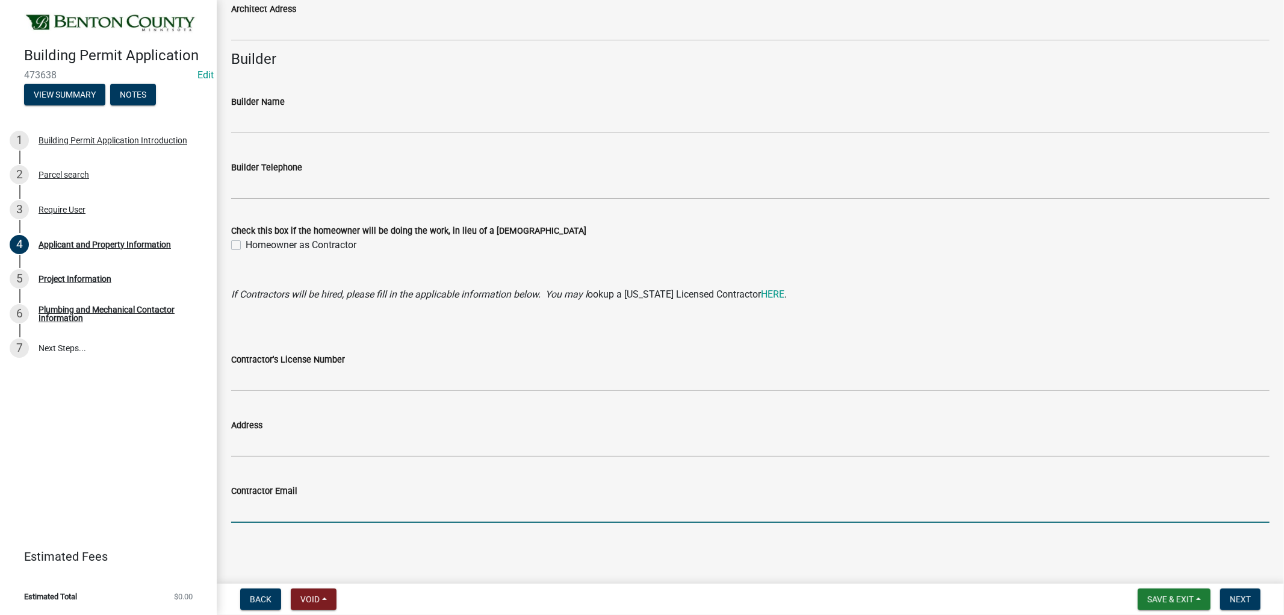
click at [368, 512] on input "Contractor Email" at bounding box center [750, 510] width 1038 height 25
paste input "dkprotkott@gmail.com"
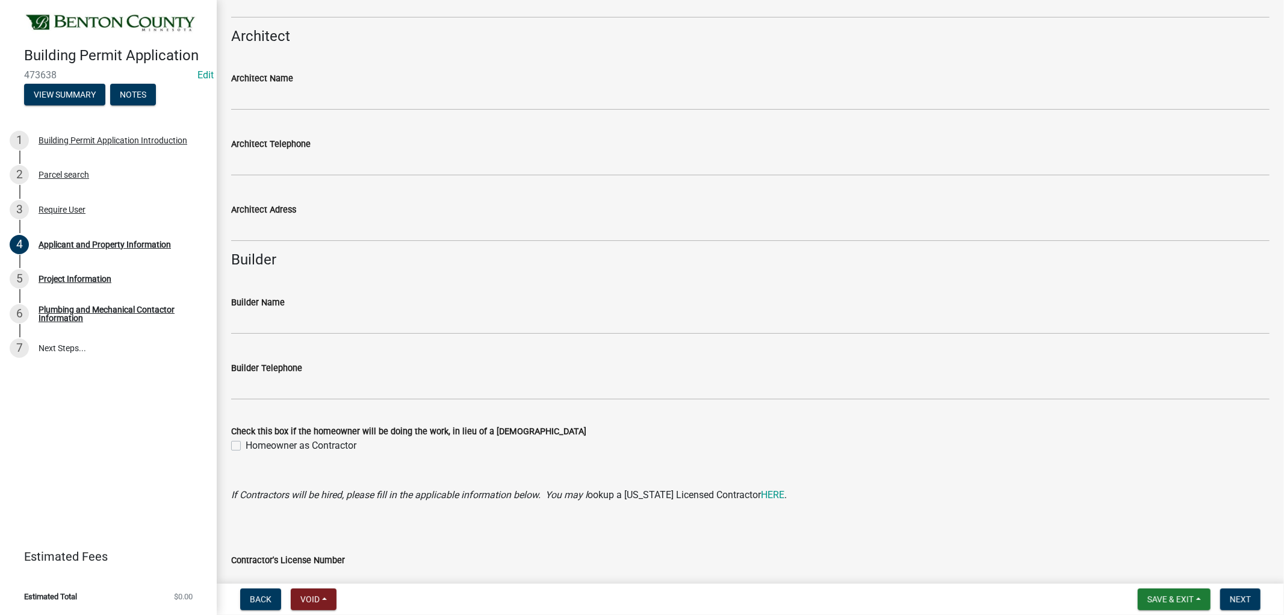
scroll to position [749, 0]
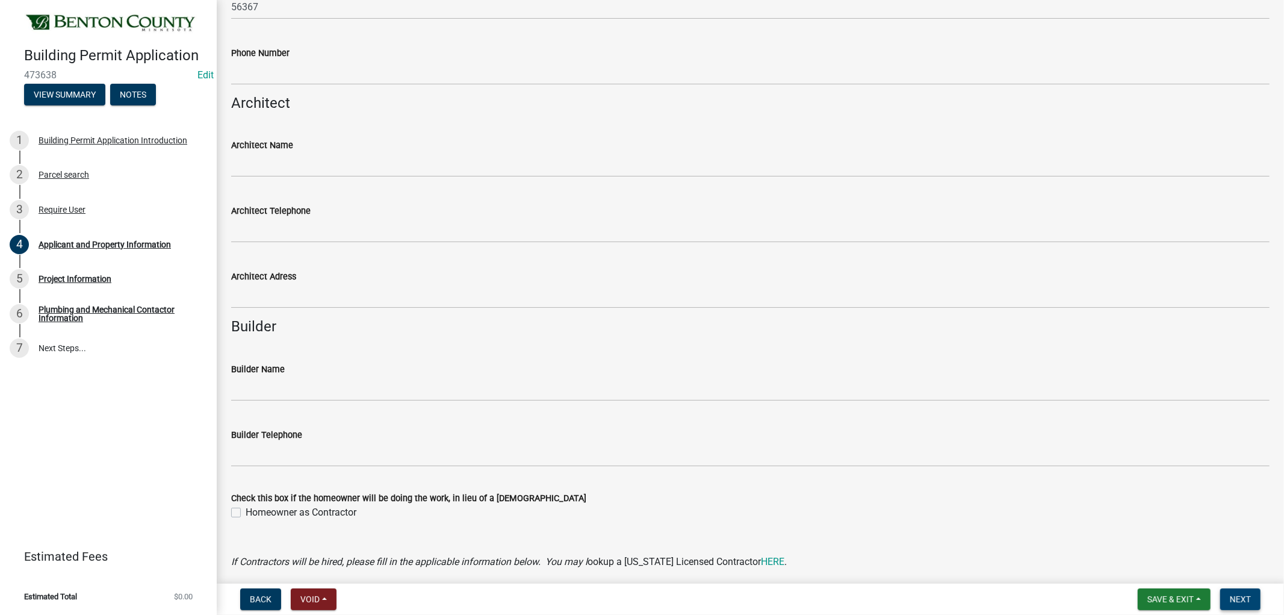
type input "dkprotkott@gmail.com"
click at [1244, 598] on span "Next" at bounding box center [1240, 599] width 21 height 10
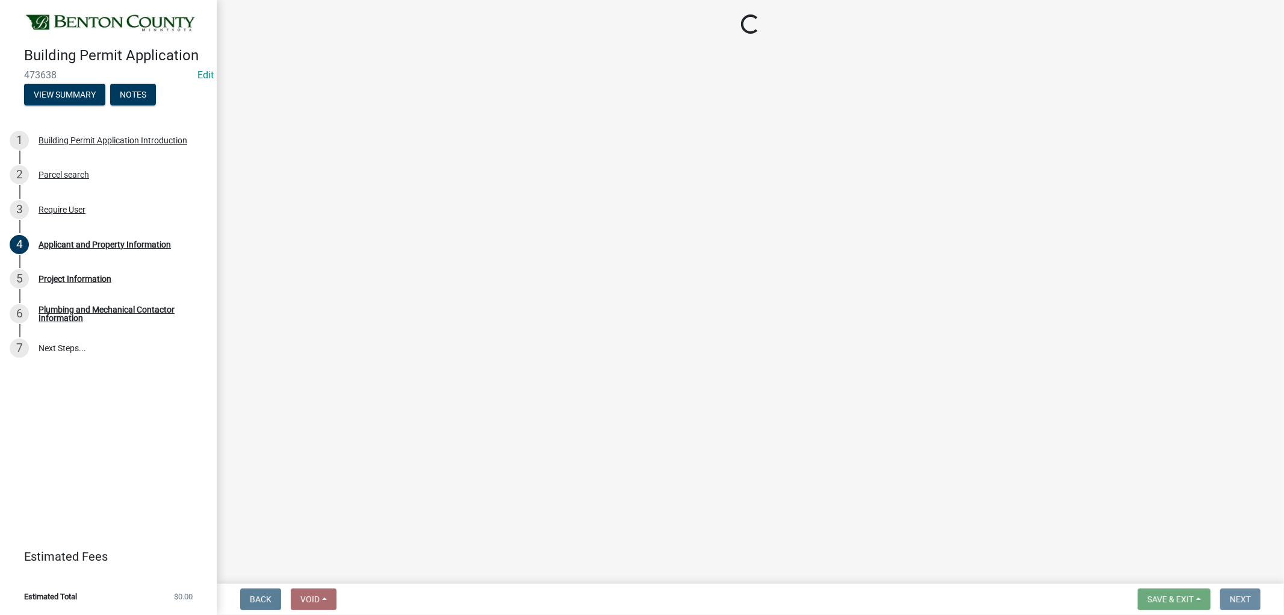
scroll to position [0, 0]
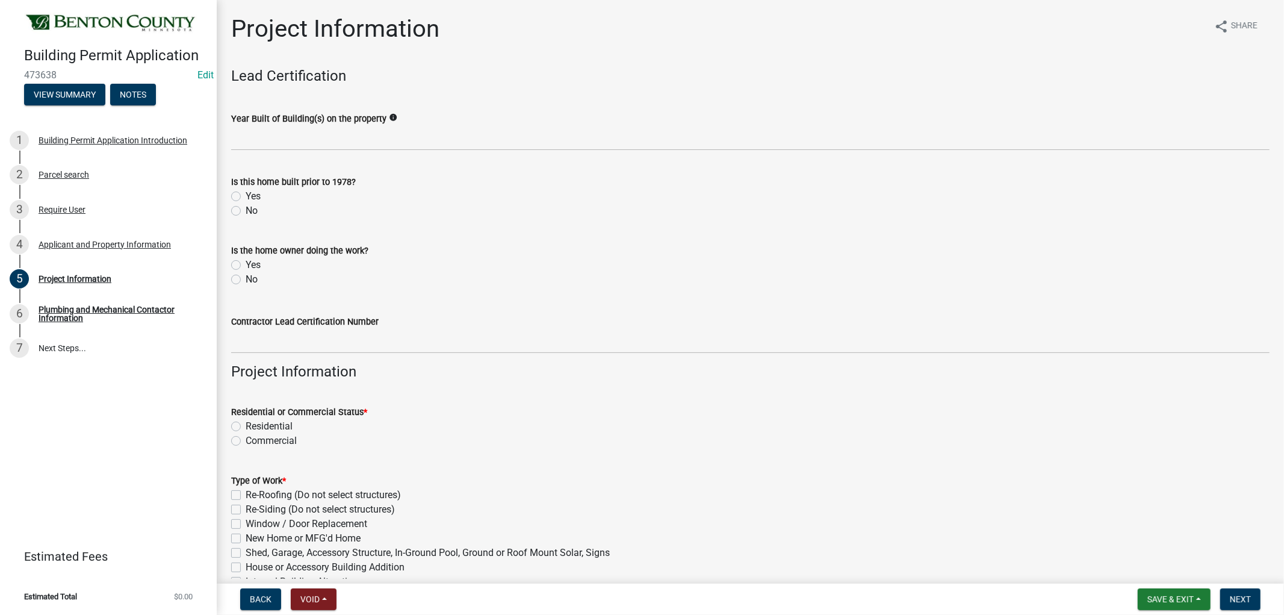
click at [246, 212] on label "No" at bounding box center [252, 210] width 12 height 14
click at [246, 211] on input "No" at bounding box center [250, 207] width 8 height 8
radio input "true"
click at [246, 279] on label "No" at bounding box center [252, 279] width 12 height 14
click at [246, 279] on input "No" at bounding box center [250, 276] width 8 height 8
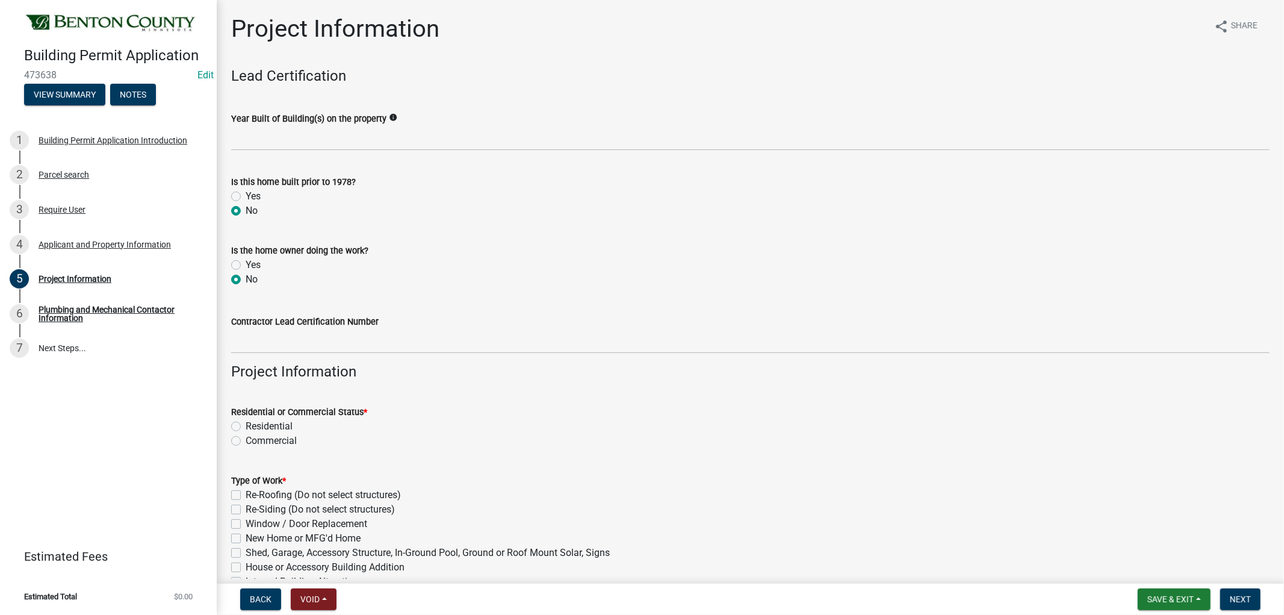
radio input "true"
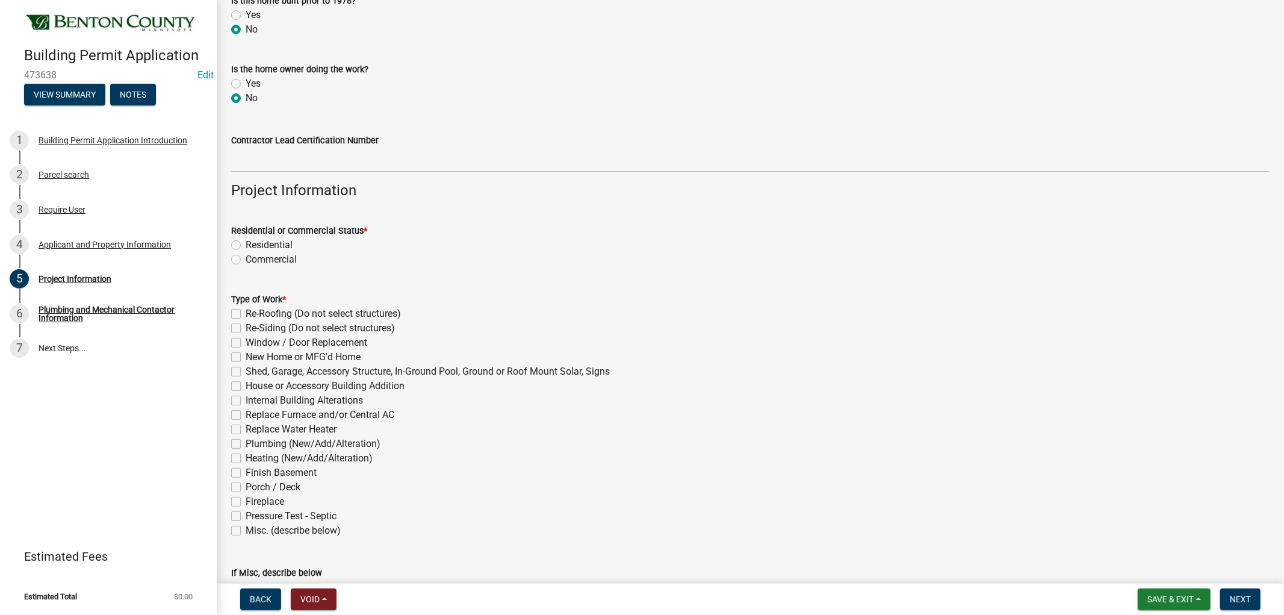
scroll to position [200, 0]
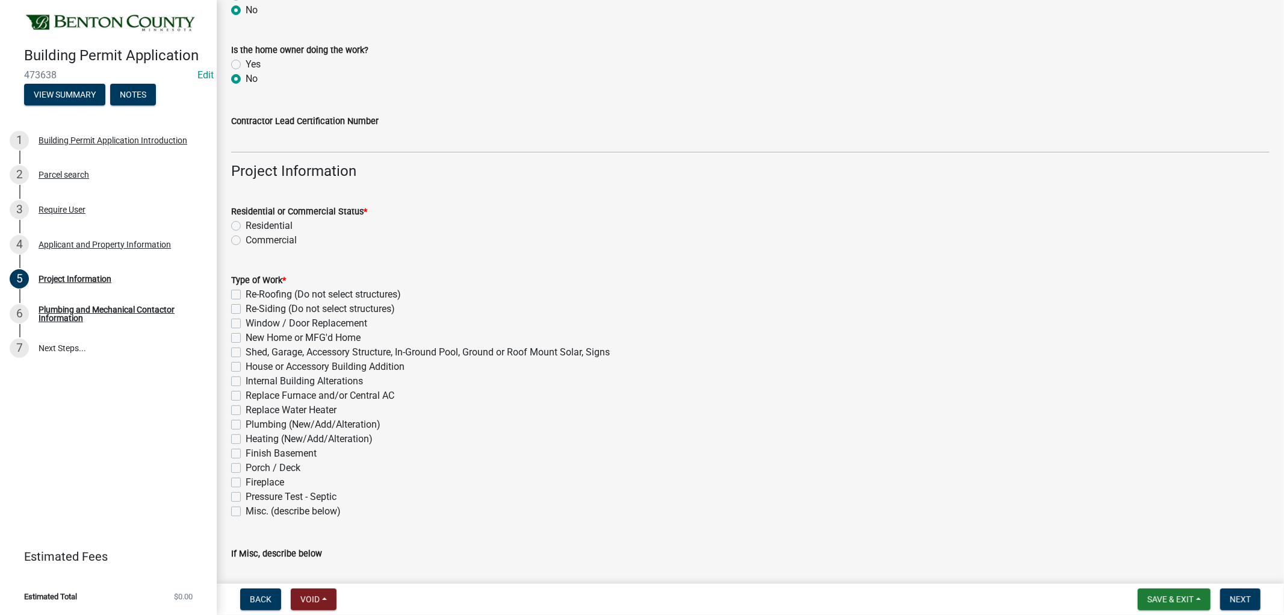
click at [246, 225] on label "Residential" at bounding box center [269, 226] width 47 height 14
click at [246, 225] on input "Residential" at bounding box center [250, 223] width 8 height 8
radio input "true"
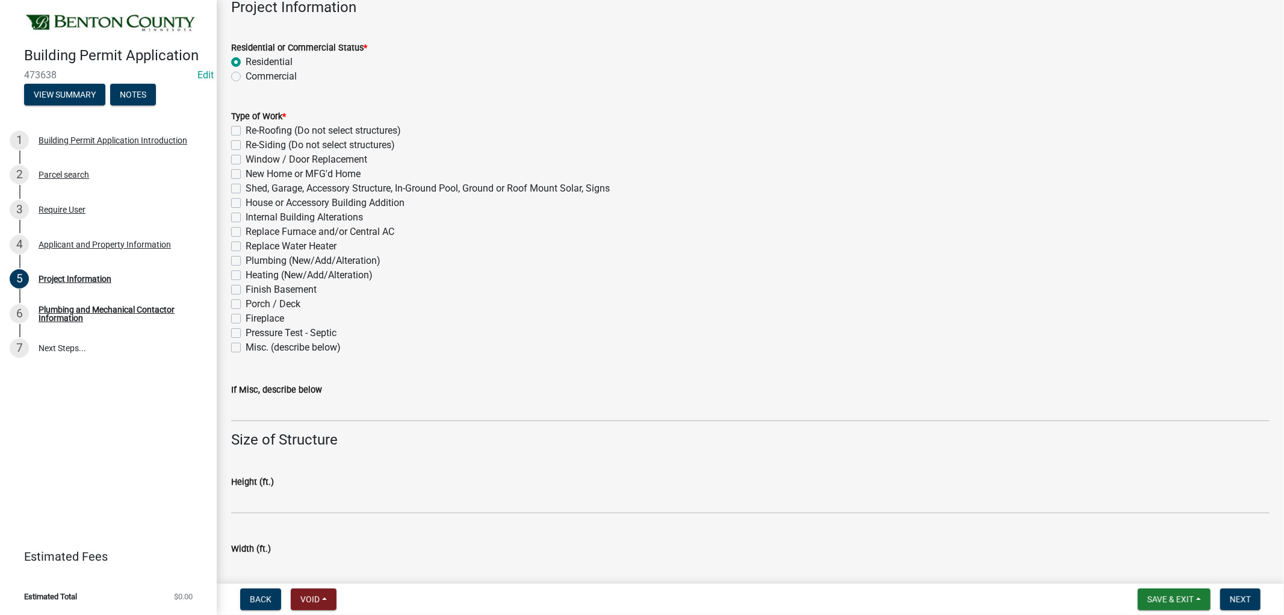
scroll to position [401, 0]
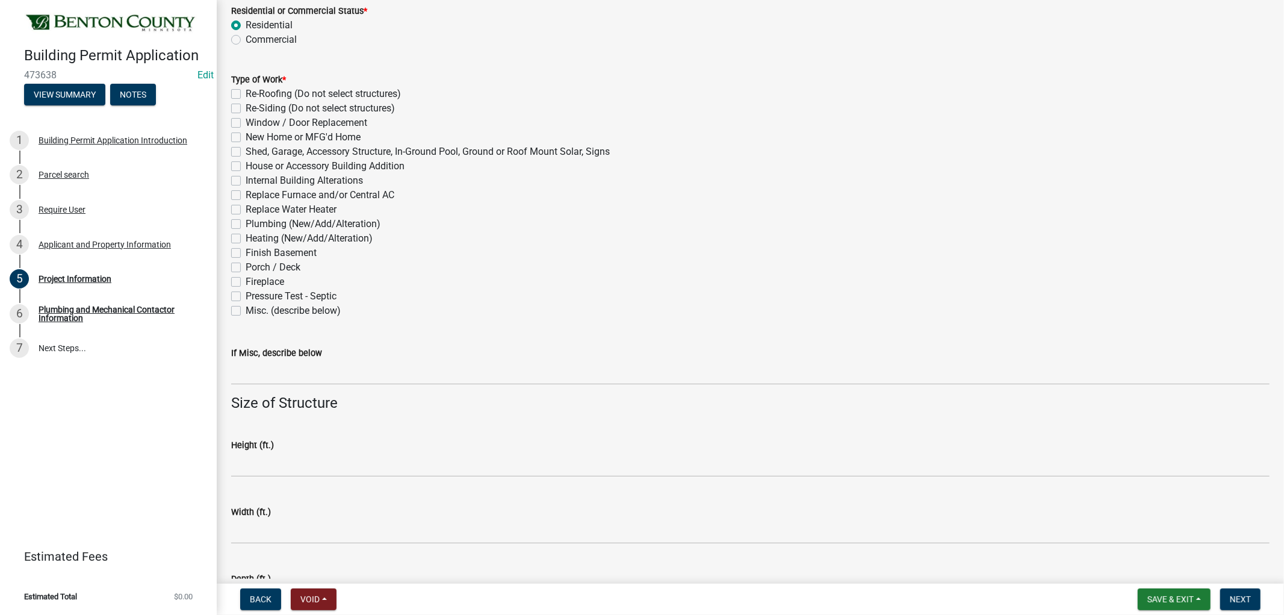
click at [246, 166] on label "House or Accessory Building Addition" at bounding box center [325, 166] width 159 height 14
click at [246, 166] on input "House or Accessory Building Addition" at bounding box center [250, 163] width 8 height 8
checkbox input "true"
checkbox input "false"
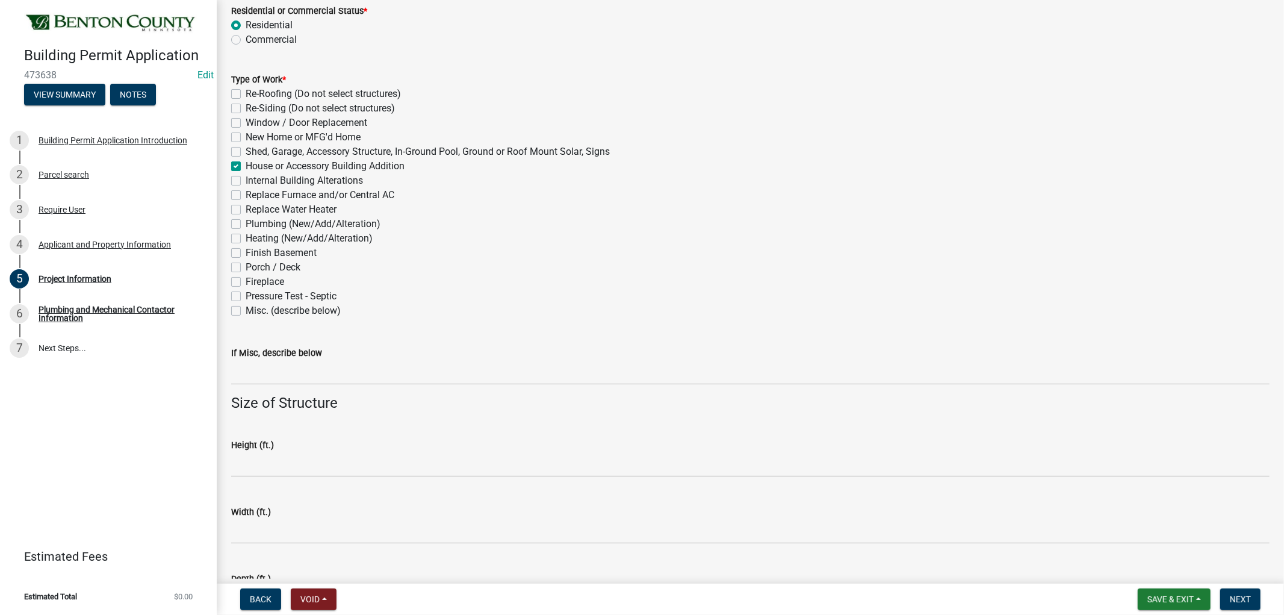
checkbox input "false"
checkbox input "true"
checkbox input "false"
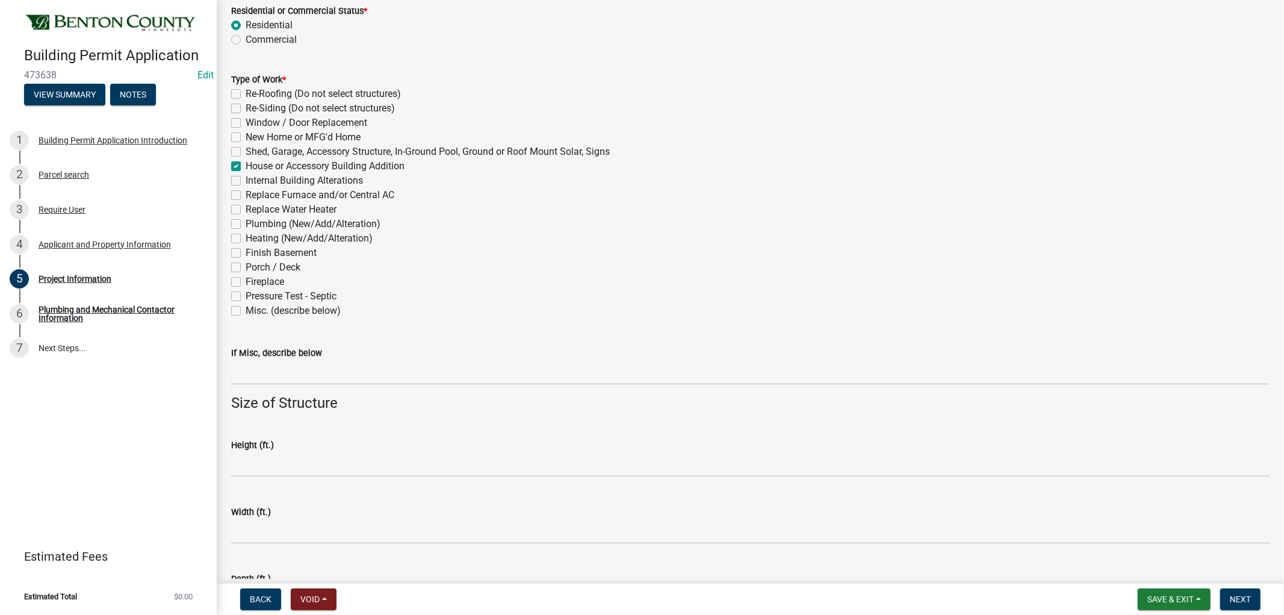
checkbox input "false"
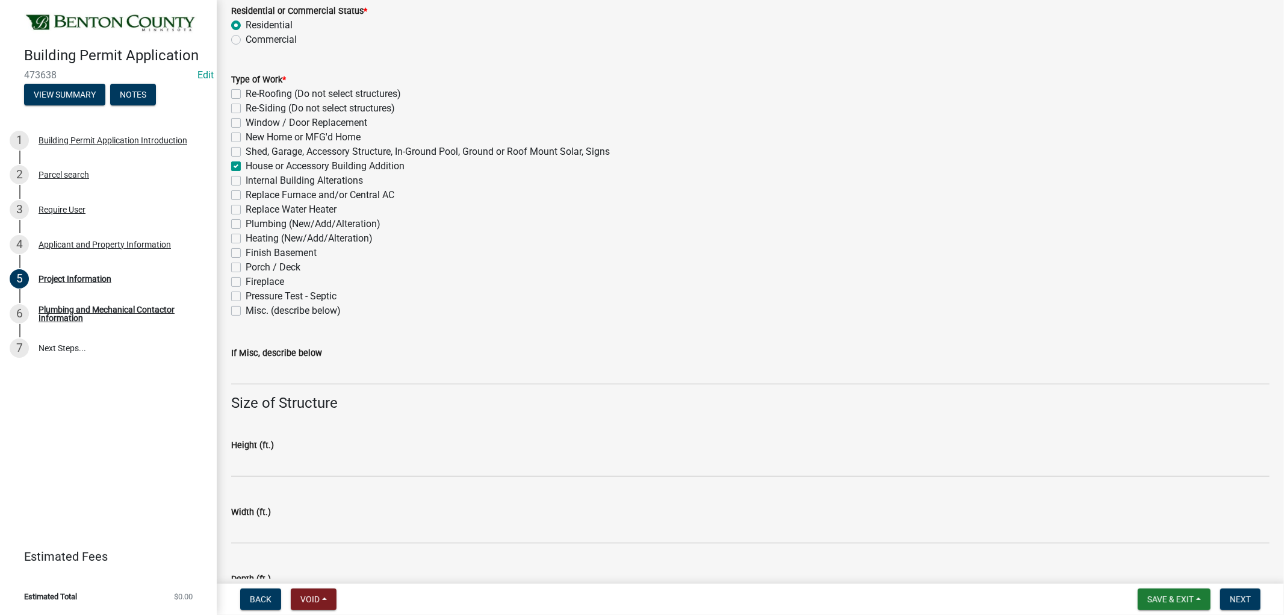
checkbox input "false"
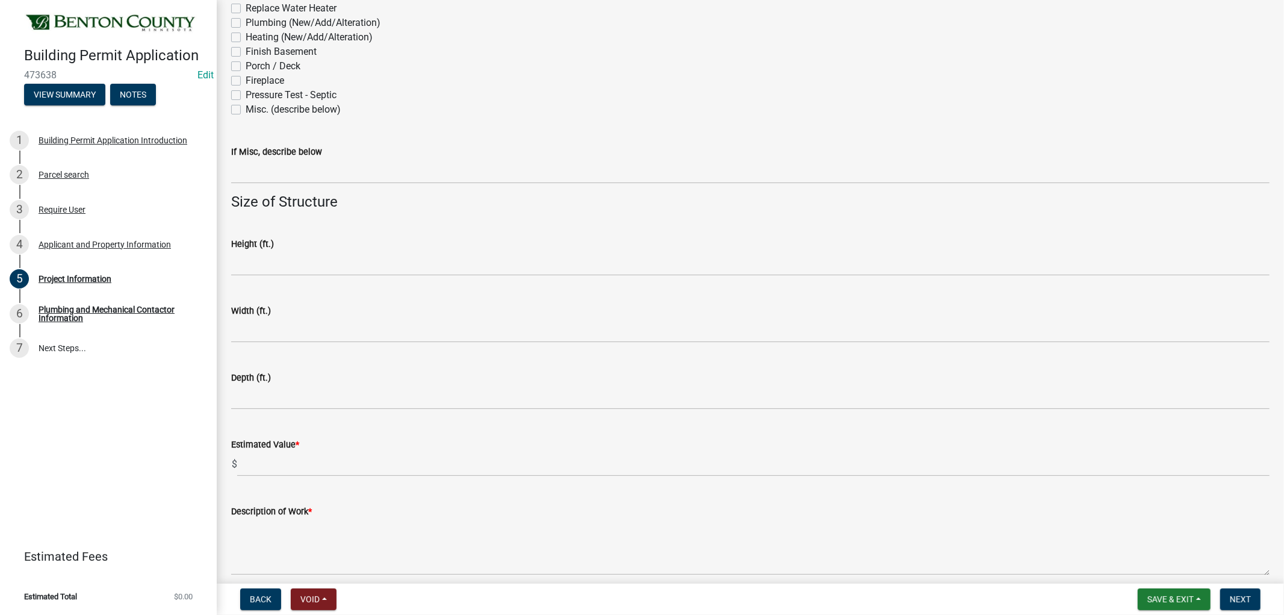
scroll to position [654, 0]
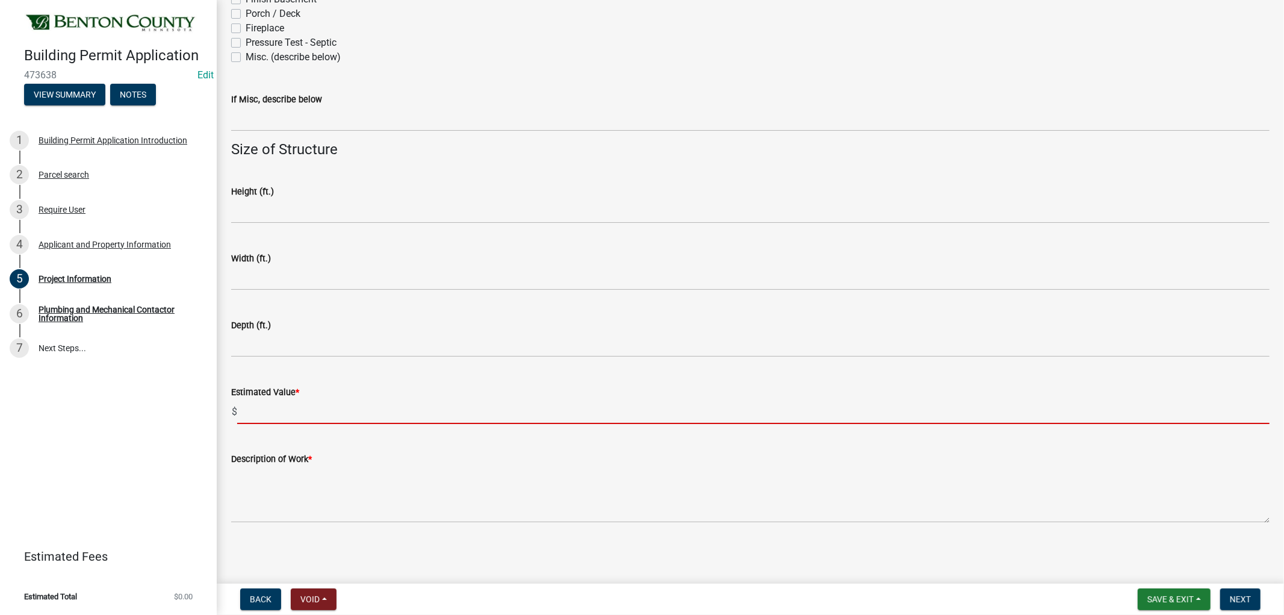
click at [255, 411] on input "text" at bounding box center [753, 411] width 1032 height 25
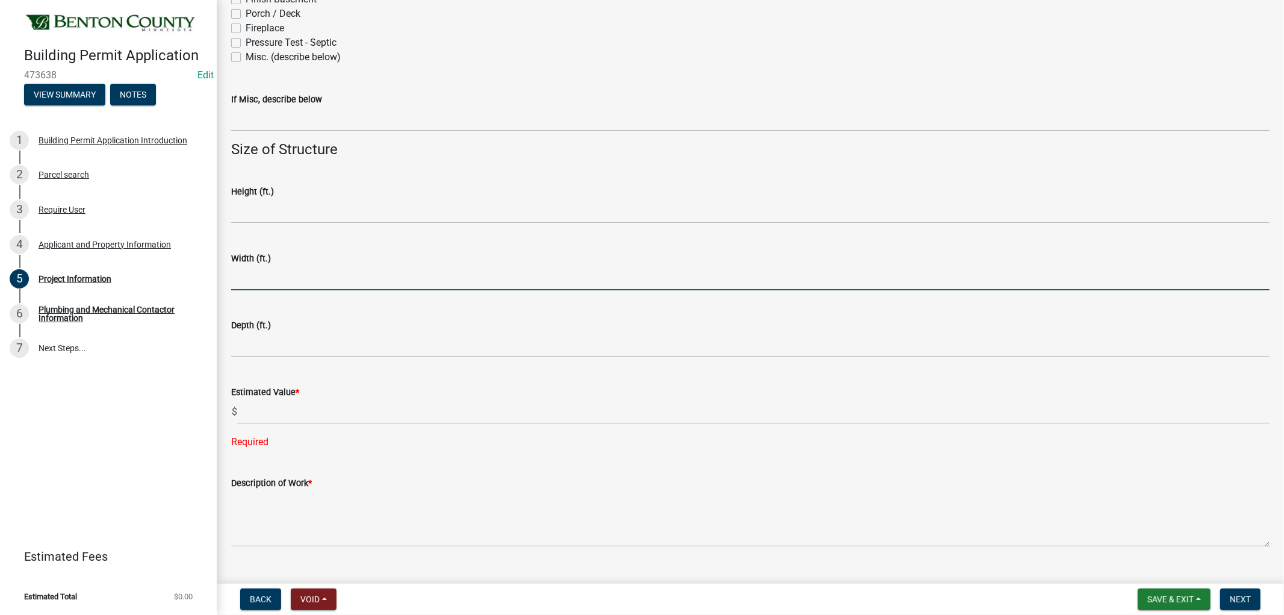
click at [319, 279] on input "text" at bounding box center [750, 277] width 1038 height 25
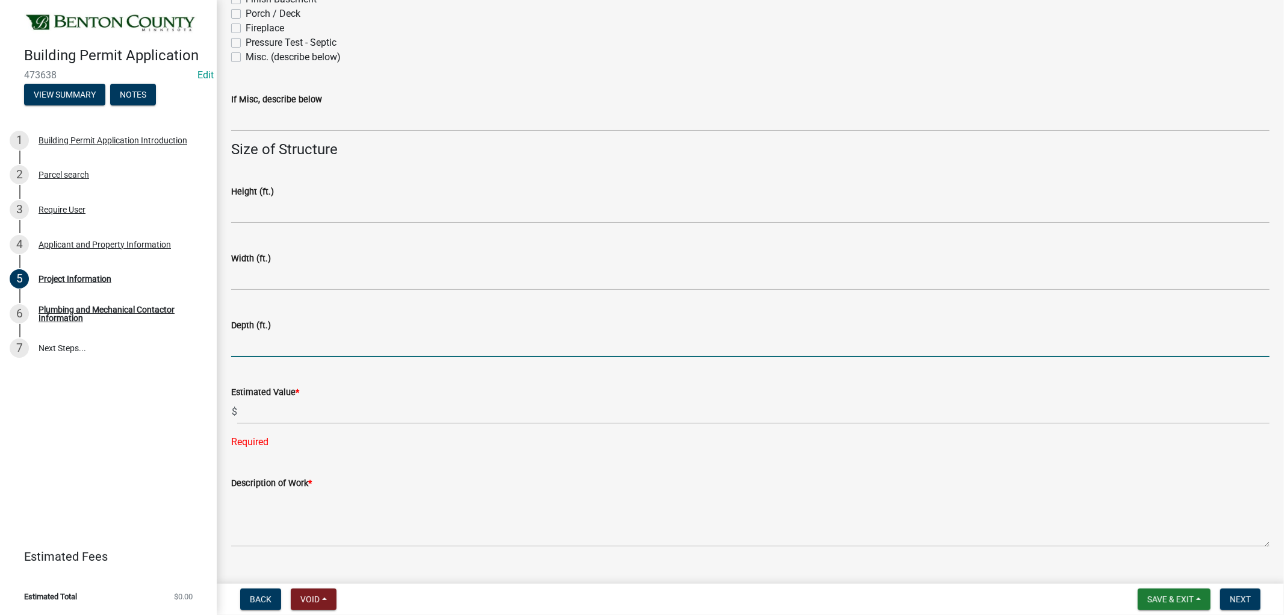
click at [272, 341] on input "text" at bounding box center [750, 344] width 1038 height 25
type input "28"
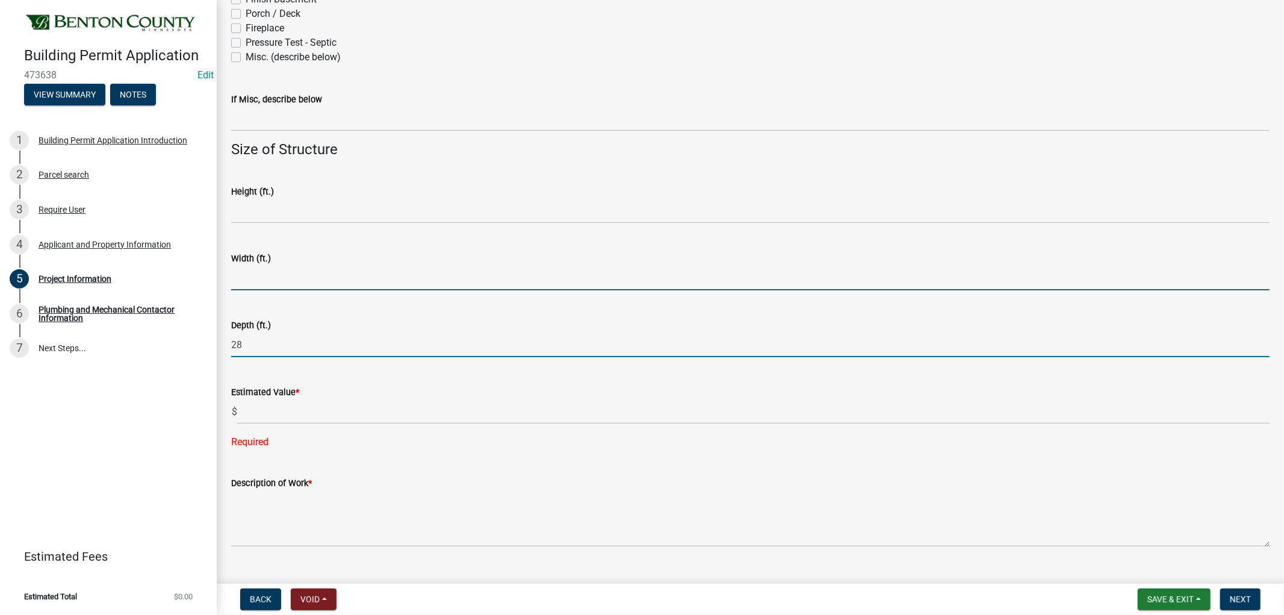
click at [290, 276] on input "text" at bounding box center [750, 277] width 1038 height 25
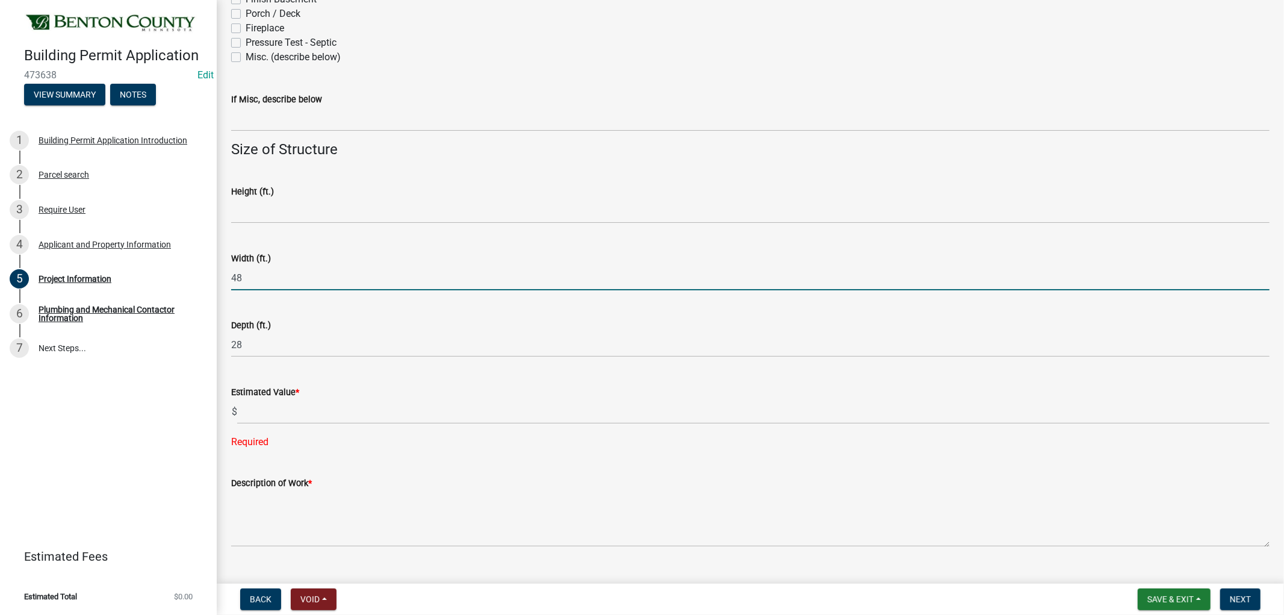
type input "48"
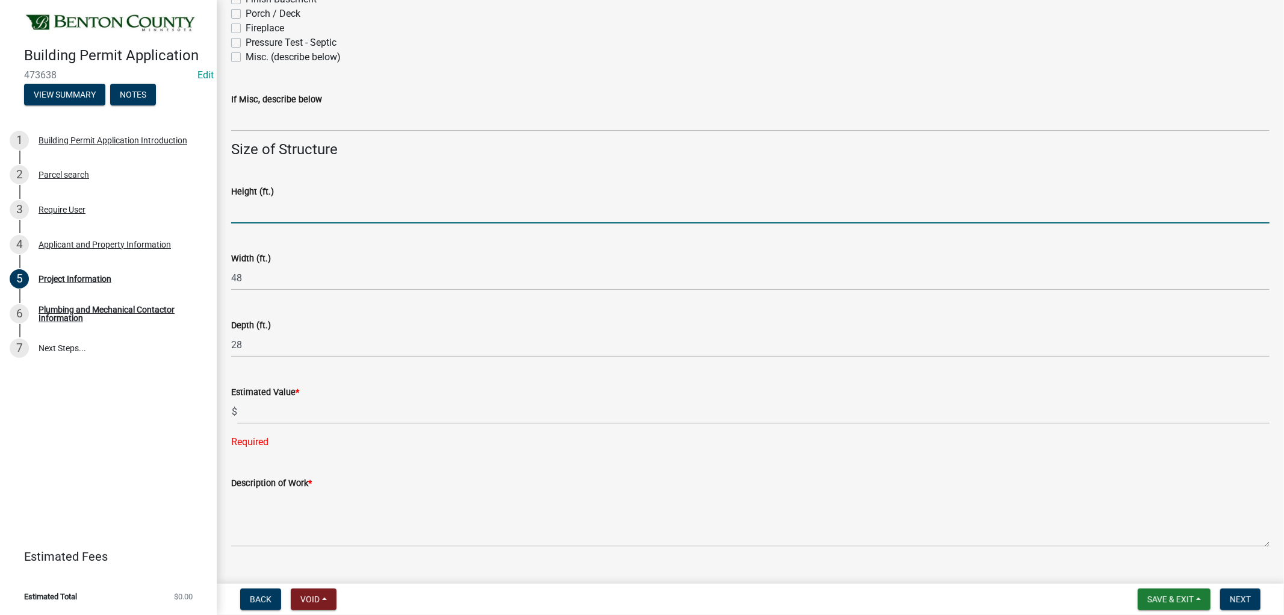
click at [280, 211] on input "text" at bounding box center [750, 211] width 1038 height 25
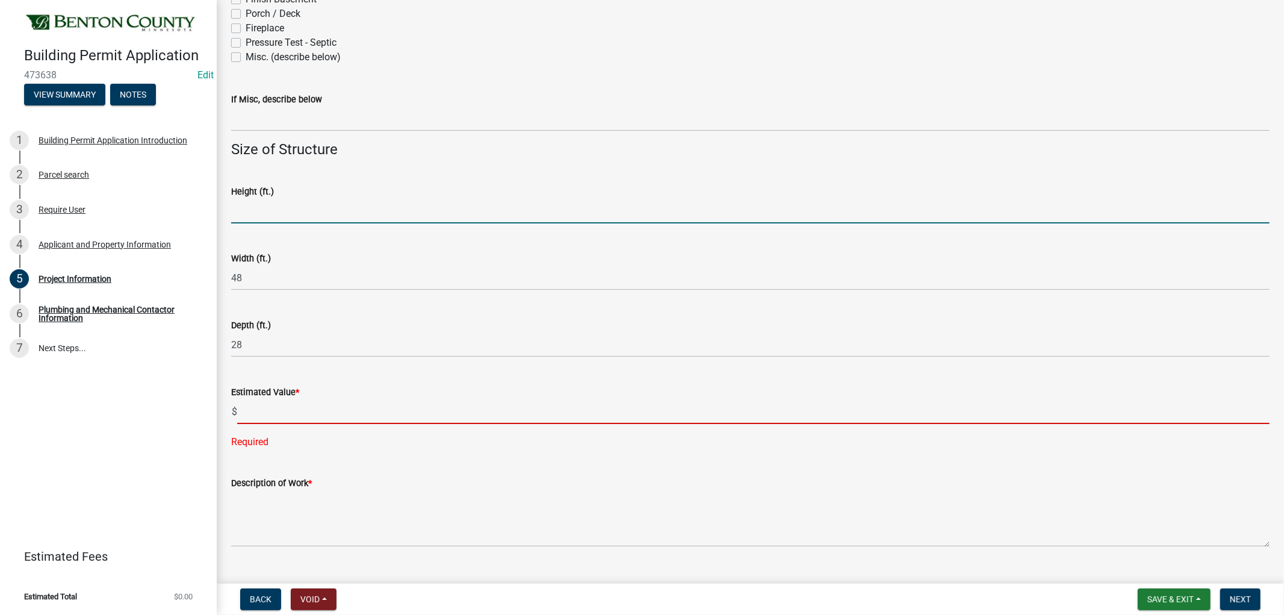
click at [313, 415] on input "text" at bounding box center [753, 411] width 1032 height 25
click at [275, 209] on input "text" at bounding box center [750, 211] width 1038 height 25
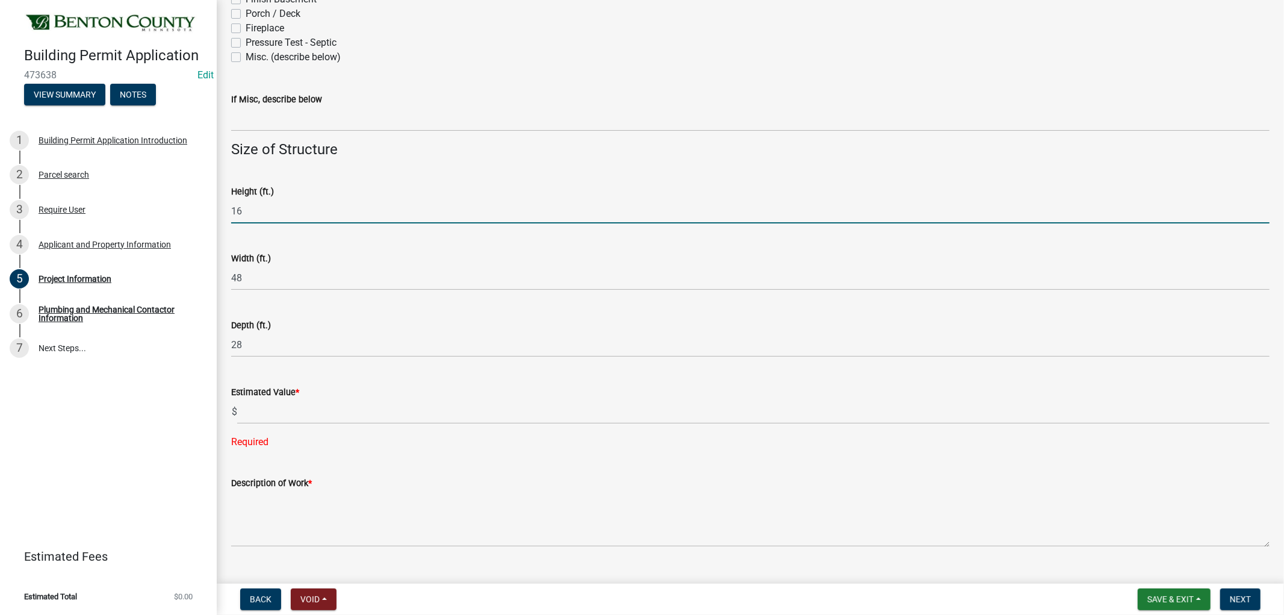
scroll to position [678, 0]
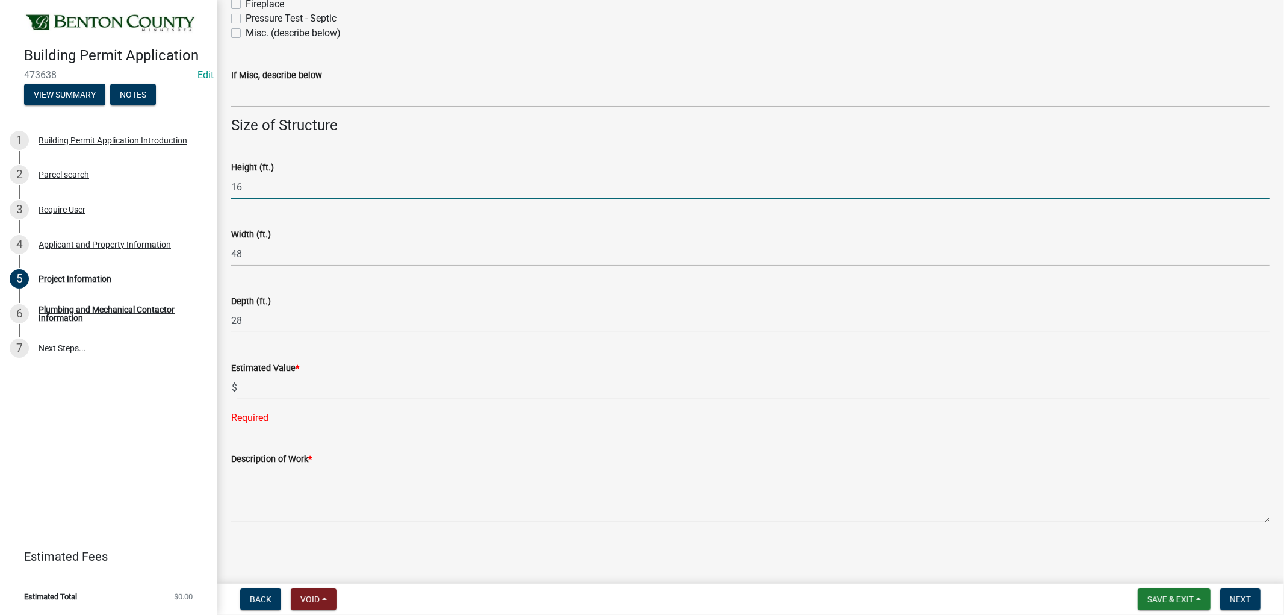
type input "16"
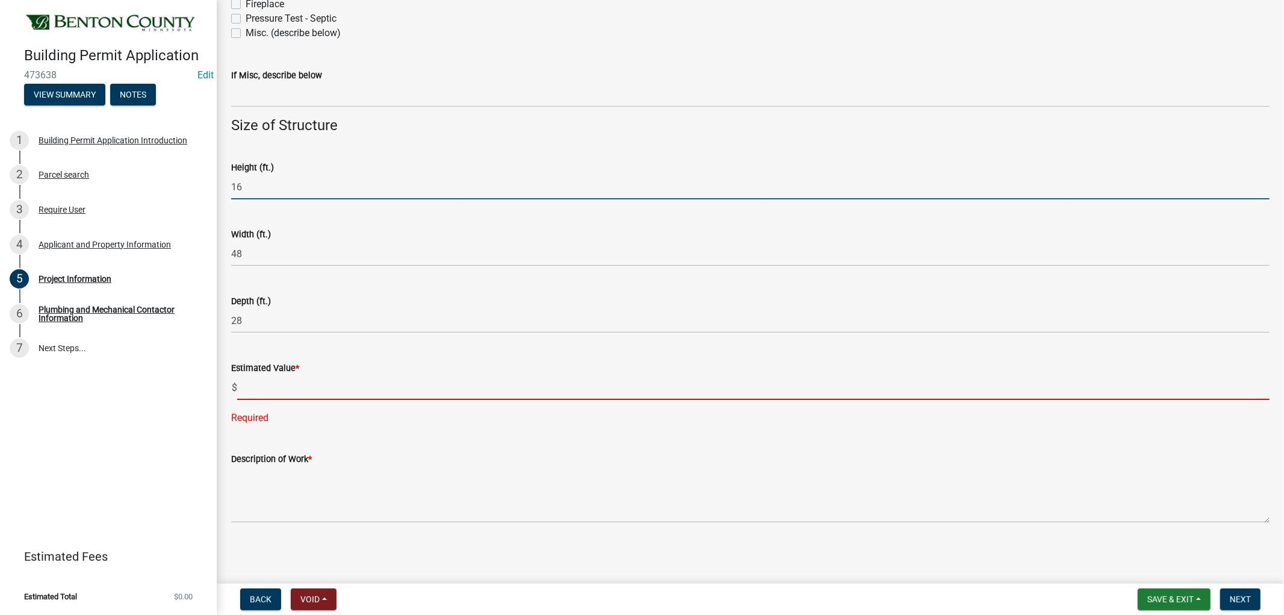
click at [279, 388] on input "text" at bounding box center [753, 387] width 1032 height 25
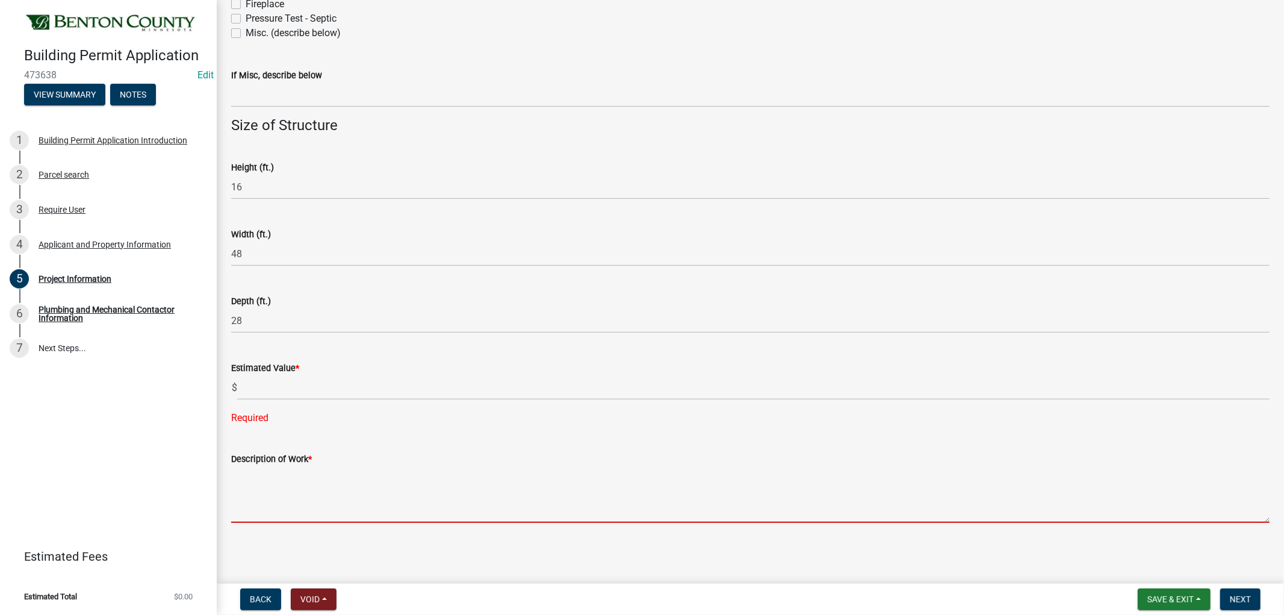
click at [294, 480] on textarea "Description of Work *" at bounding box center [750, 494] width 1038 height 57
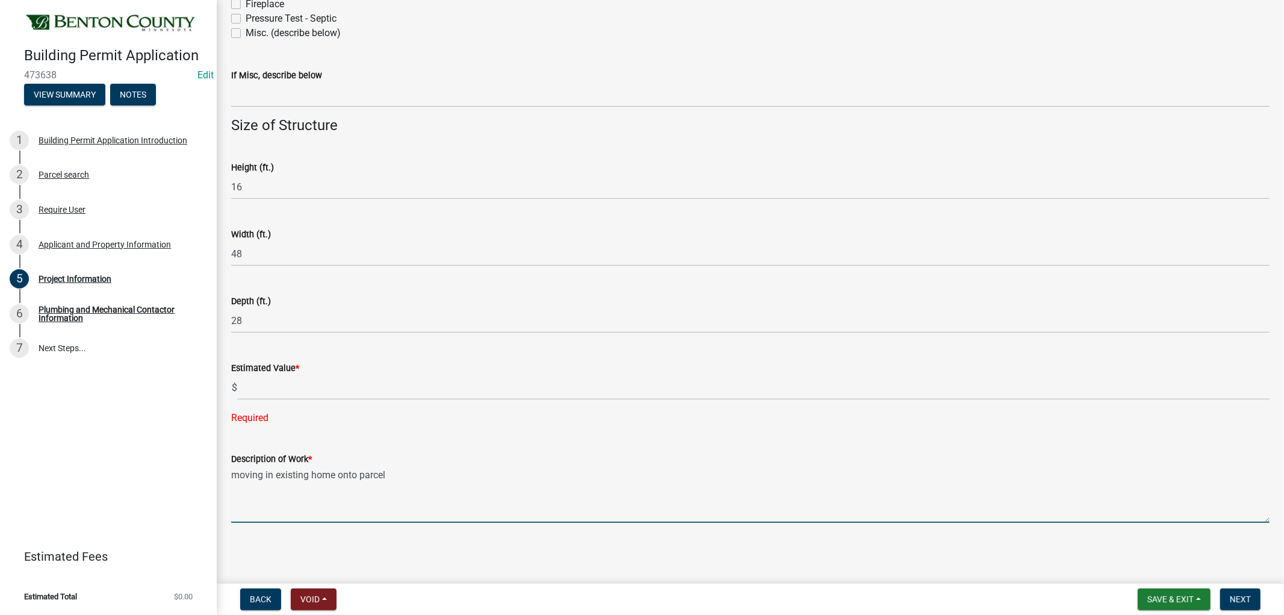
type textarea "moving in existing home onto parcel"
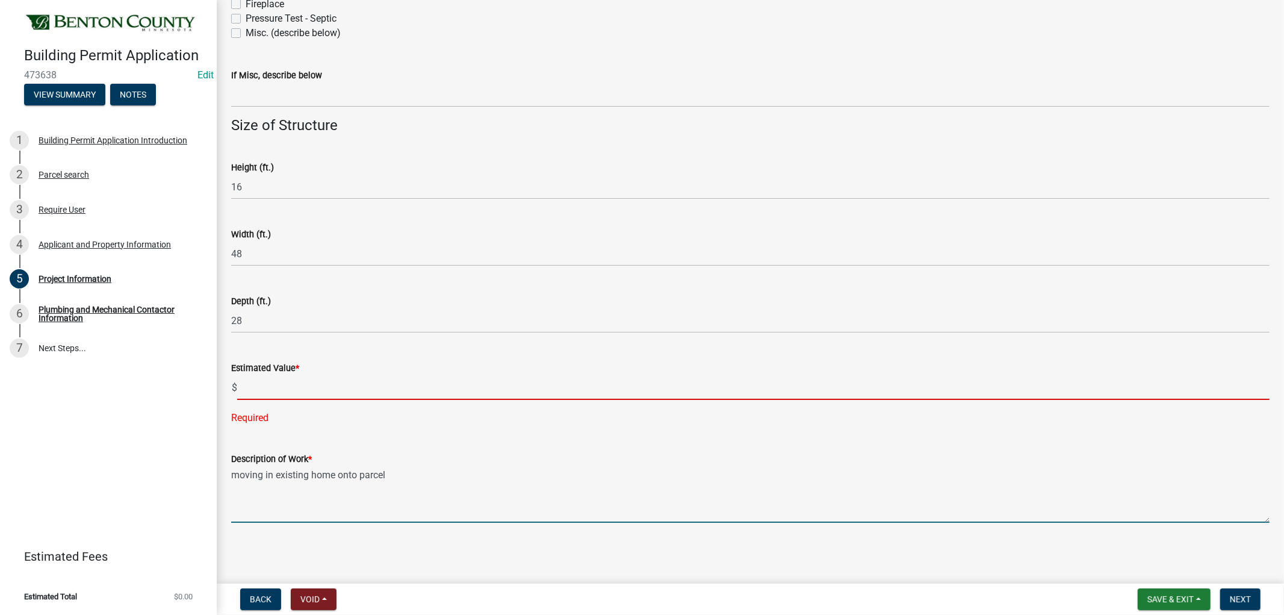
click at [277, 391] on input "text" at bounding box center [753, 387] width 1032 height 25
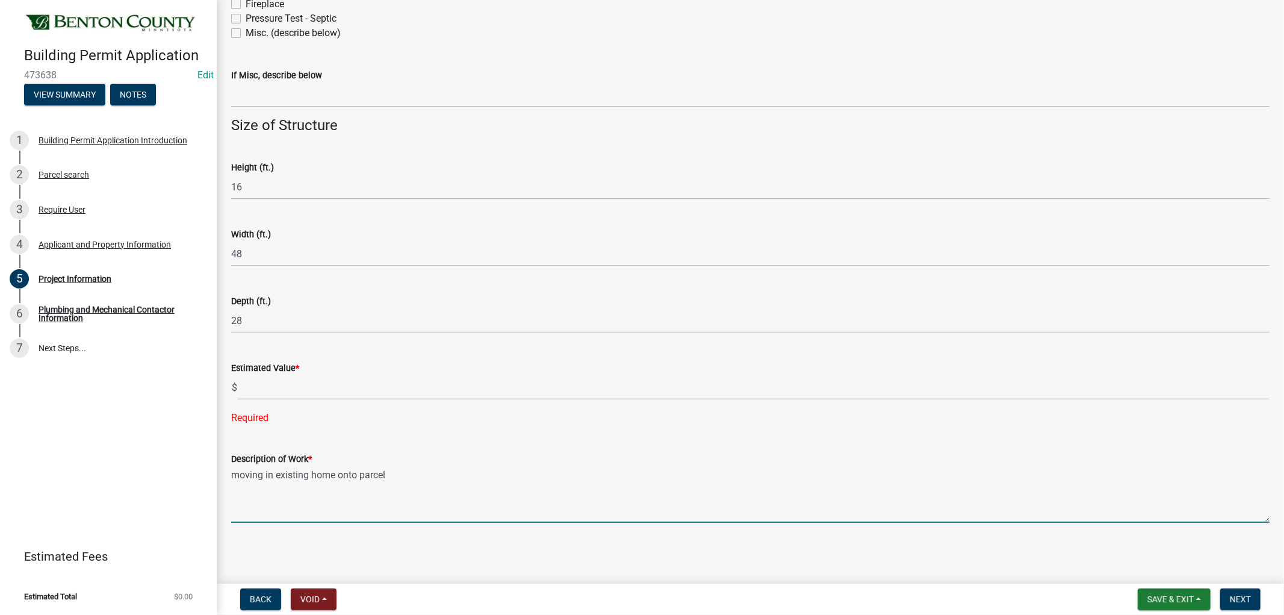
click at [444, 509] on textarea "moving in existing home onto parcel" at bounding box center [750, 494] width 1038 height 57
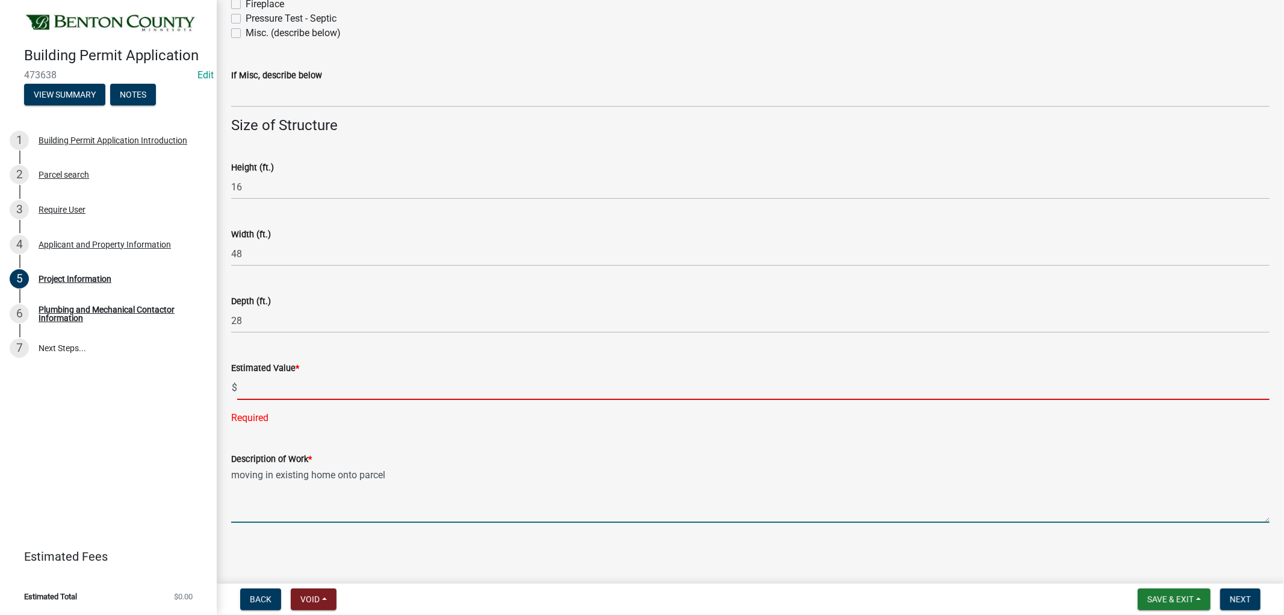
click at [307, 389] on input "text" at bounding box center [753, 387] width 1032 height 25
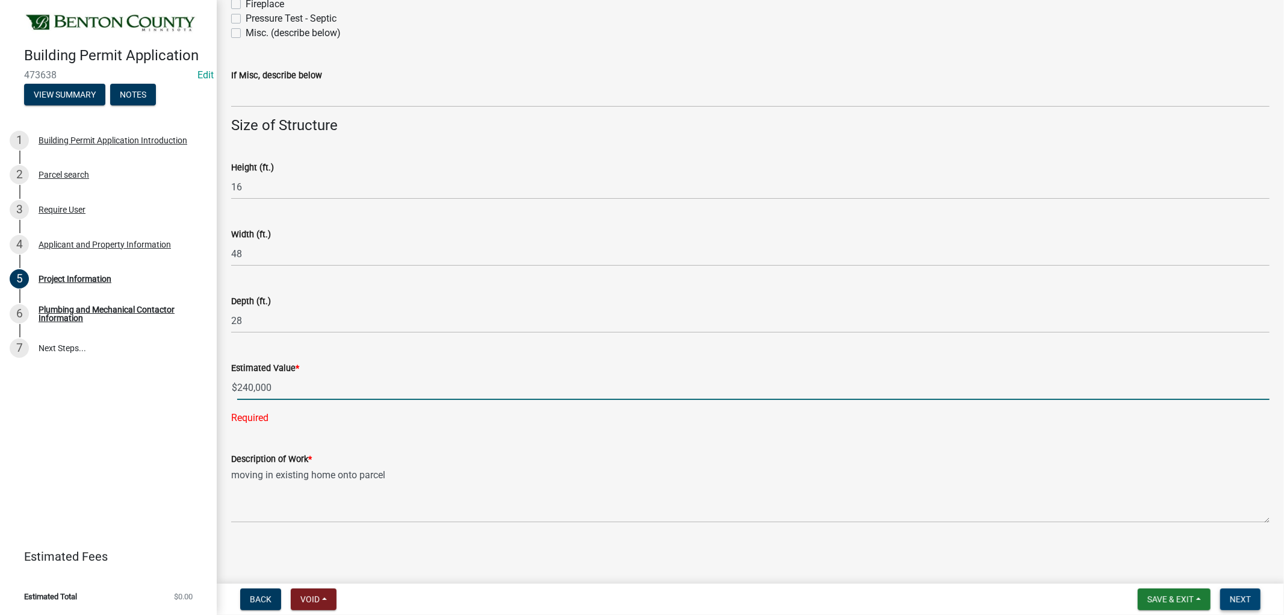
type input "240000"
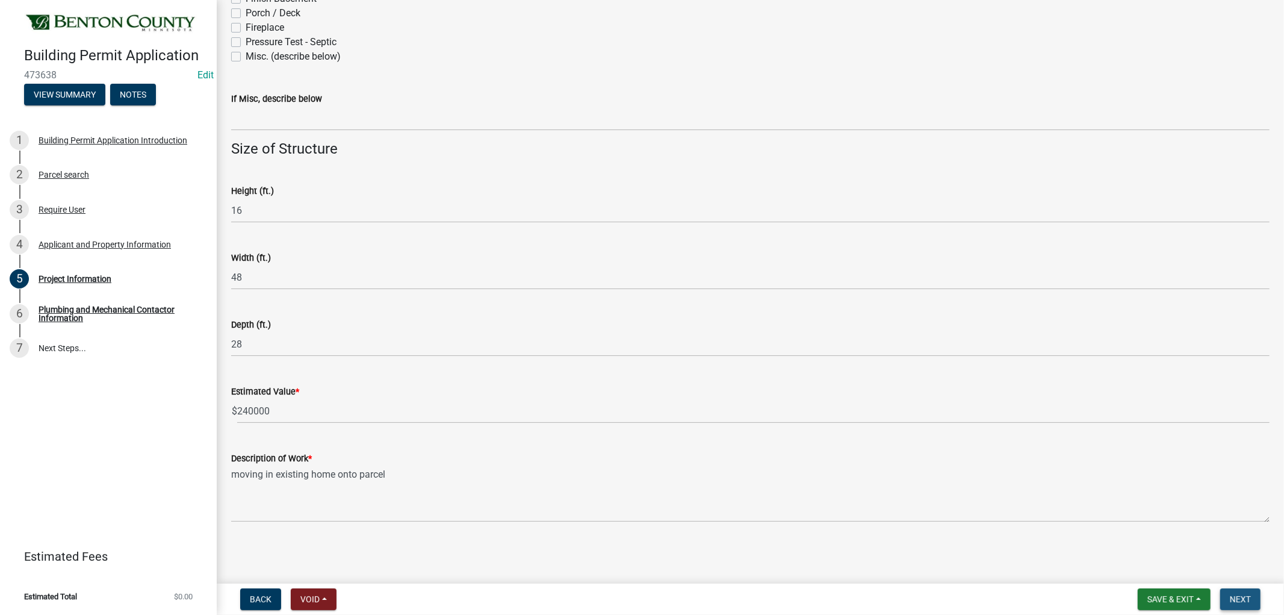
click at [1243, 597] on span "Next" at bounding box center [1240, 599] width 21 height 10
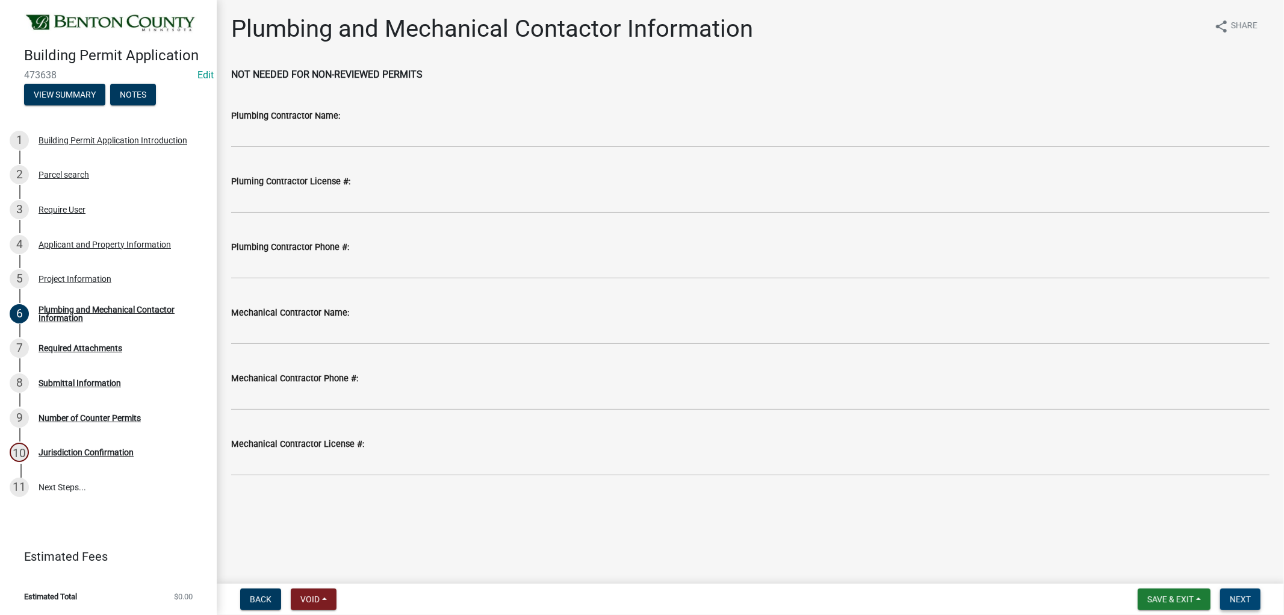
click at [1248, 603] on span "Next" at bounding box center [1240, 599] width 21 height 10
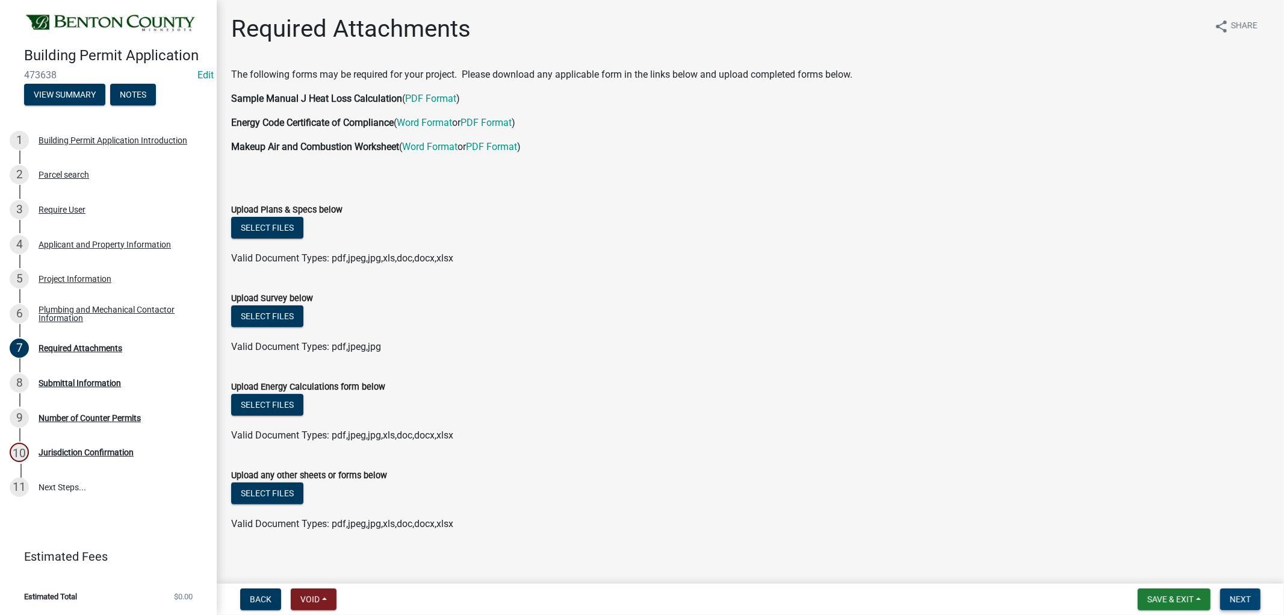
click at [1235, 597] on span "Next" at bounding box center [1240, 599] width 21 height 10
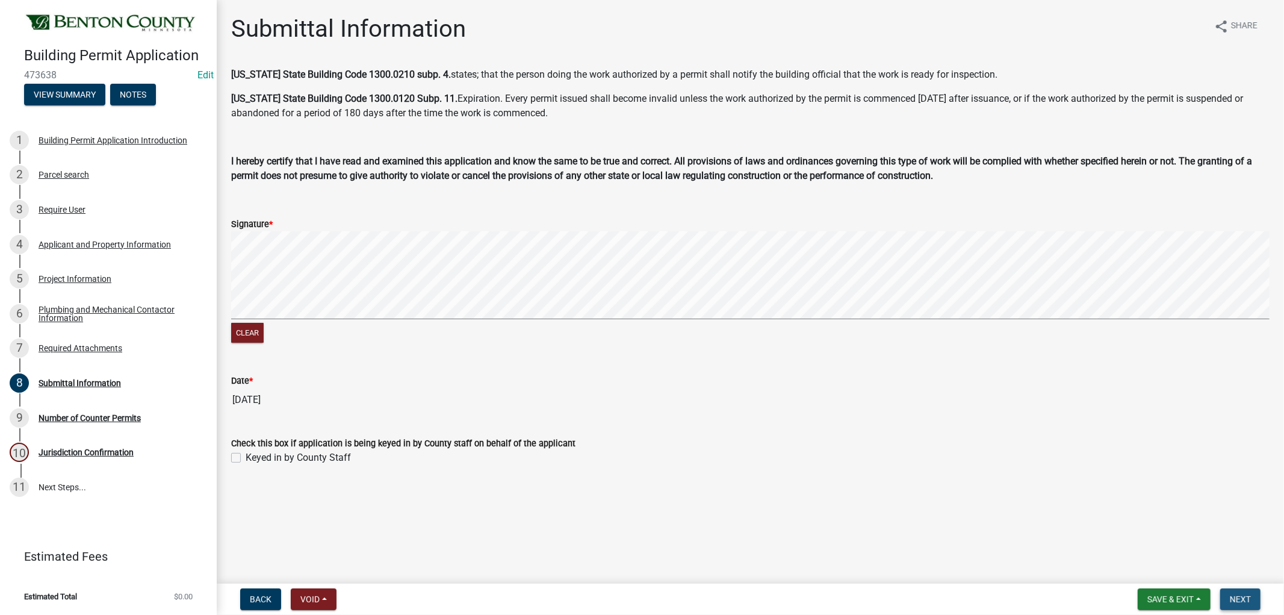
click at [1239, 596] on span "Next" at bounding box center [1240, 599] width 21 height 10
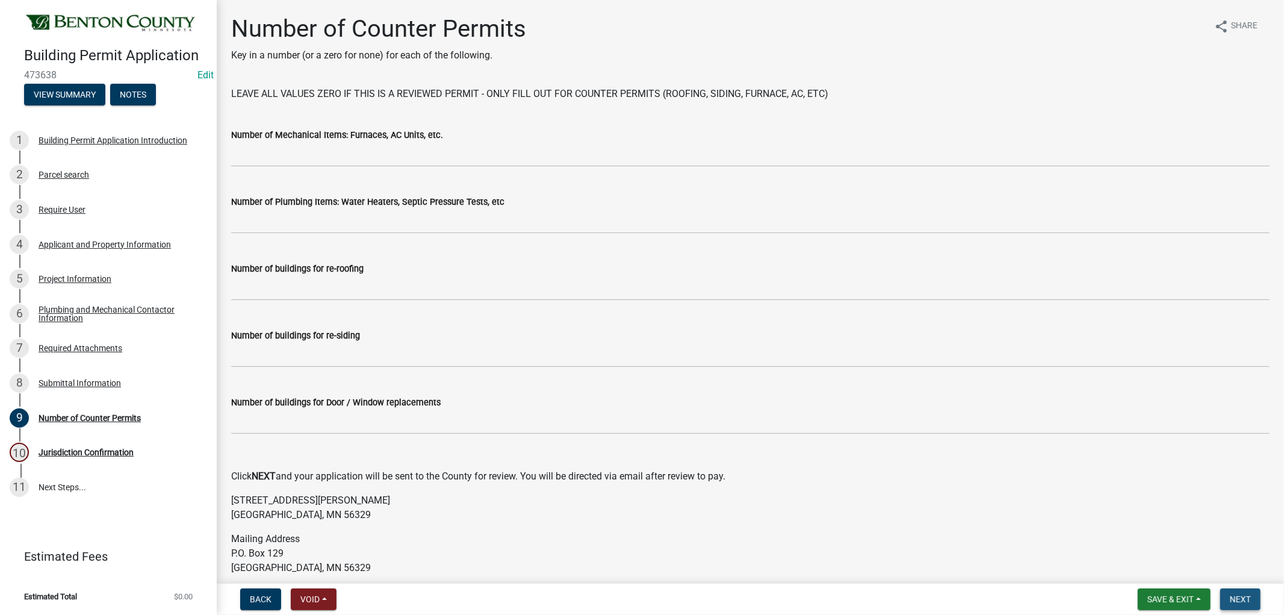
click at [1244, 597] on span "Next" at bounding box center [1240, 599] width 21 height 10
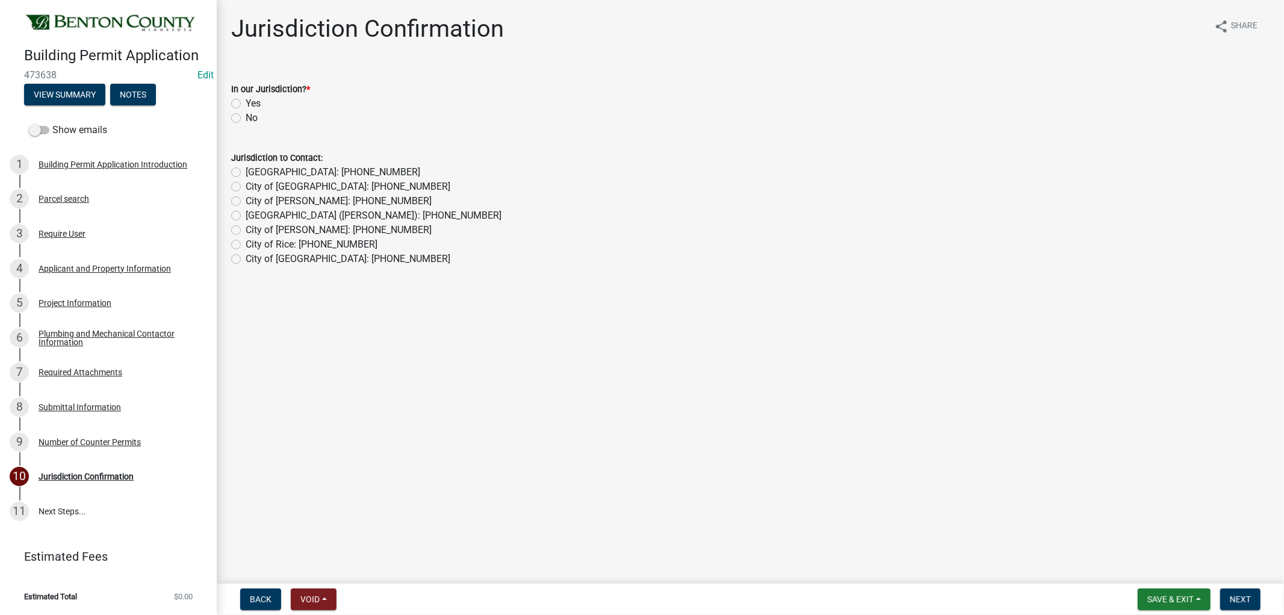
click at [246, 105] on label "Yes" at bounding box center [253, 103] width 15 height 14
click at [246, 104] on input "Yes" at bounding box center [250, 100] width 8 height 8
radio input "true"
click at [1237, 594] on span "Next" at bounding box center [1240, 599] width 21 height 10
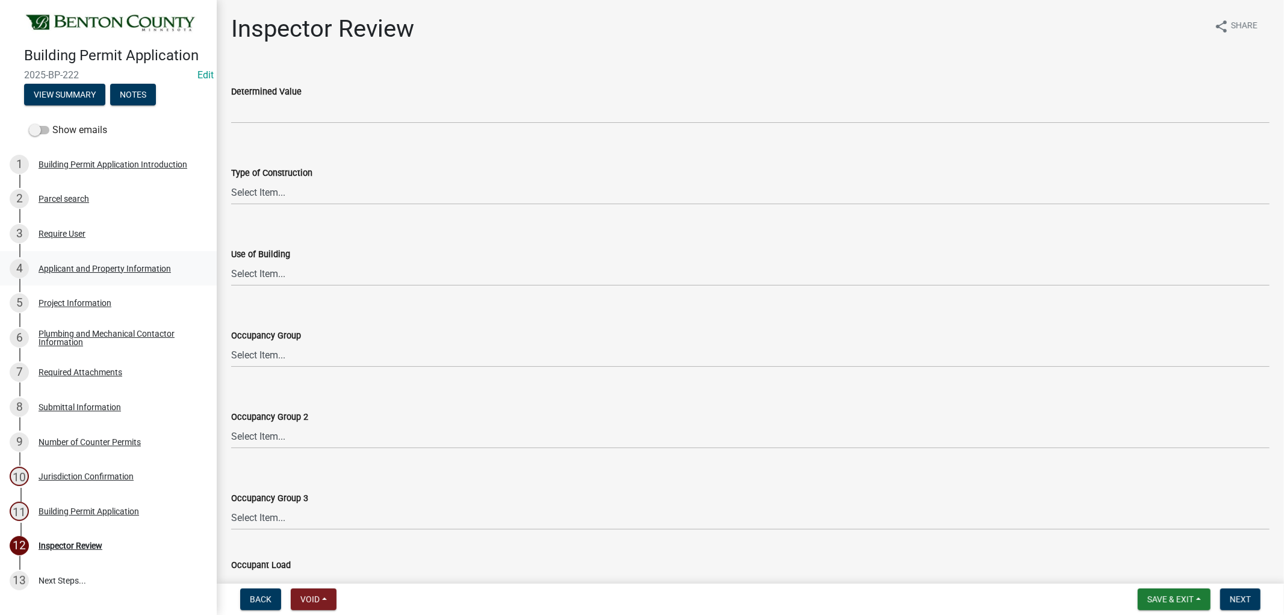
click at [92, 278] on div "4 Applicant and Property Information" at bounding box center [104, 268] width 188 height 19
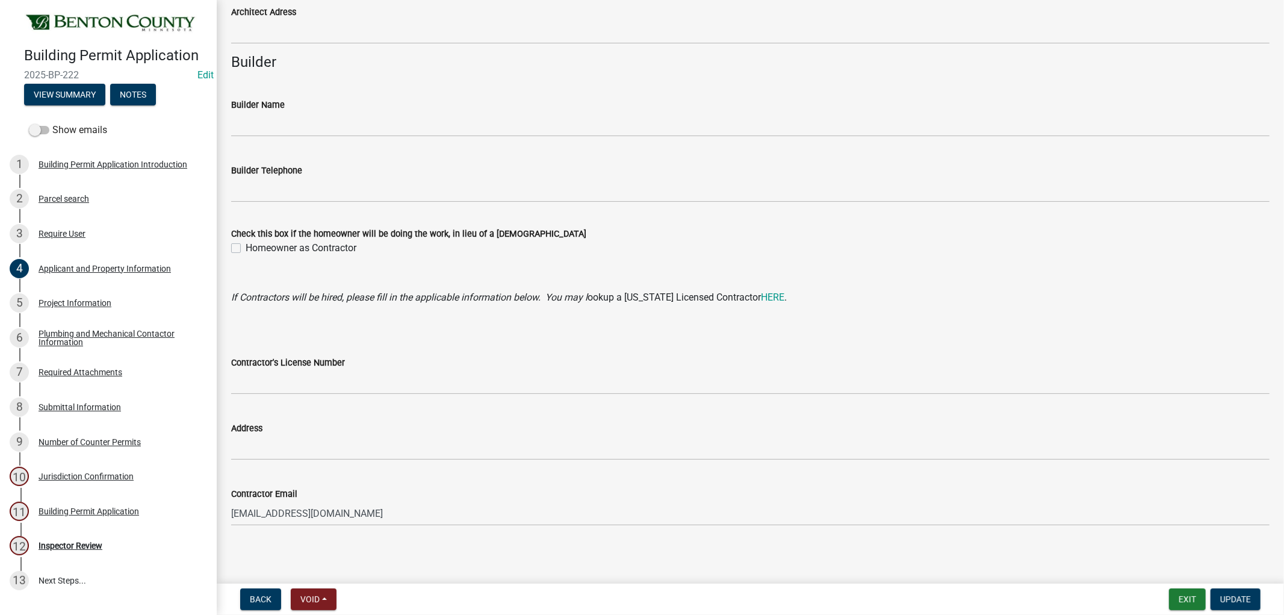
scroll to position [1016, 0]
click at [89, 307] on div "Project Information" at bounding box center [75, 303] width 73 height 8
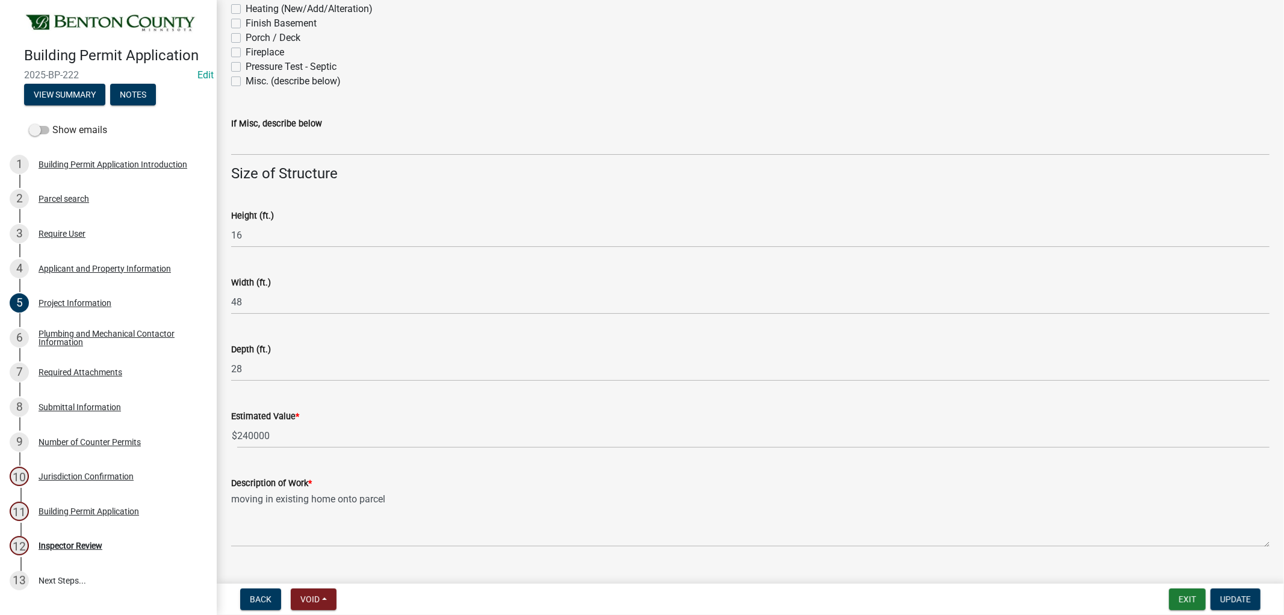
scroll to position [654, 0]
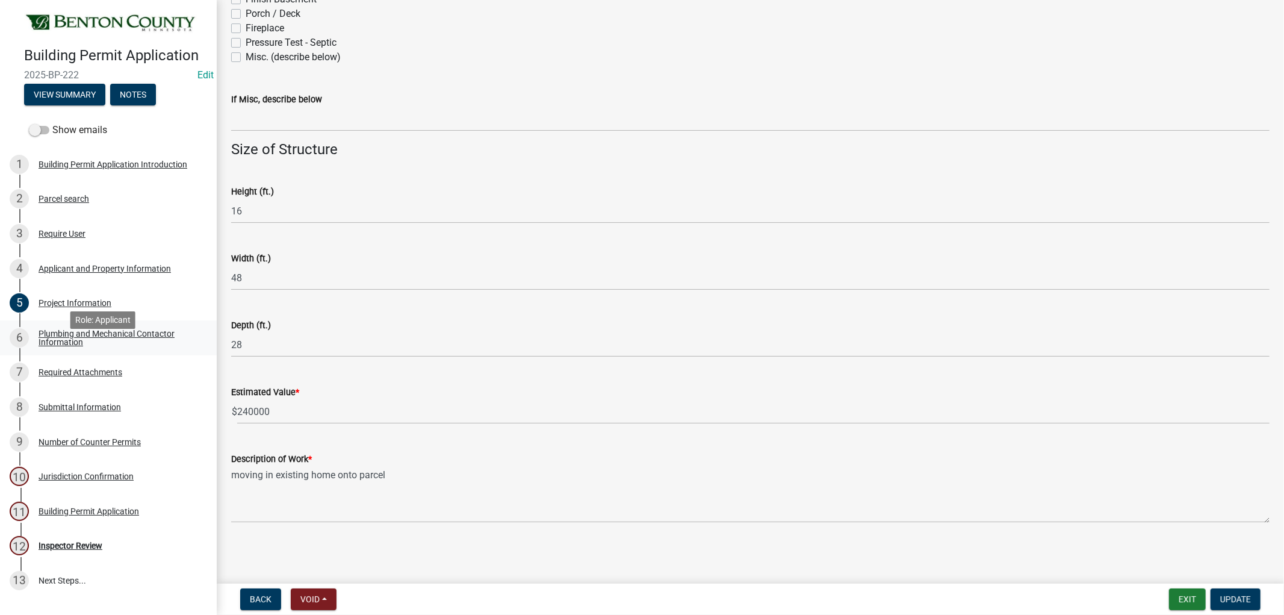
click at [79, 346] on div "Plumbing and Mechanical Contactor Information" at bounding box center [118, 337] width 159 height 17
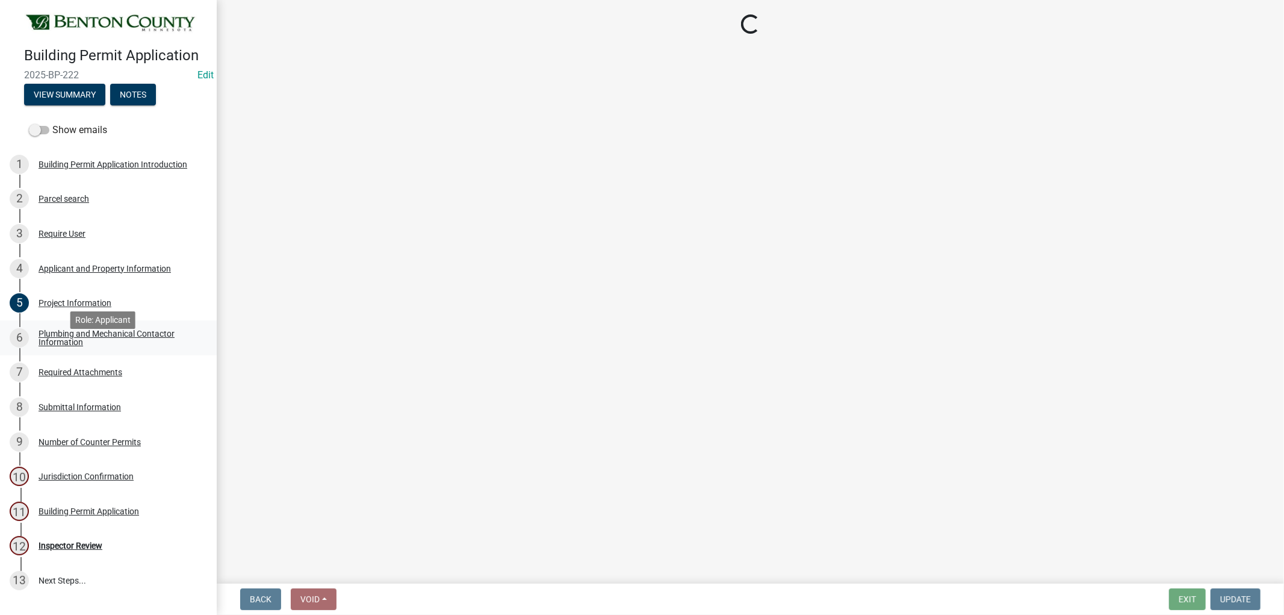
scroll to position [0, 0]
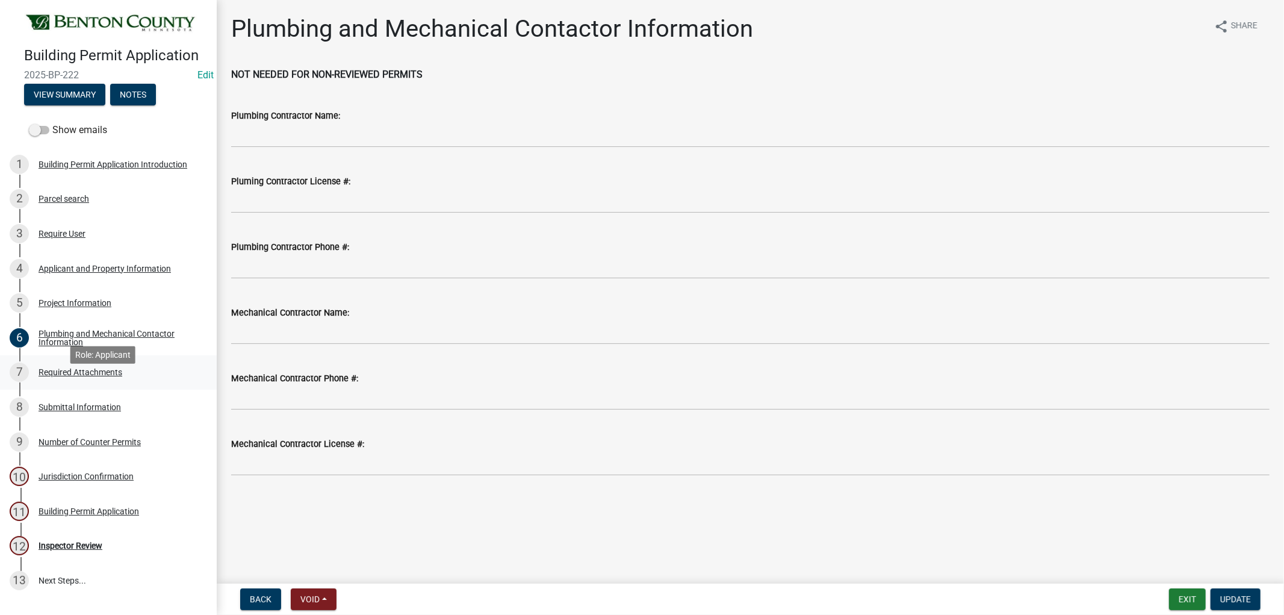
click at [88, 376] on div "Required Attachments" at bounding box center [81, 372] width 84 height 8
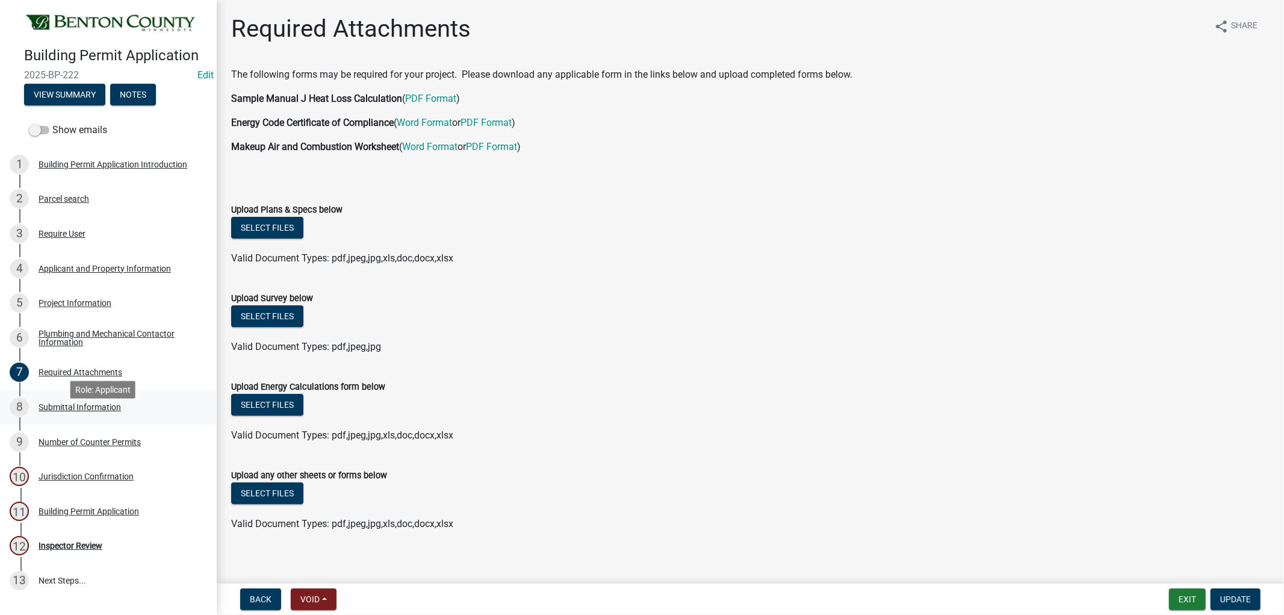
click at [95, 411] on div "Submittal Information" at bounding box center [80, 407] width 82 height 8
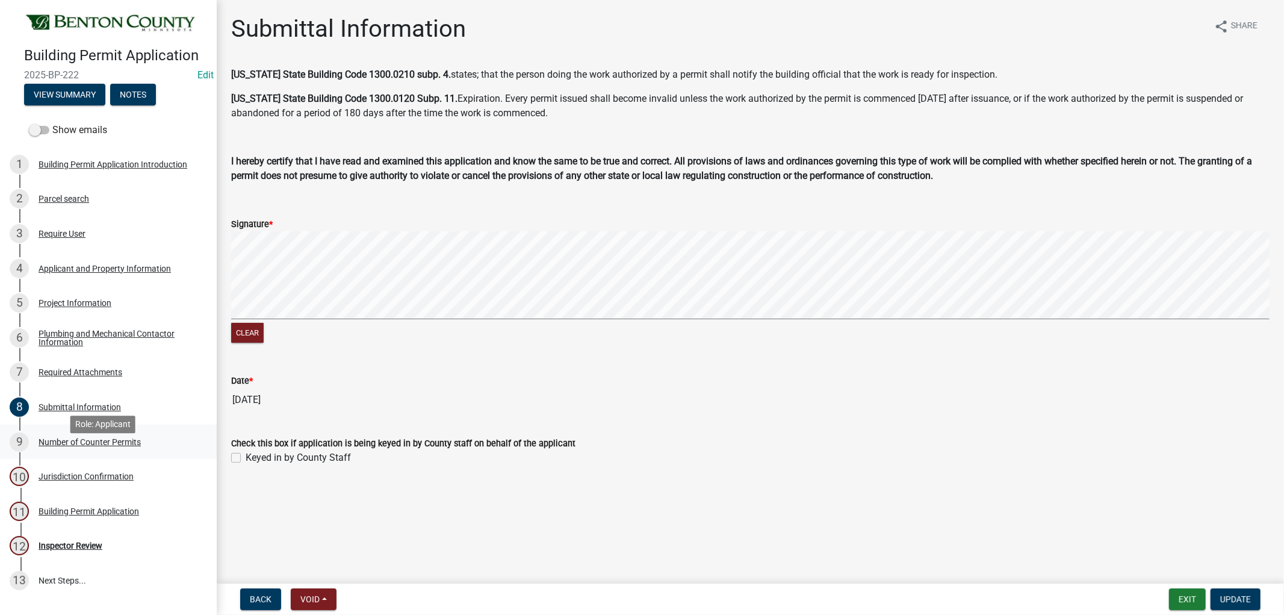
click at [98, 446] on div "Number of Counter Permits" at bounding box center [90, 442] width 102 height 8
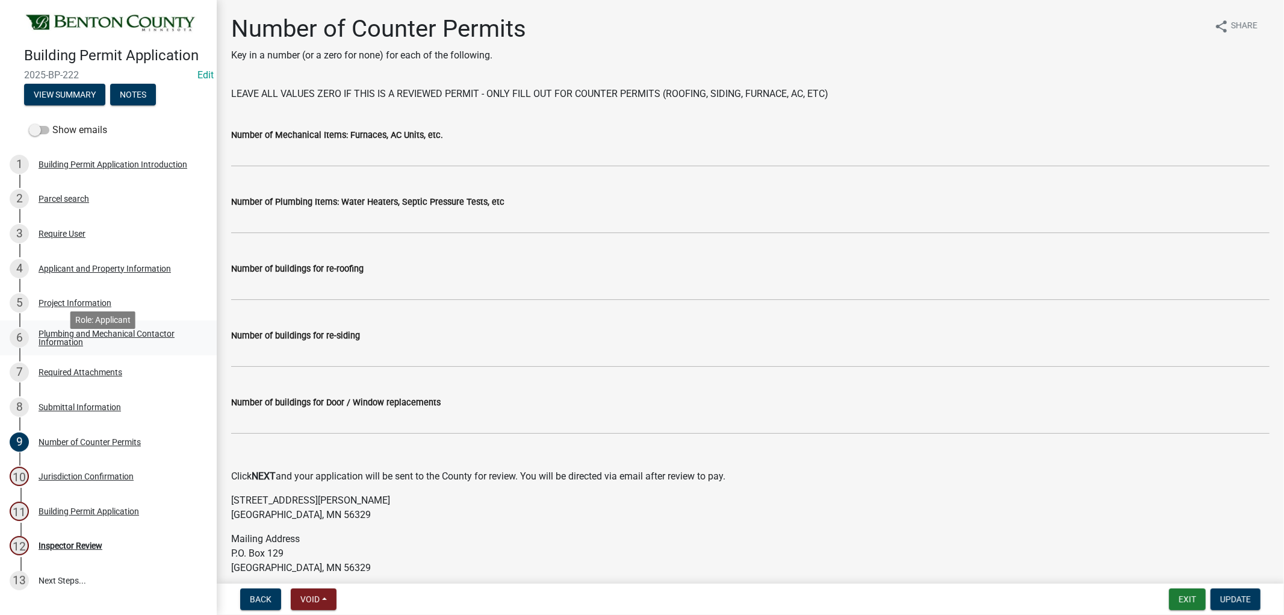
click at [119, 346] on div "Plumbing and Mechanical Contactor Information" at bounding box center [118, 337] width 159 height 17
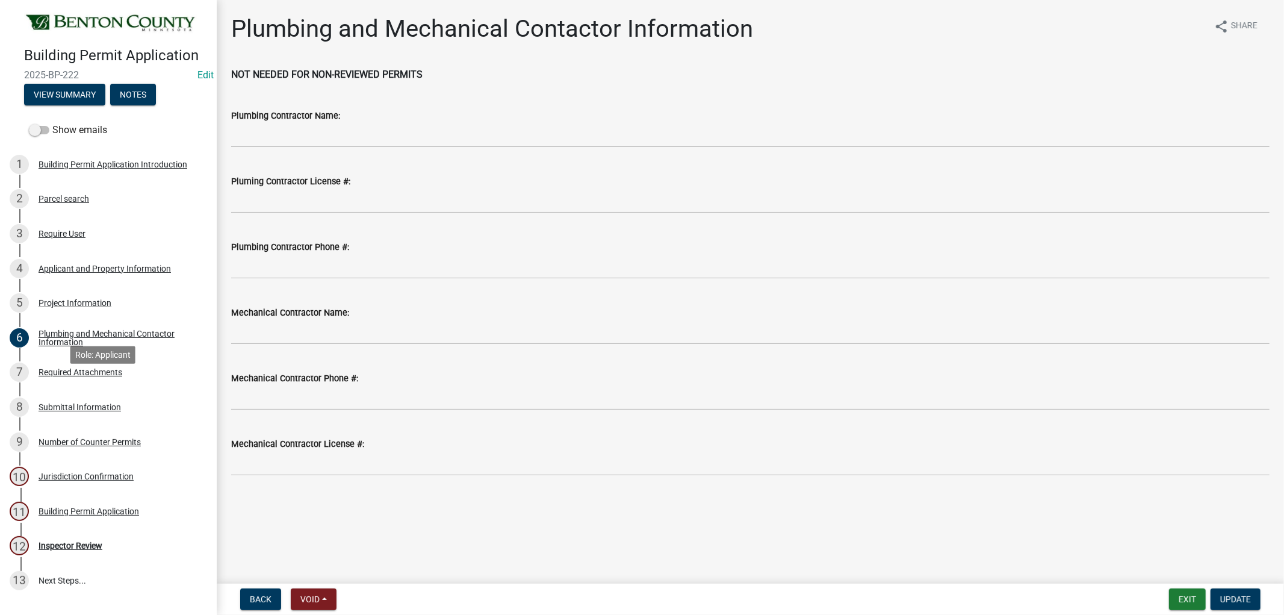
click at [297, 362] on div "Building Permit Application 2025-BP-222 Edit View Summary Notes Show emails 1 B…" at bounding box center [642, 307] width 1284 height 615
